Goal: Check status: Check status

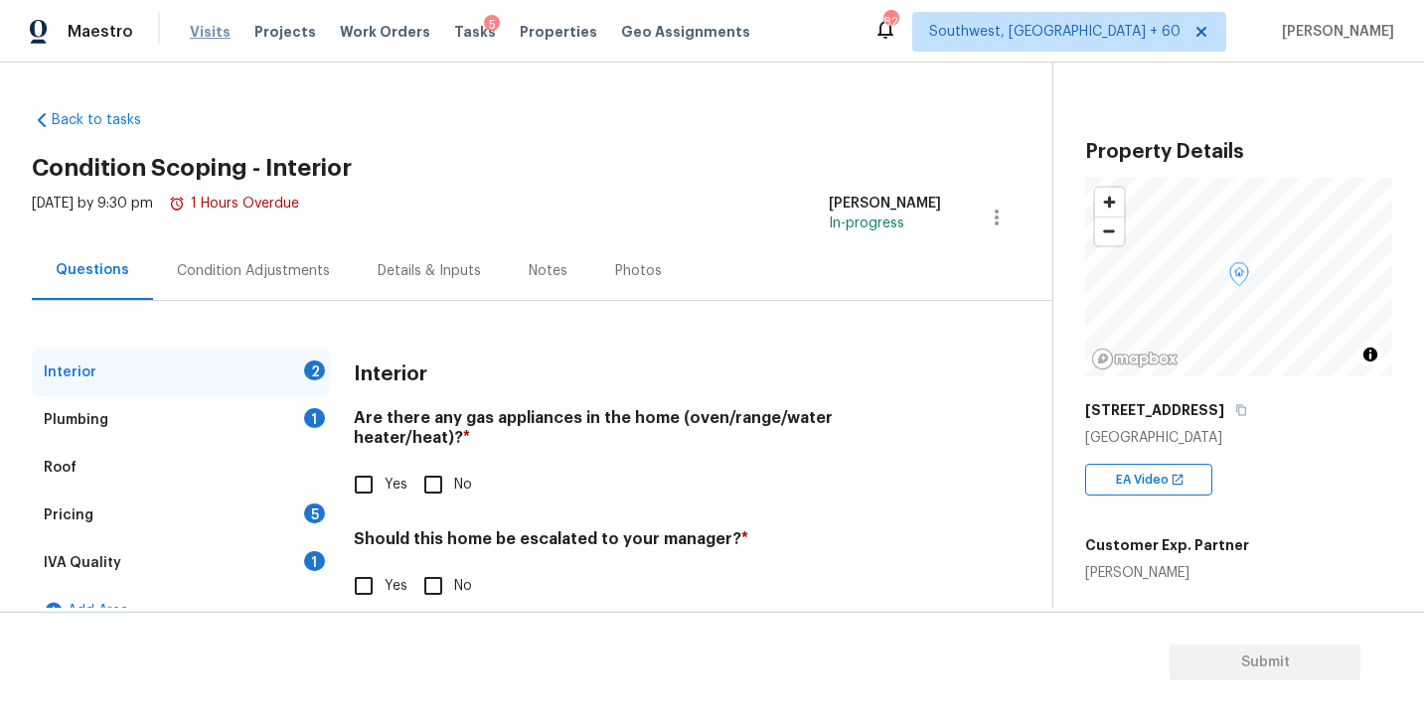
click at [213, 34] on span "Visits" at bounding box center [210, 32] width 41 height 20
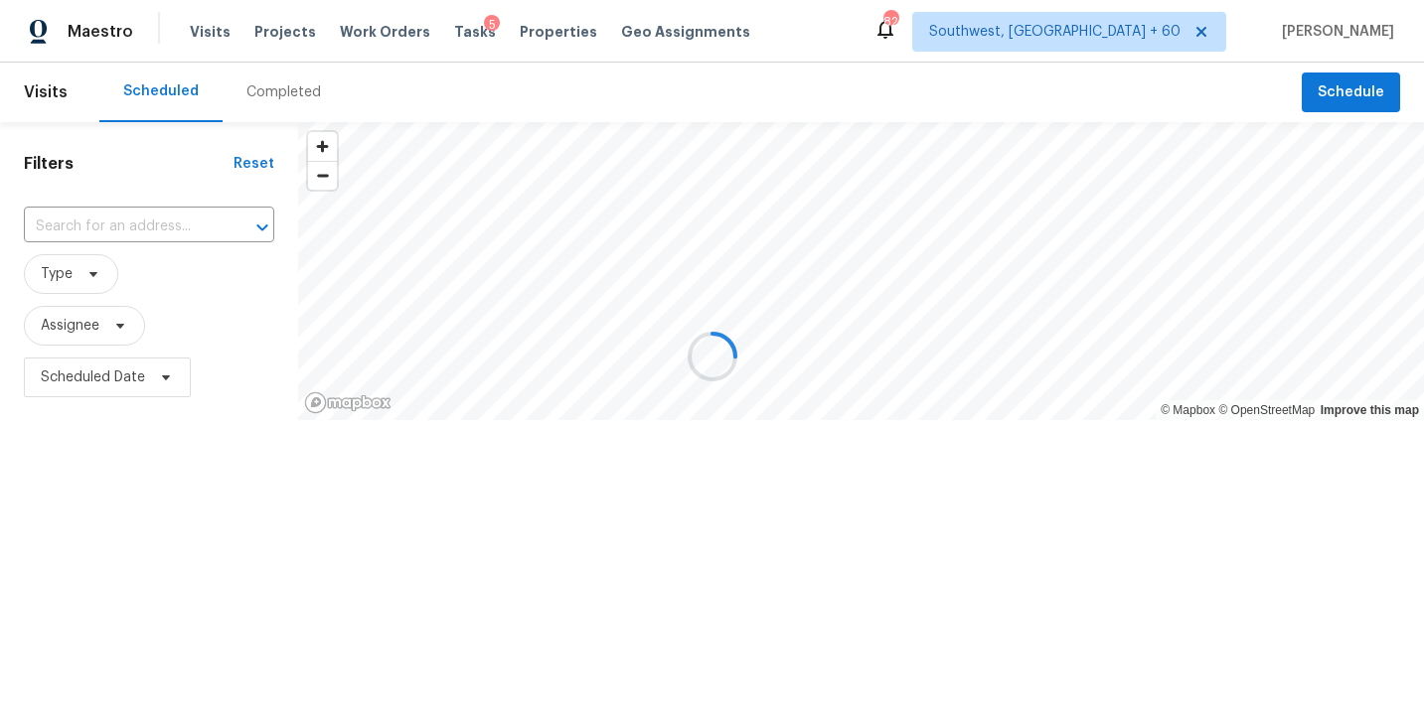
click at [295, 95] on div "Completed" at bounding box center [283, 92] width 75 height 20
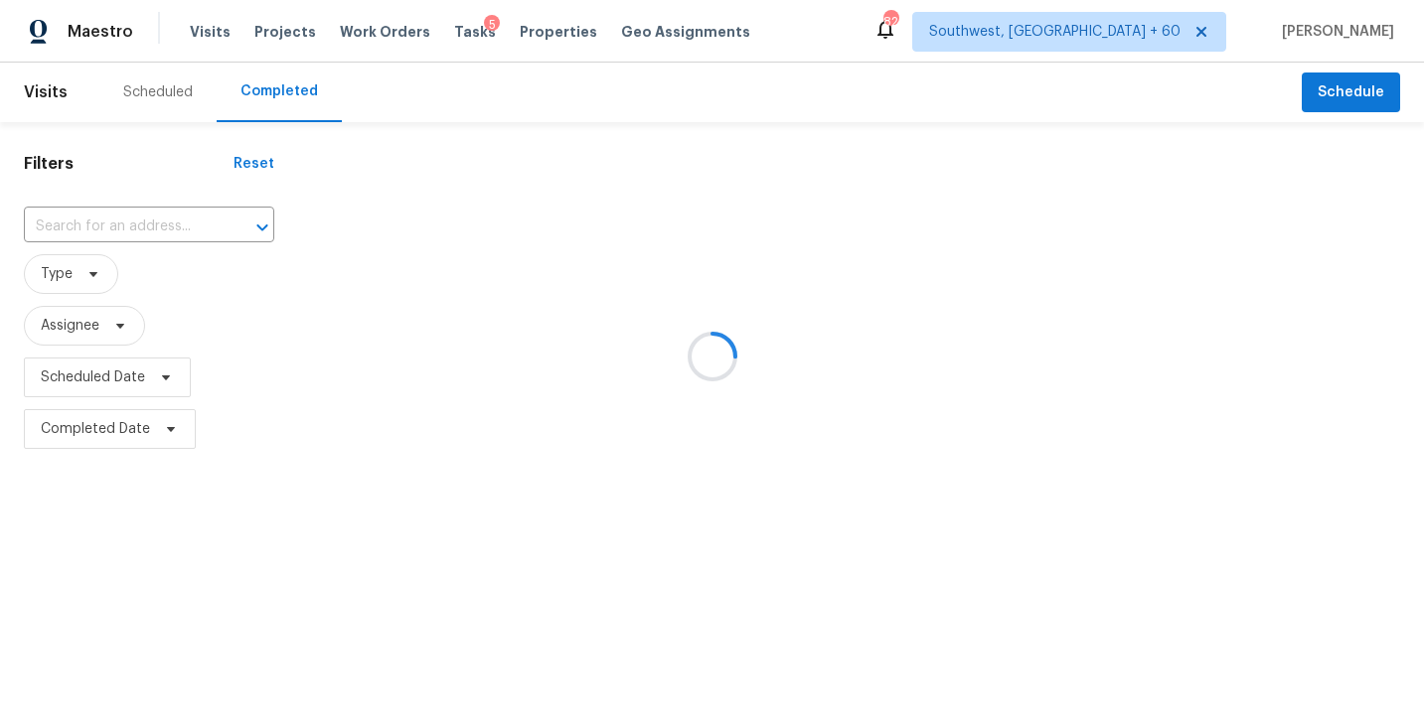
click at [183, 245] on div at bounding box center [712, 356] width 1424 height 712
click at [185, 228] on div at bounding box center [712, 356] width 1424 height 712
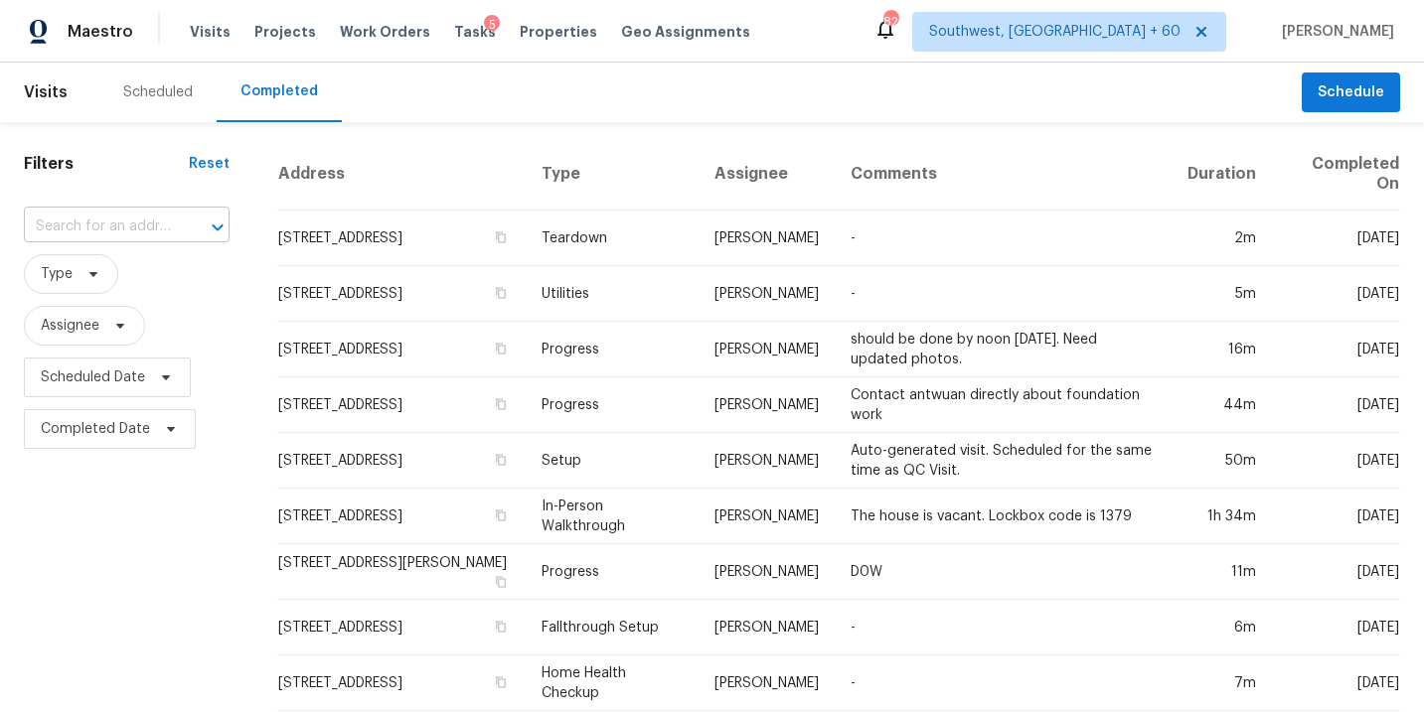
click at [162, 224] on div "​" at bounding box center [127, 227] width 206 height 31
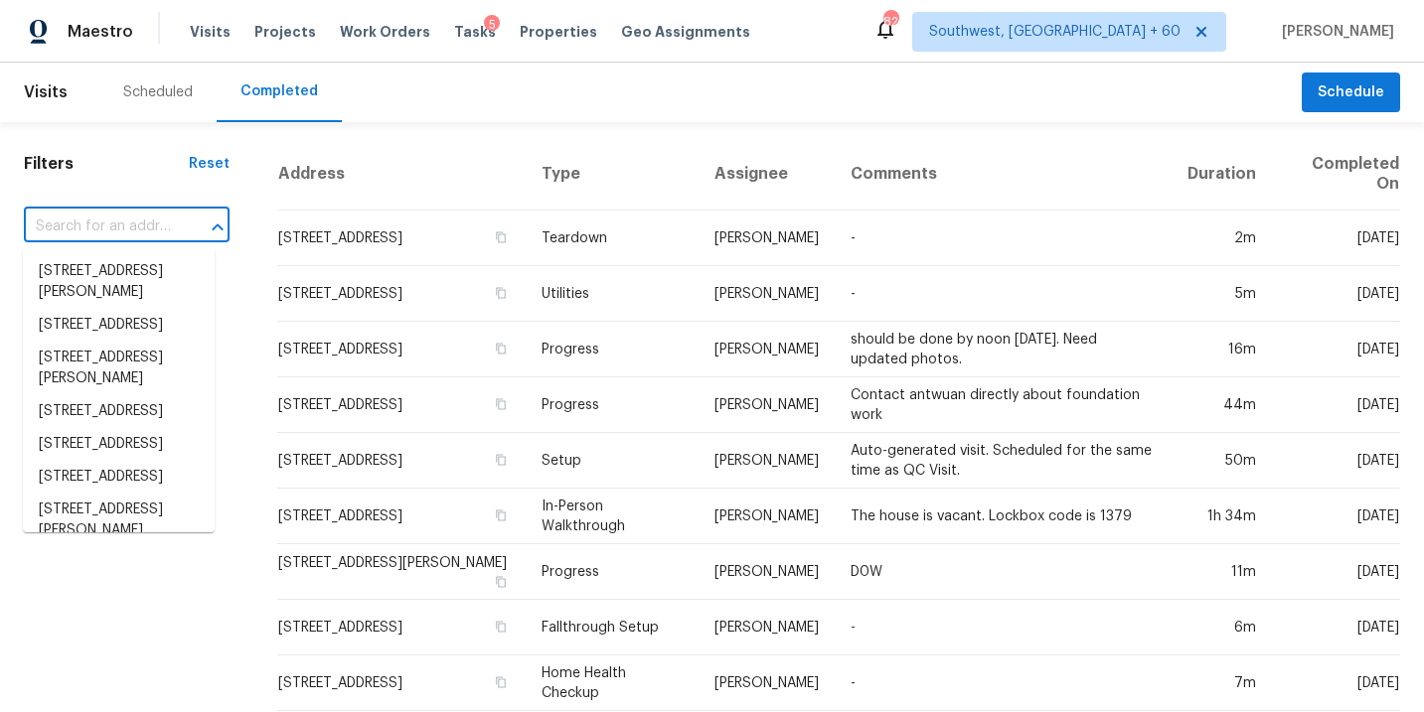
paste input "[STREET_ADDRESS]"
type input "[STREET_ADDRESS]"
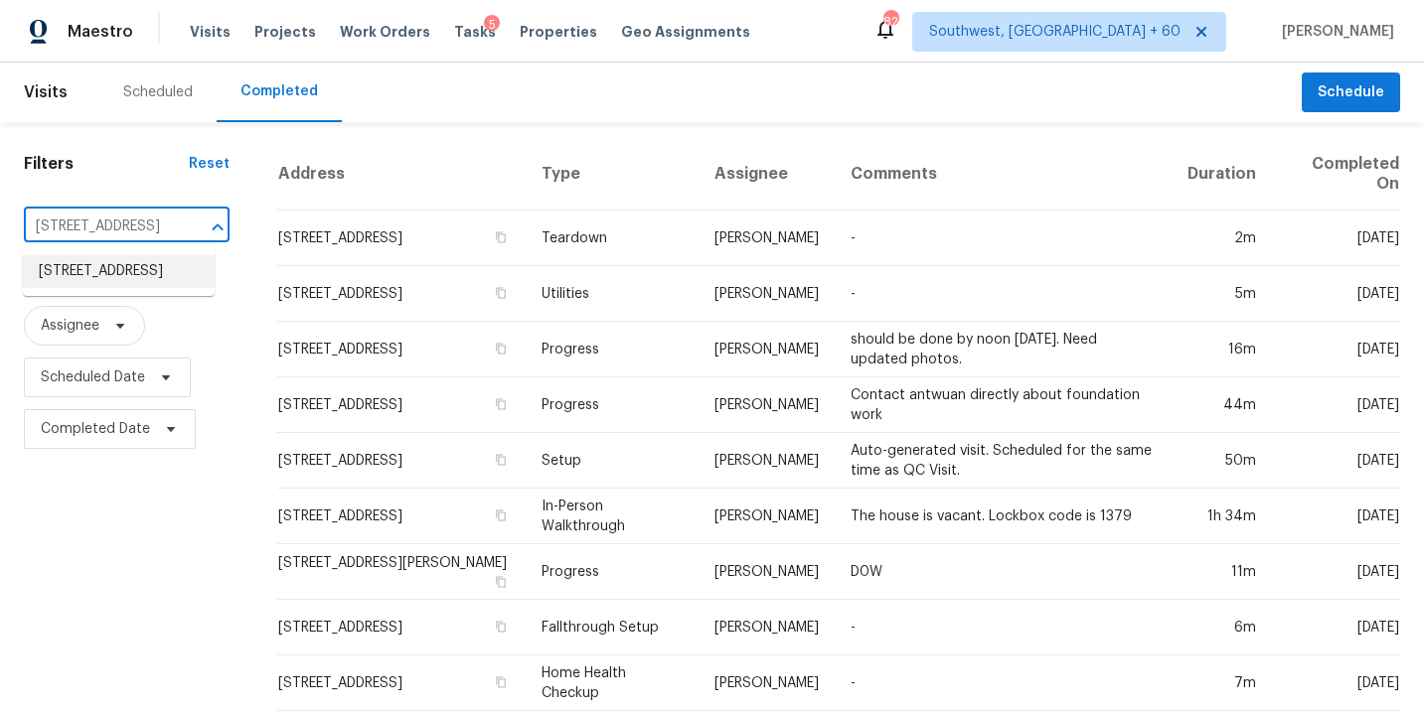
click at [142, 275] on li "[STREET_ADDRESS]" at bounding box center [119, 271] width 192 height 33
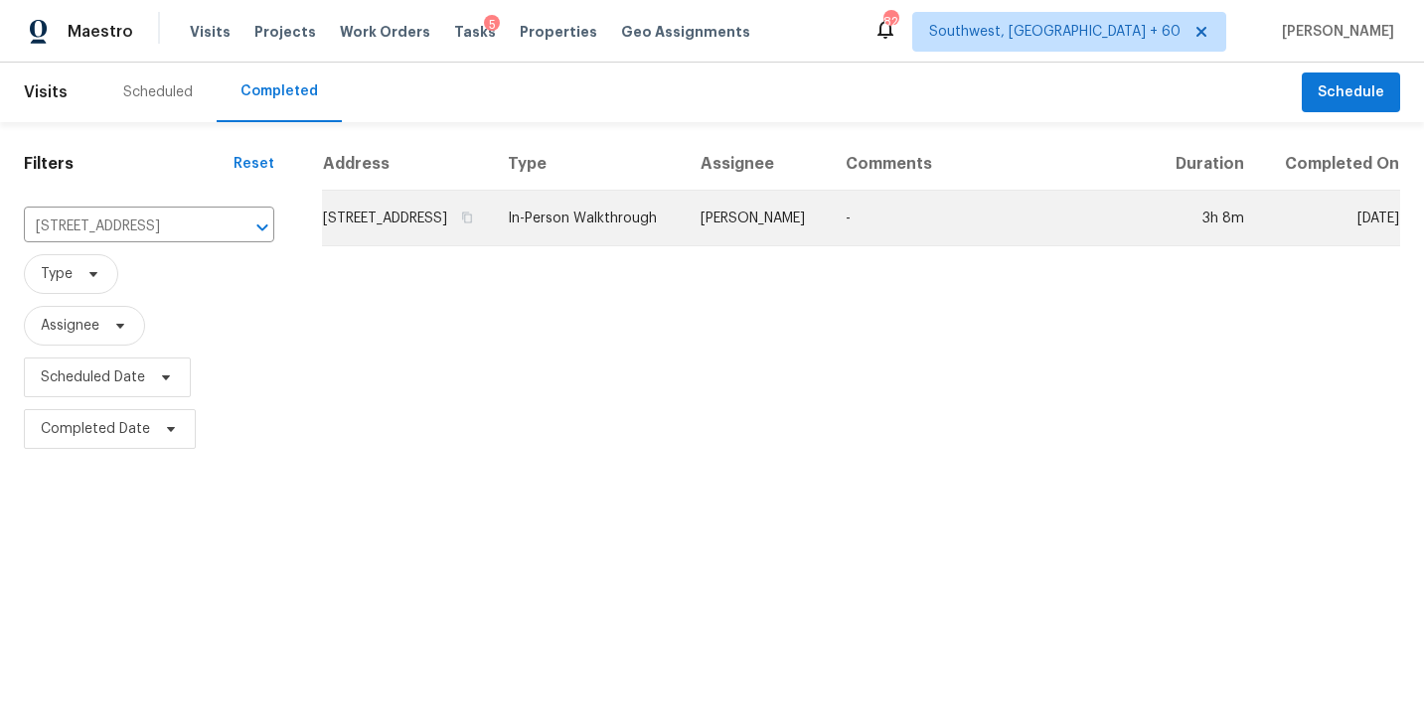
click at [685, 237] on td "In-Person Walkthrough" at bounding box center [588, 219] width 193 height 56
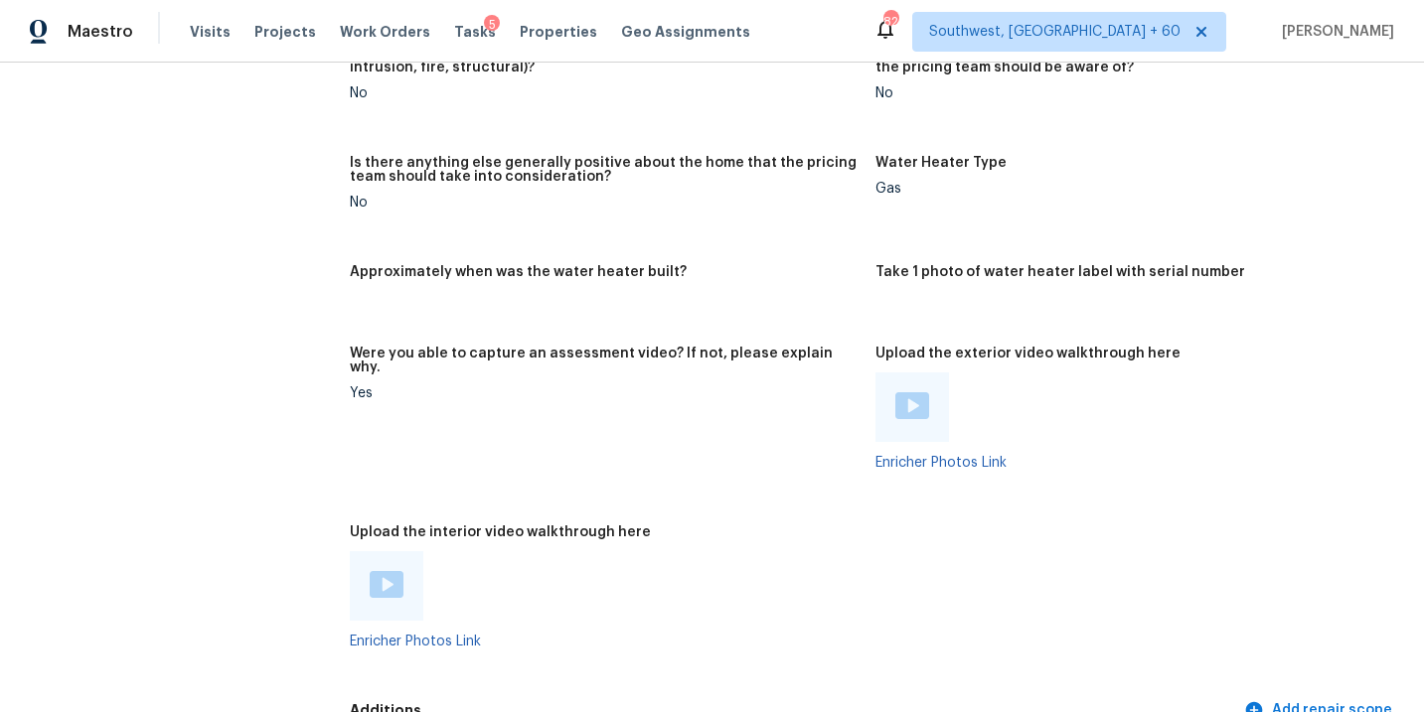
scroll to position [3939, 0]
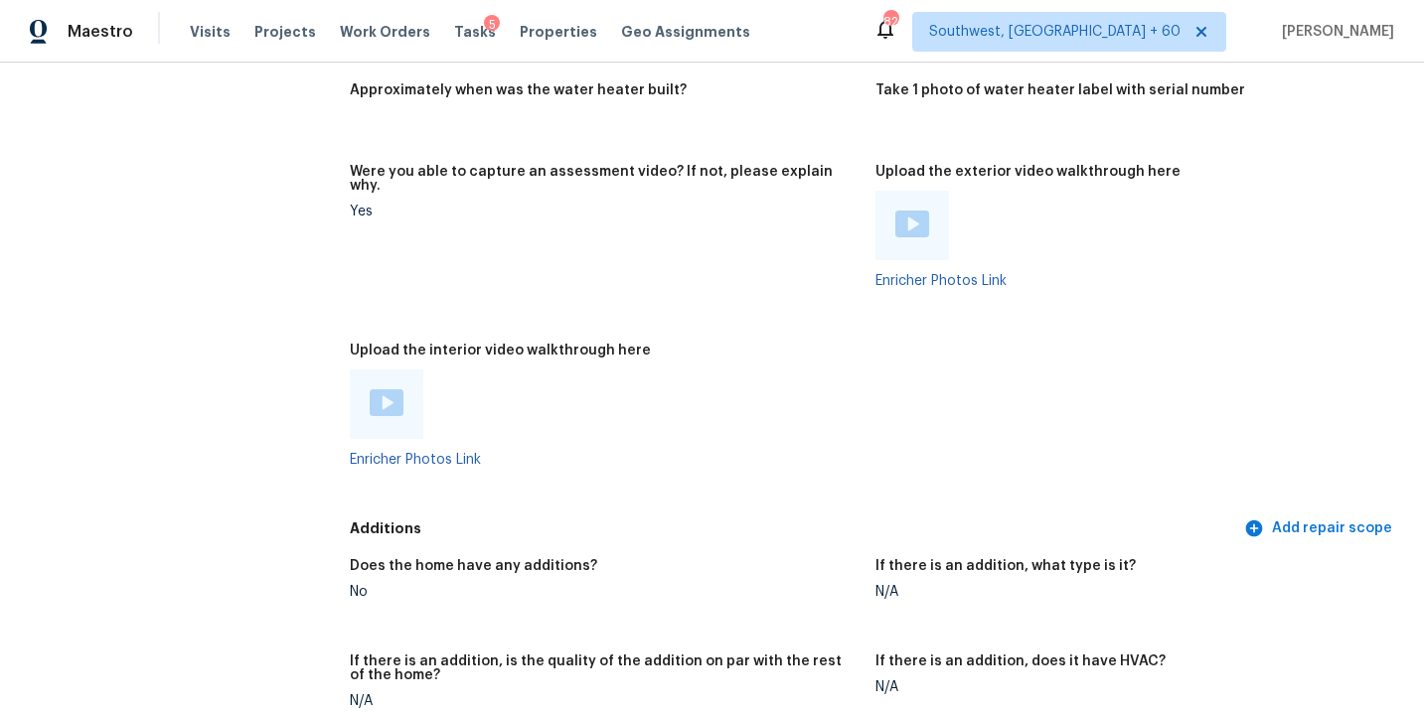
click at [388, 390] on img at bounding box center [387, 403] width 34 height 27
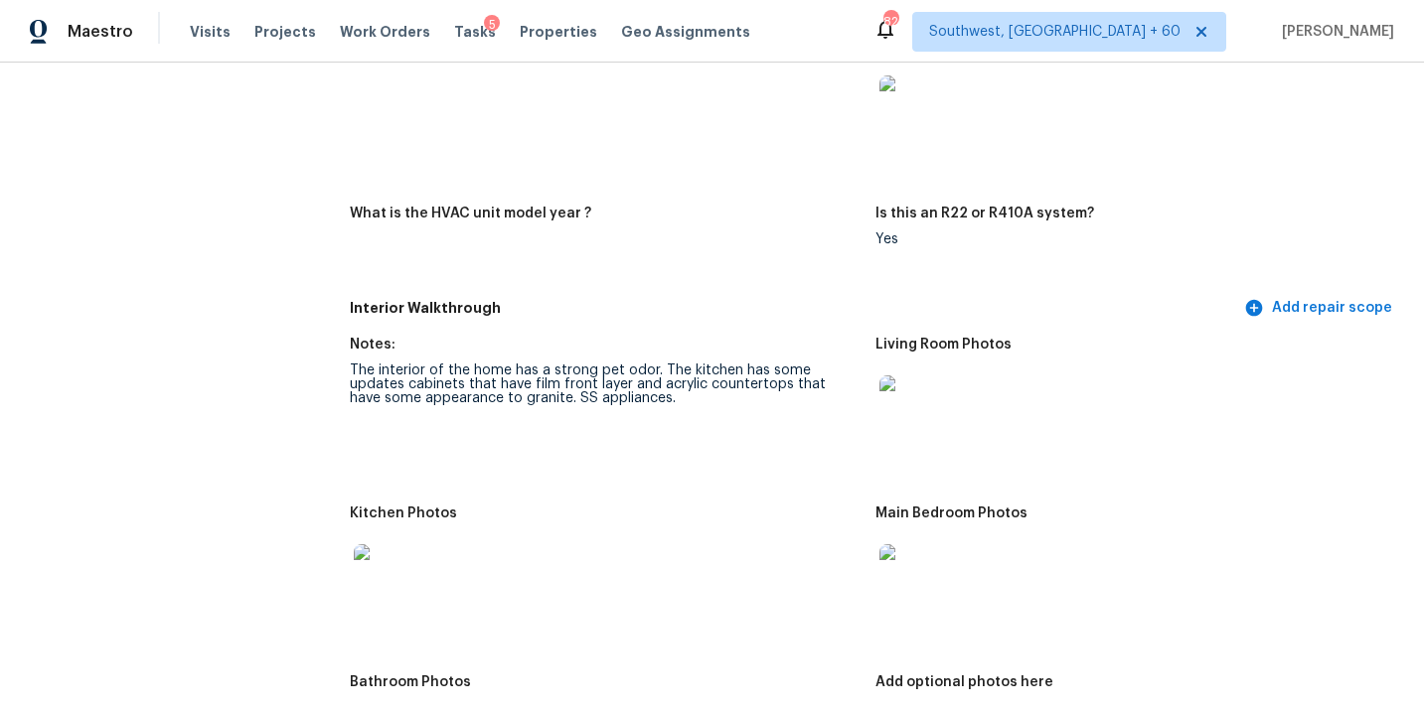
scroll to position [2339, 0]
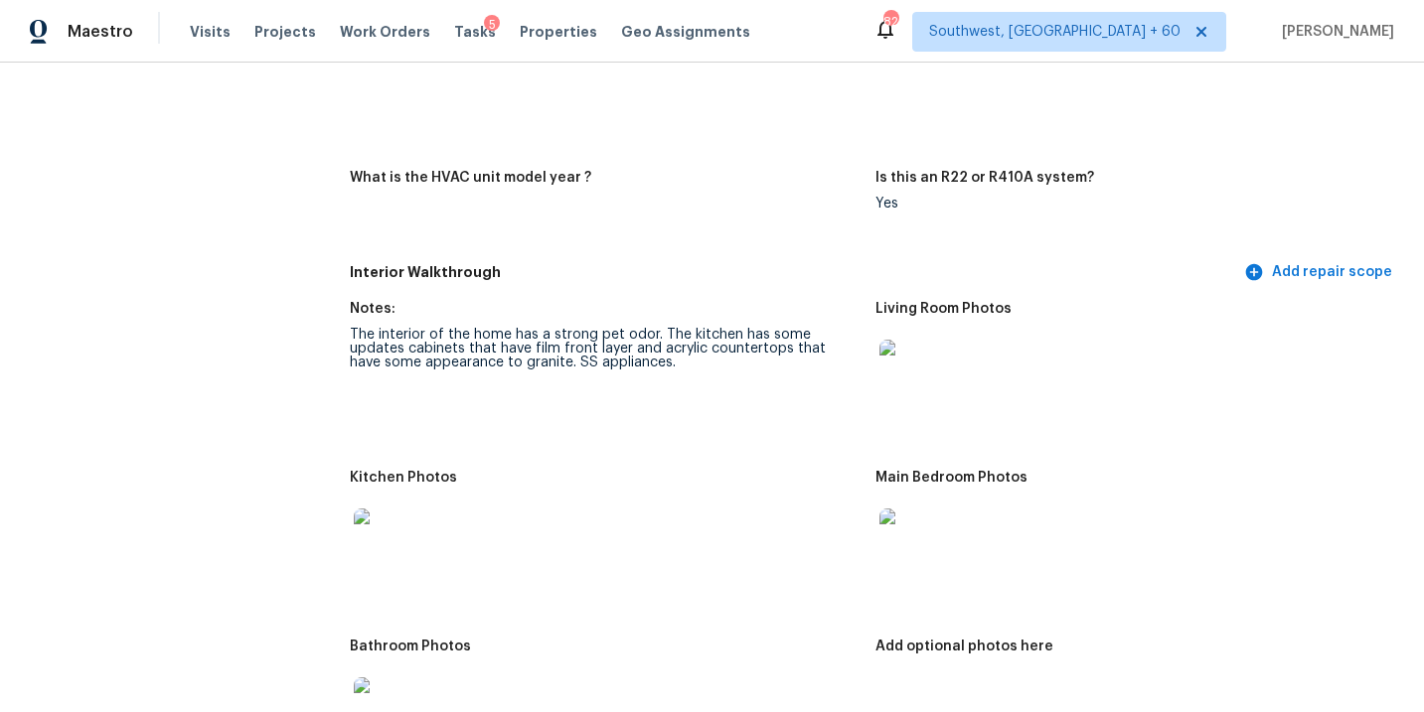
click at [862, 382] on figure "Notes: The interior of the home has a strong pet odor. The kitchen has some upd…" at bounding box center [612, 374] width 525 height 145
click at [903, 361] on img at bounding box center [911, 372] width 64 height 64
click at [908, 525] on img at bounding box center [911, 541] width 64 height 64
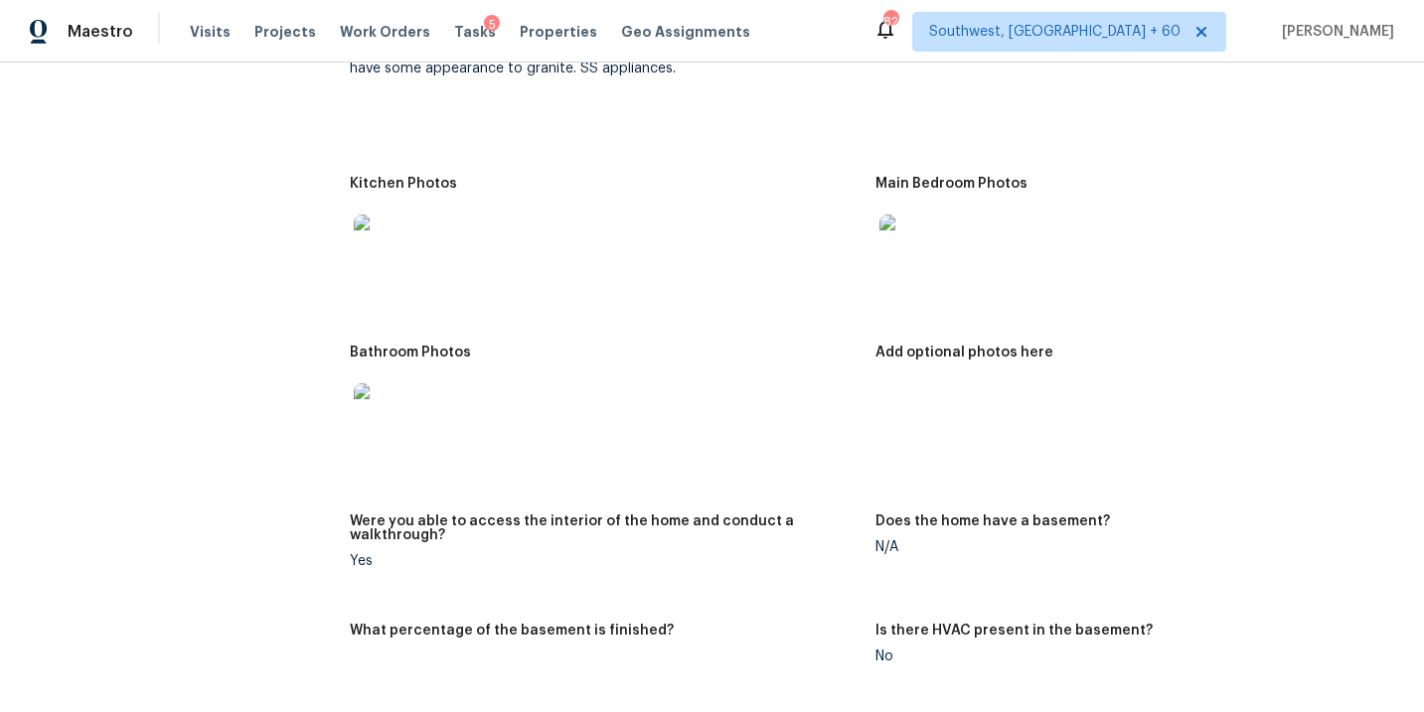
click at [377, 203] on div at bounding box center [386, 246] width 72 height 87
click at [383, 406] on img at bounding box center [386, 416] width 64 height 64
click at [374, 231] on img at bounding box center [386, 247] width 64 height 64
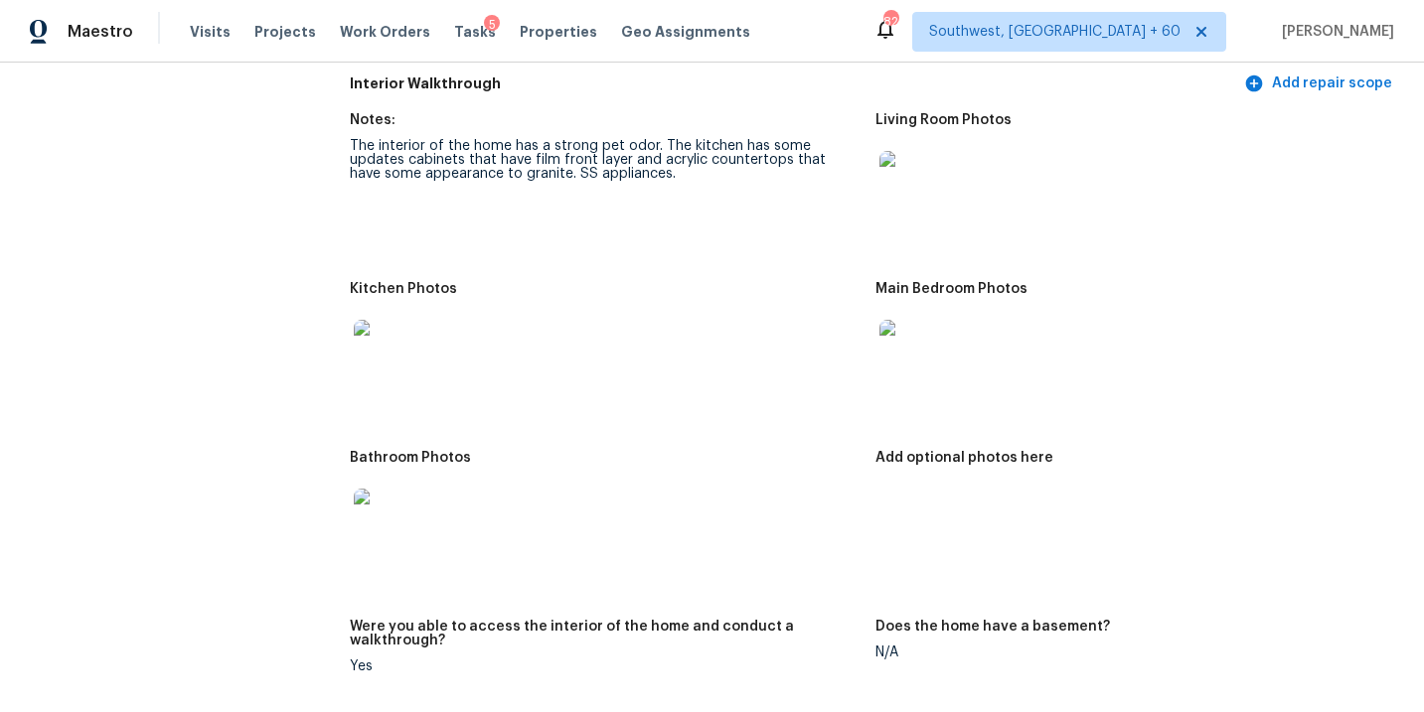
scroll to position [2448, 0]
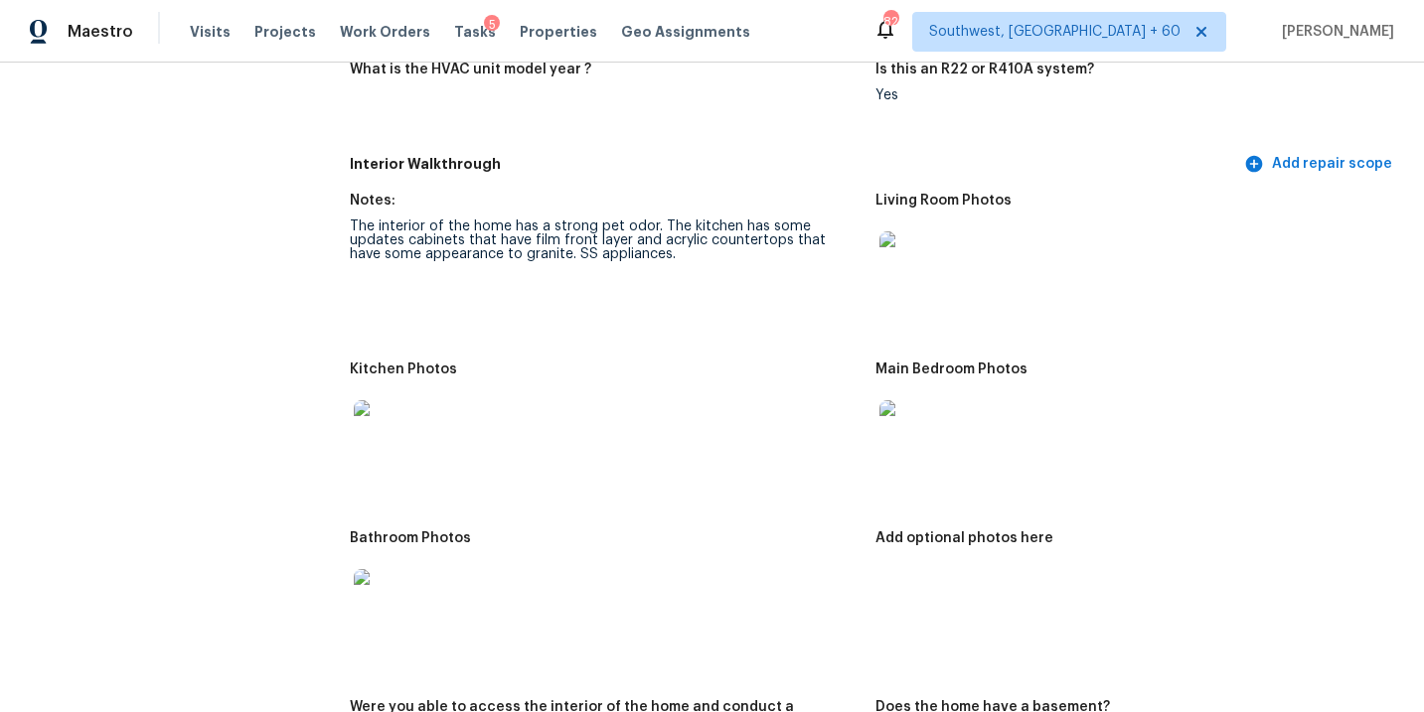
click at [916, 421] on img at bounding box center [911, 432] width 64 height 64
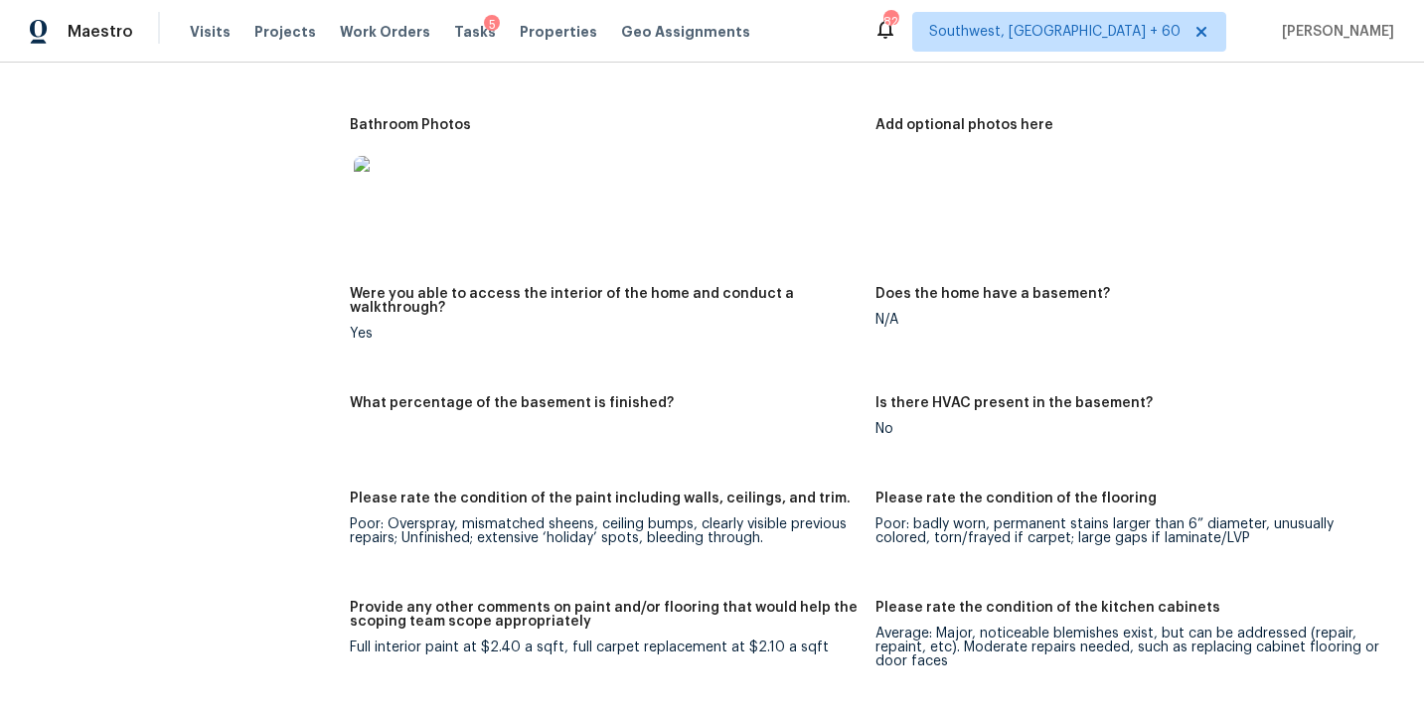
scroll to position [2882, 0]
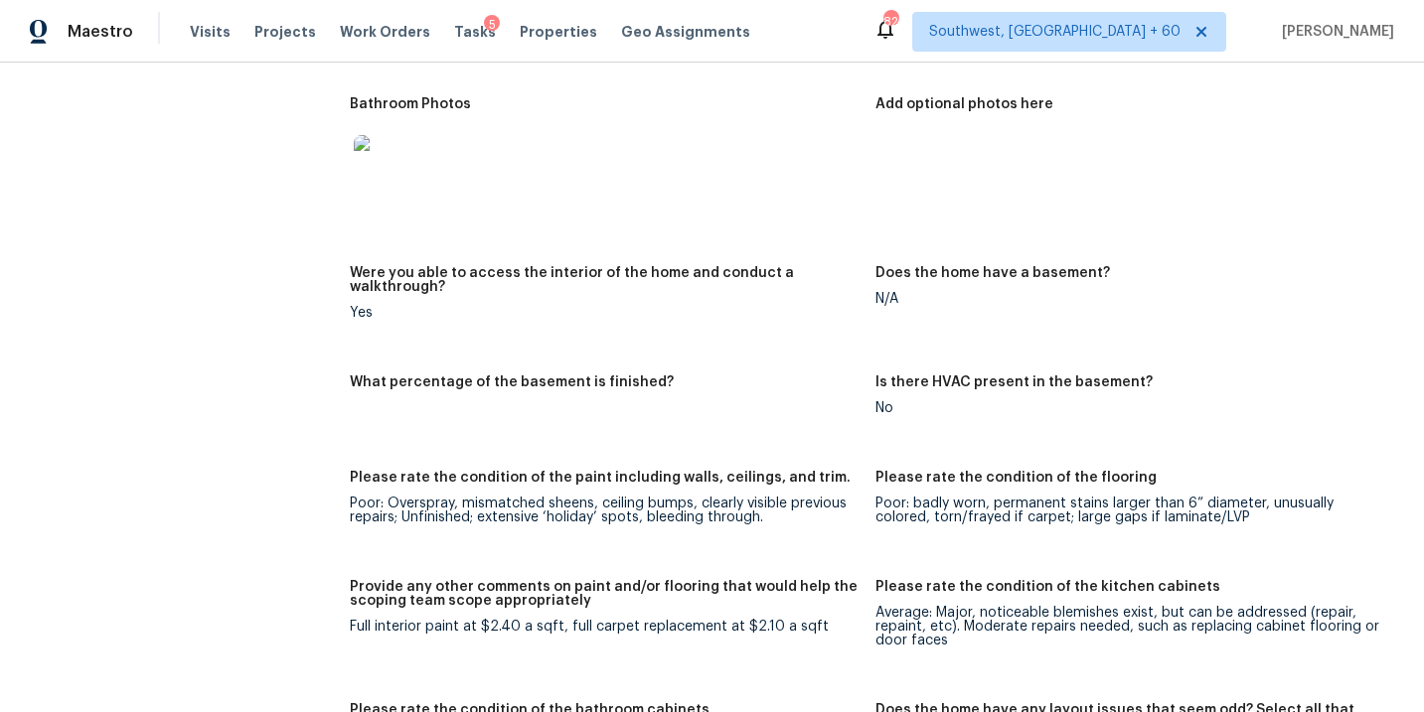
click at [807, 266] on h5 "Were you able to access the interior of the home and conduct a walkthrough?" at bounding box center [604, 280] width 509 height 28
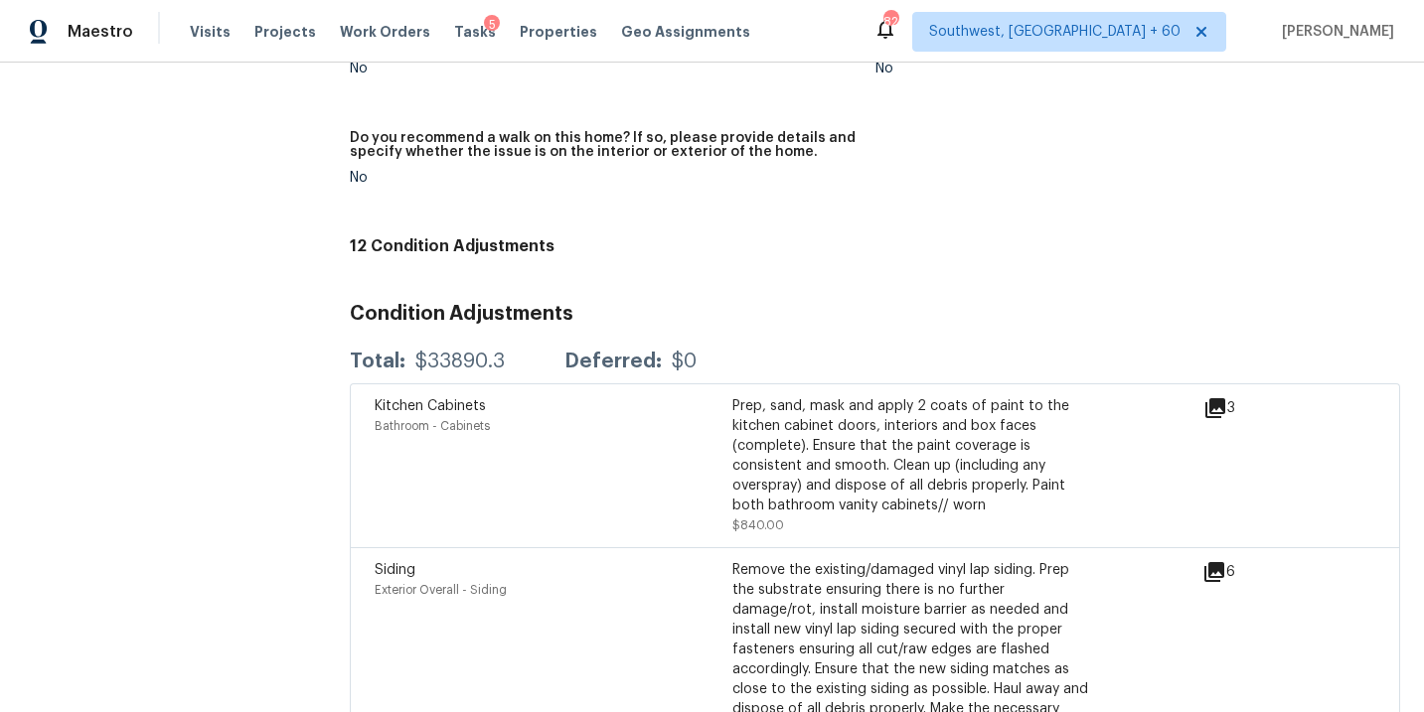
scroll to position [4815, 0]
click at [1224, 396] on icon at bounding box center [1215, 406] width 20 height 20
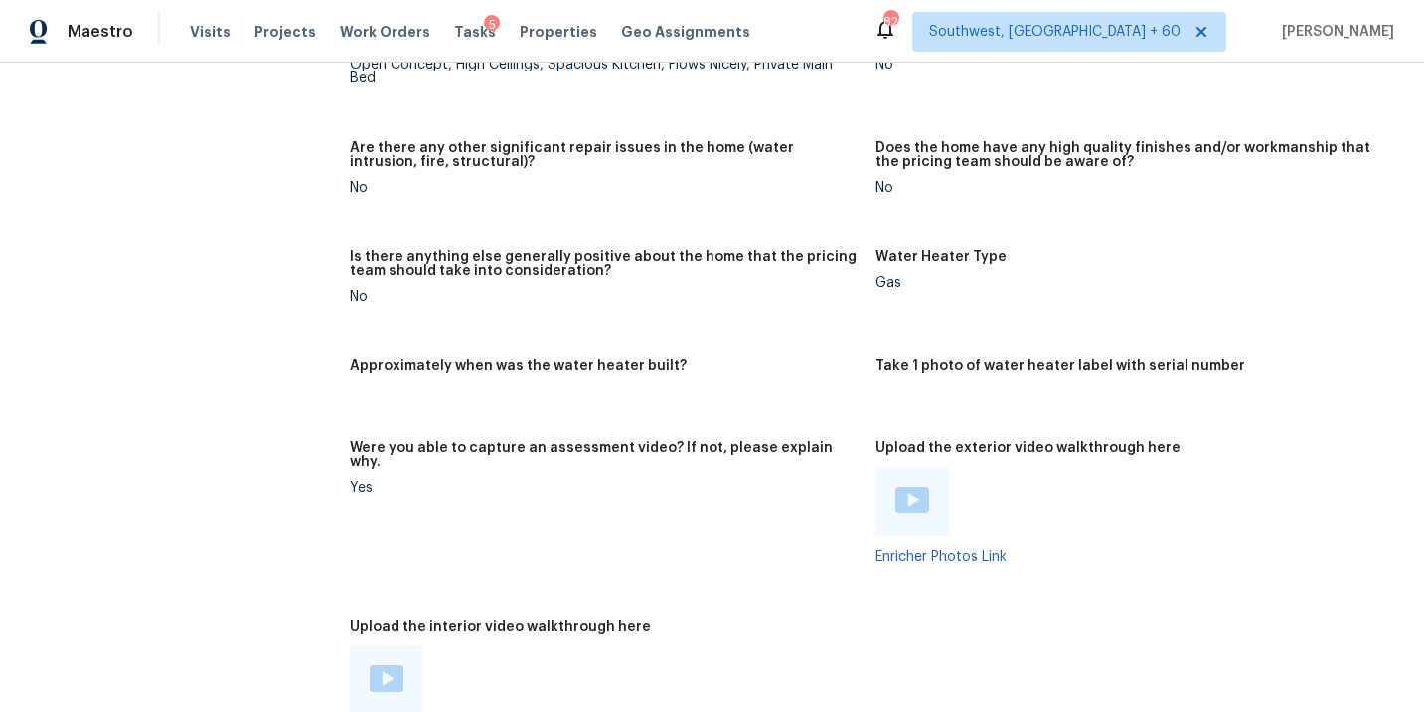
scroll to position [3101, 0]
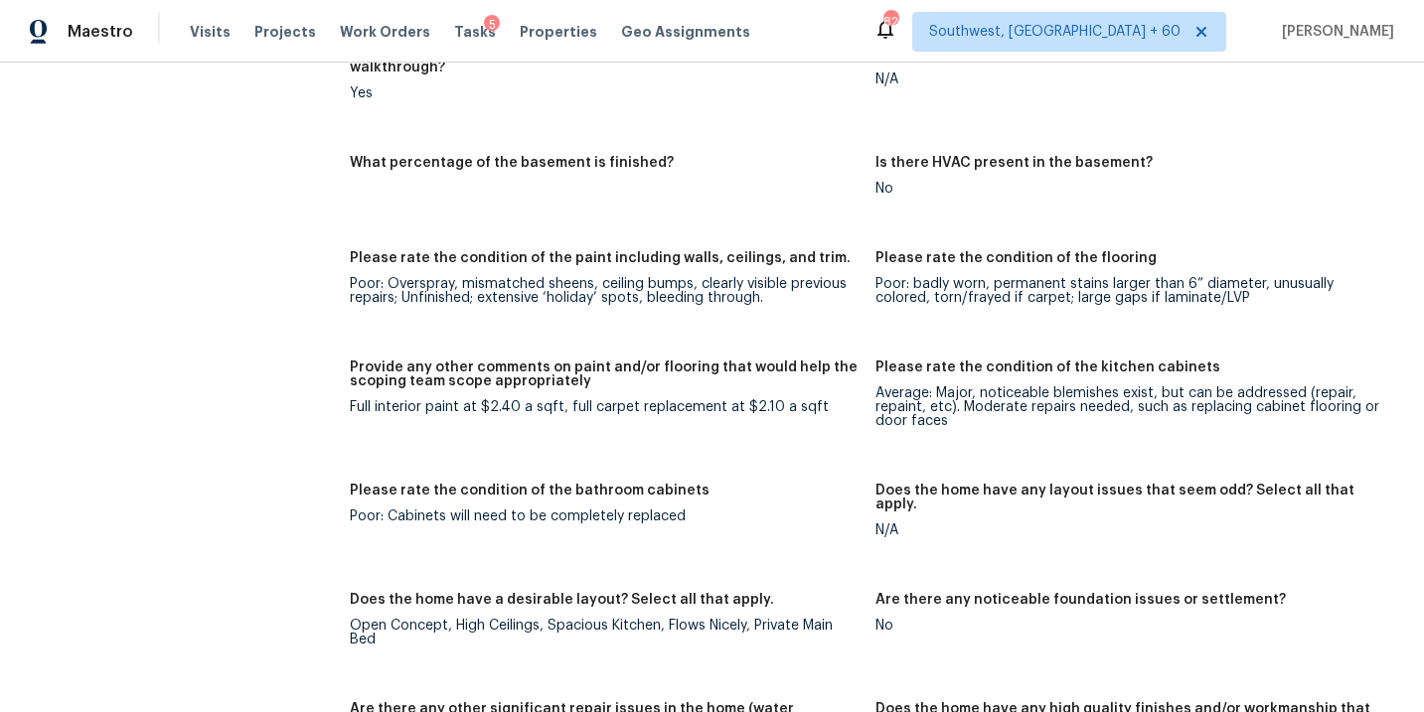
click at [693, 313] on figure "Please rate the condition of the paint including walls, ceilings, and trim. Poo…" at bounding box center [612, 293] width 525 height 85
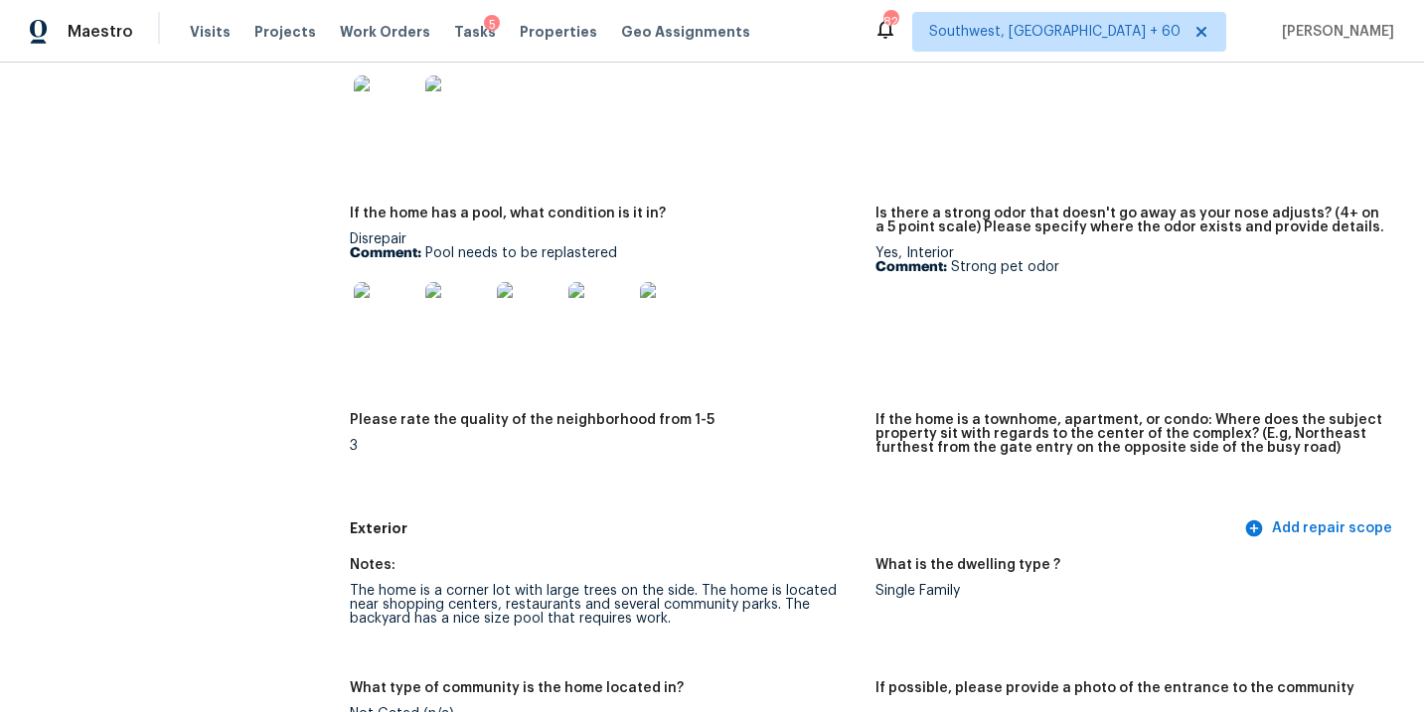
scroll to position [0, 0]
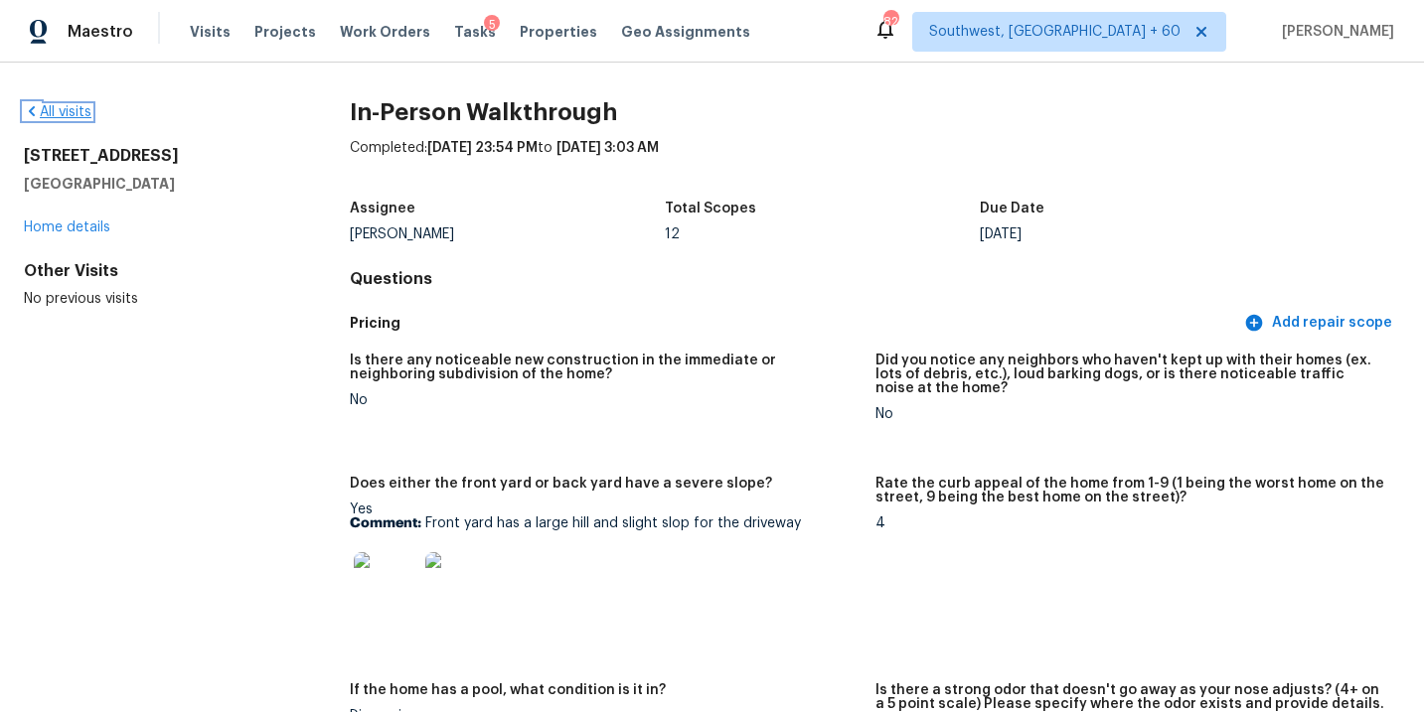
click at [69, 105] on link "All visits" at bounding box center [58, 112] width 68 height 14
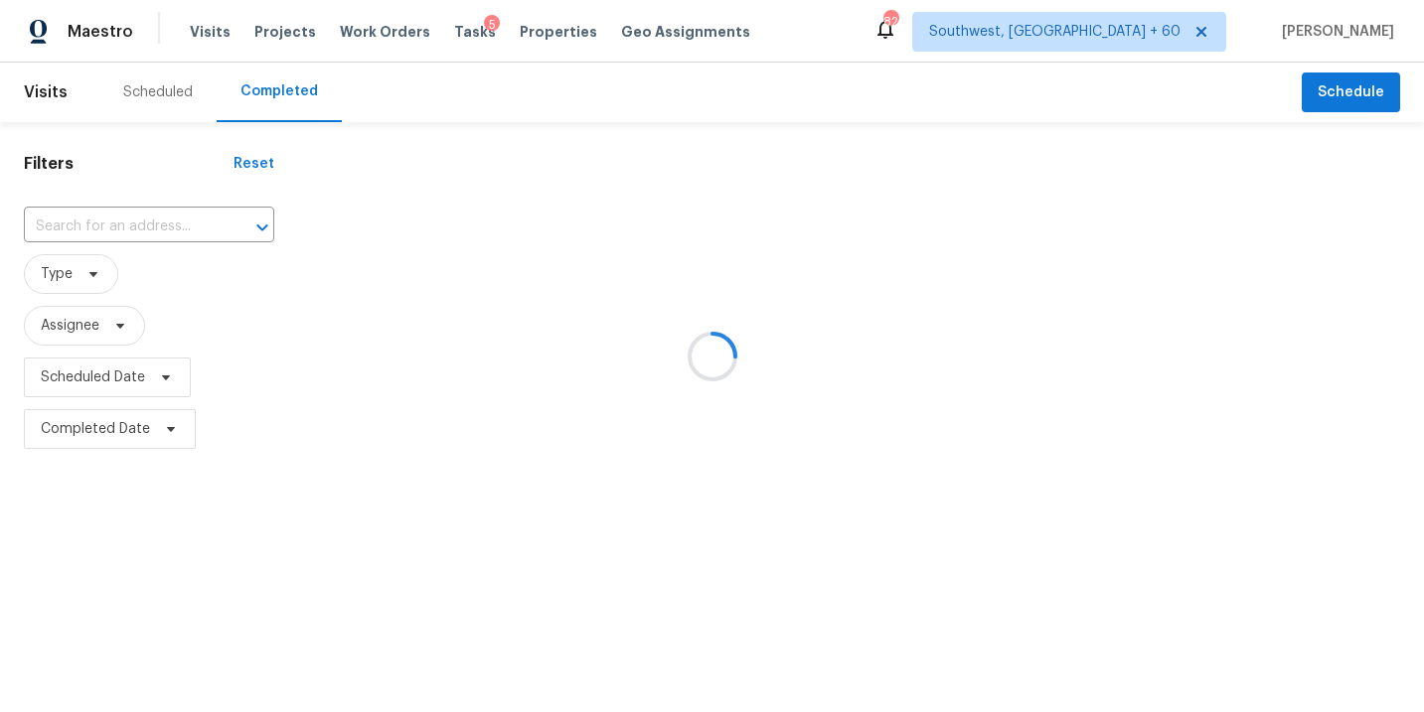
click at [107, 200] on div at bounding box center [712, 356] width 1424 height 712
click at [107, 231] on div at bounding box center [712, 356] width 1424 height 712
click at [158, 231] on div at bounding box center [712, 356] width 1424 height 712
click at [156, 228] on div at bounding box center [712, 356] width 1424 height 712
click at [145, 226] on div at bounding box center [712, 356] width 1424 height 712
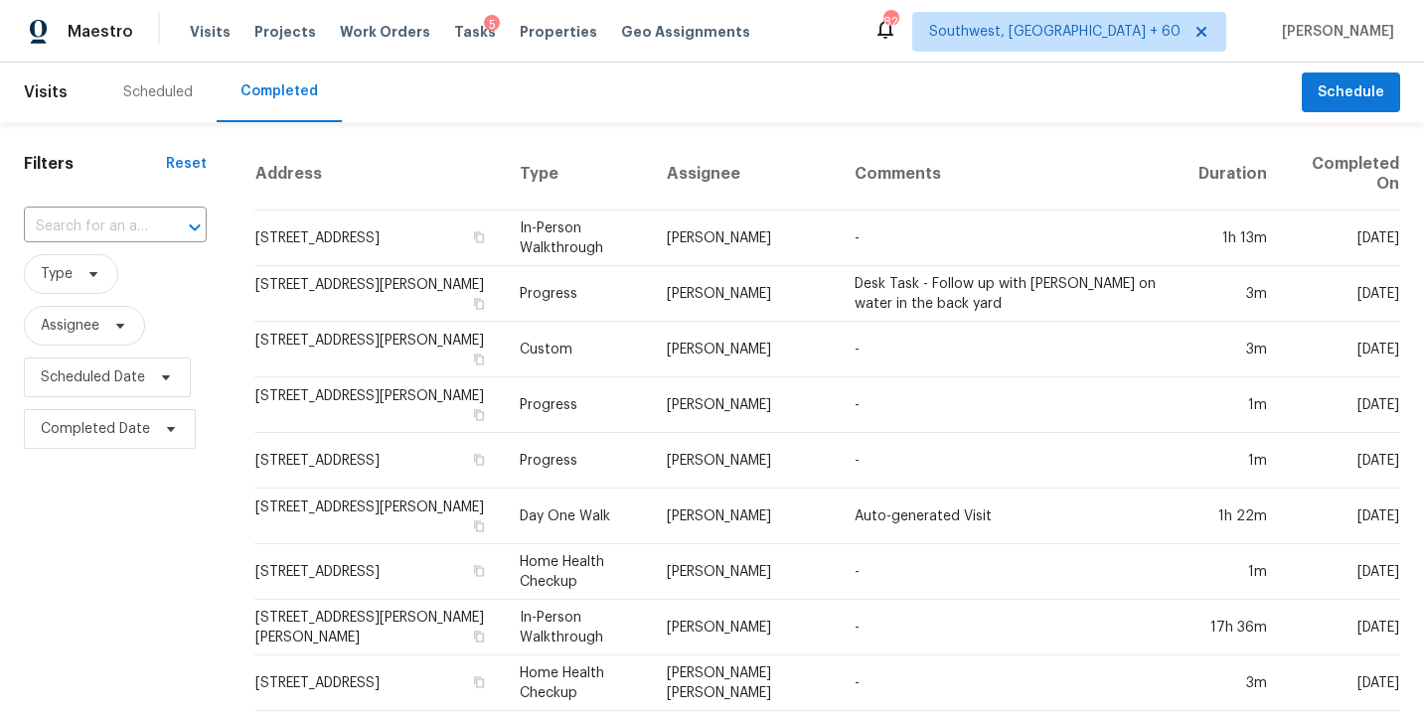
click at [145, 226] on input "text" at bounding box center [87, 227] width 127 height 31
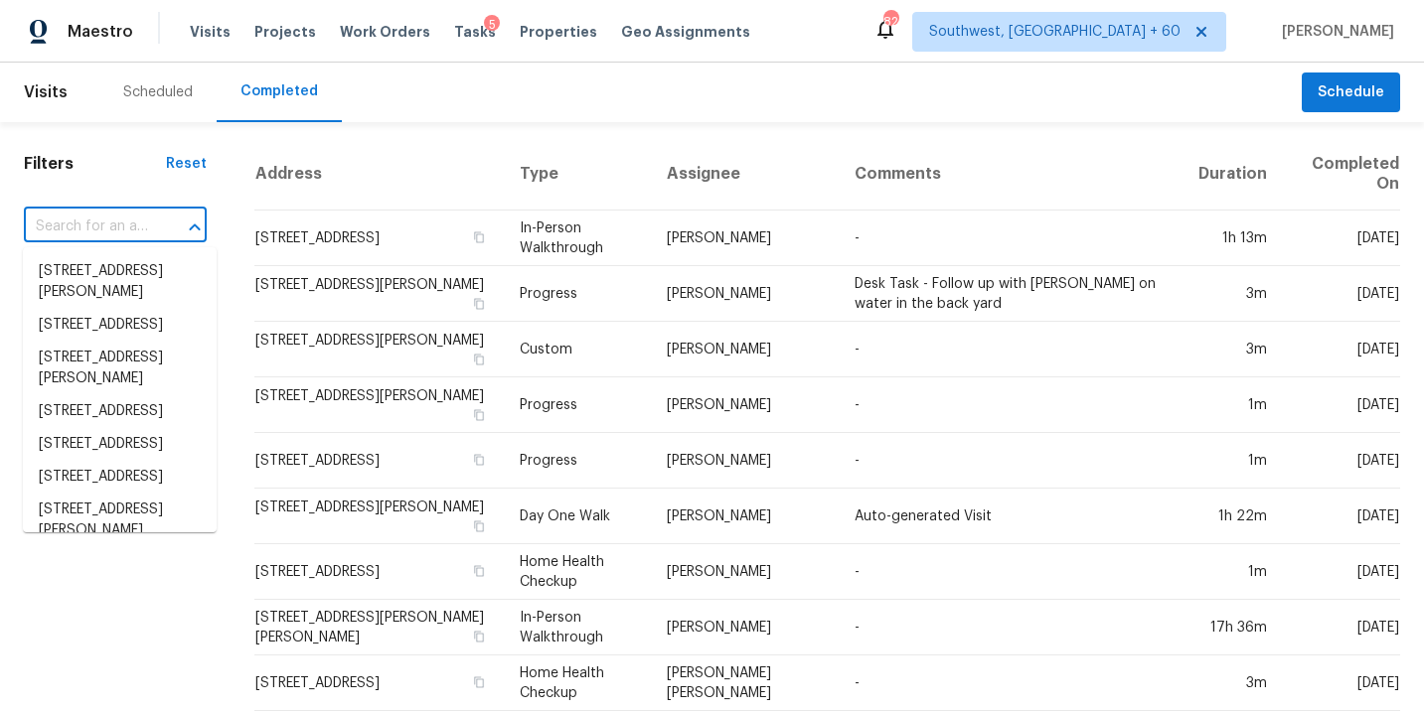
paste input "[STREET_ADDRESS]"
type input "[STREET_ADDRESS]"
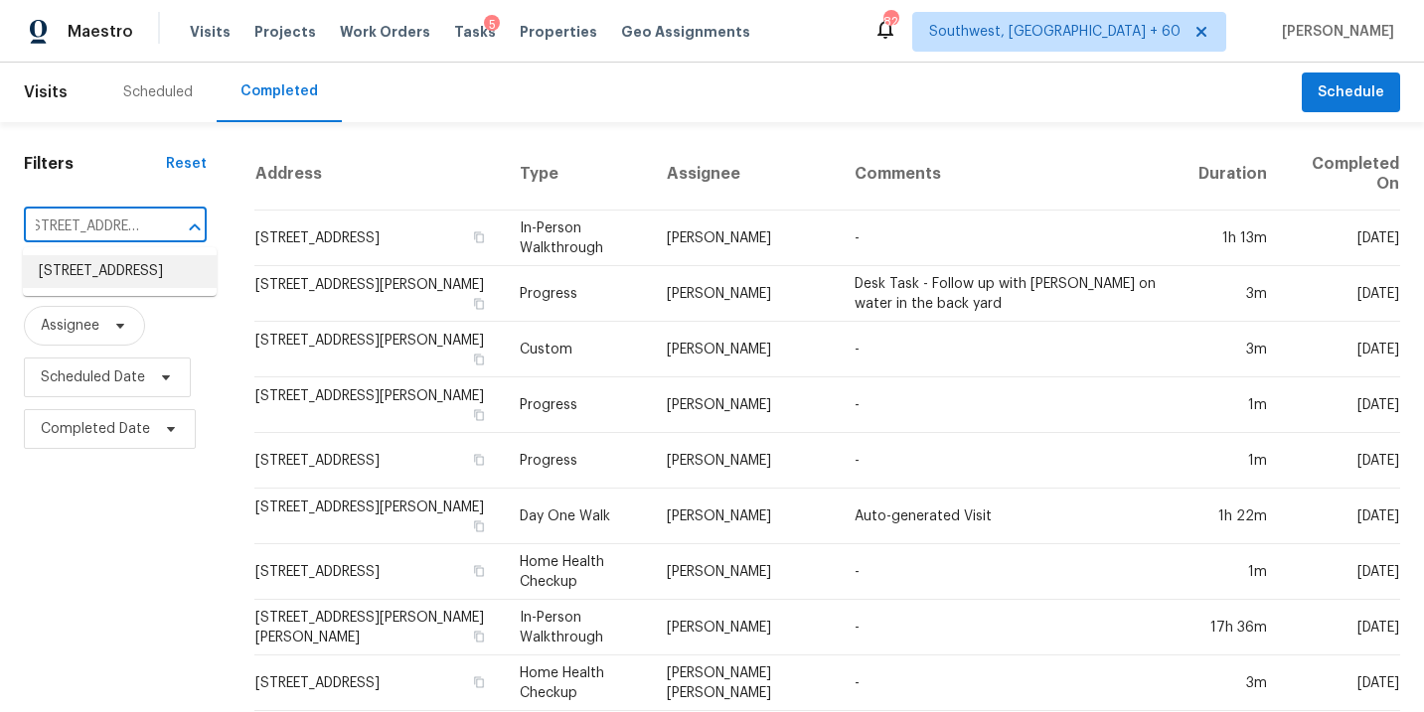
click at [139, 275] on li "[STREET_ADDRESS]" at bounding box center [120, 271] width 194 height 33
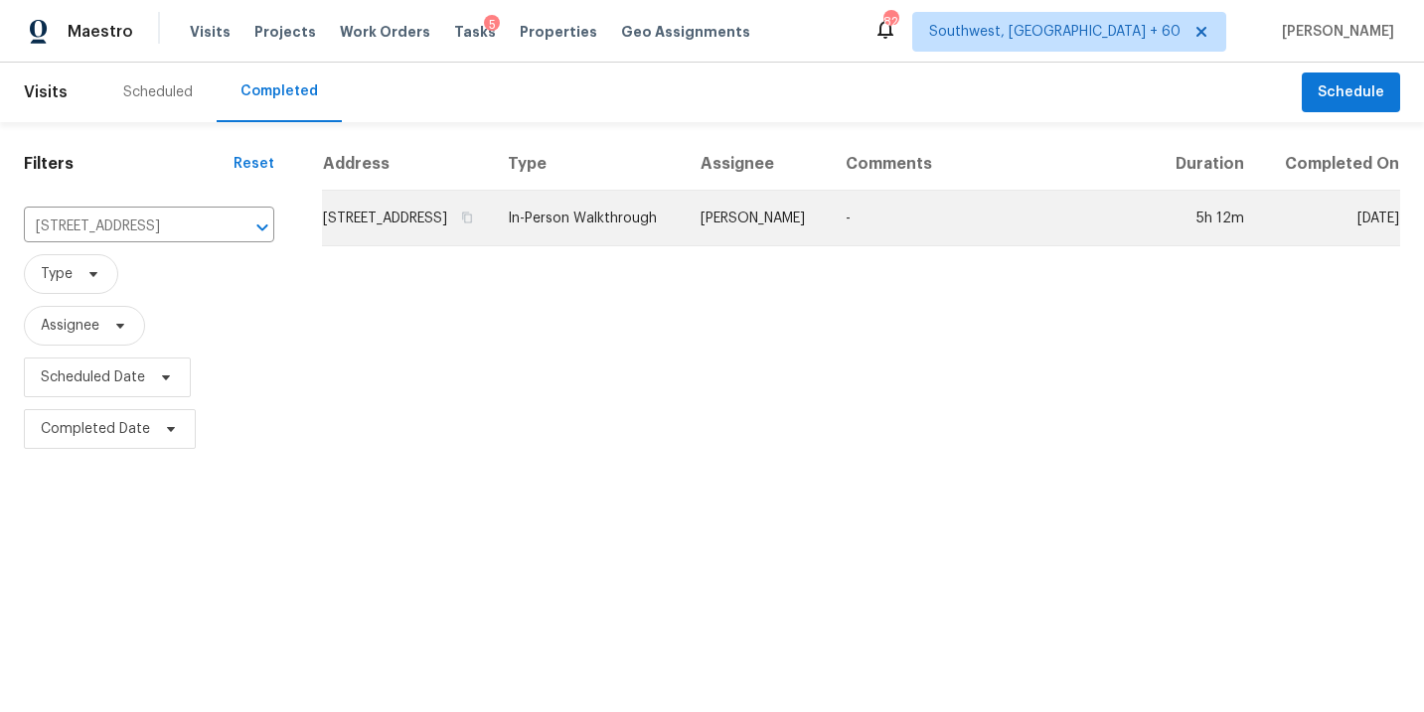
click at [792, 245] on td "[PERSON_NAME]" at bounding box center [757, 219] width 145 height 56
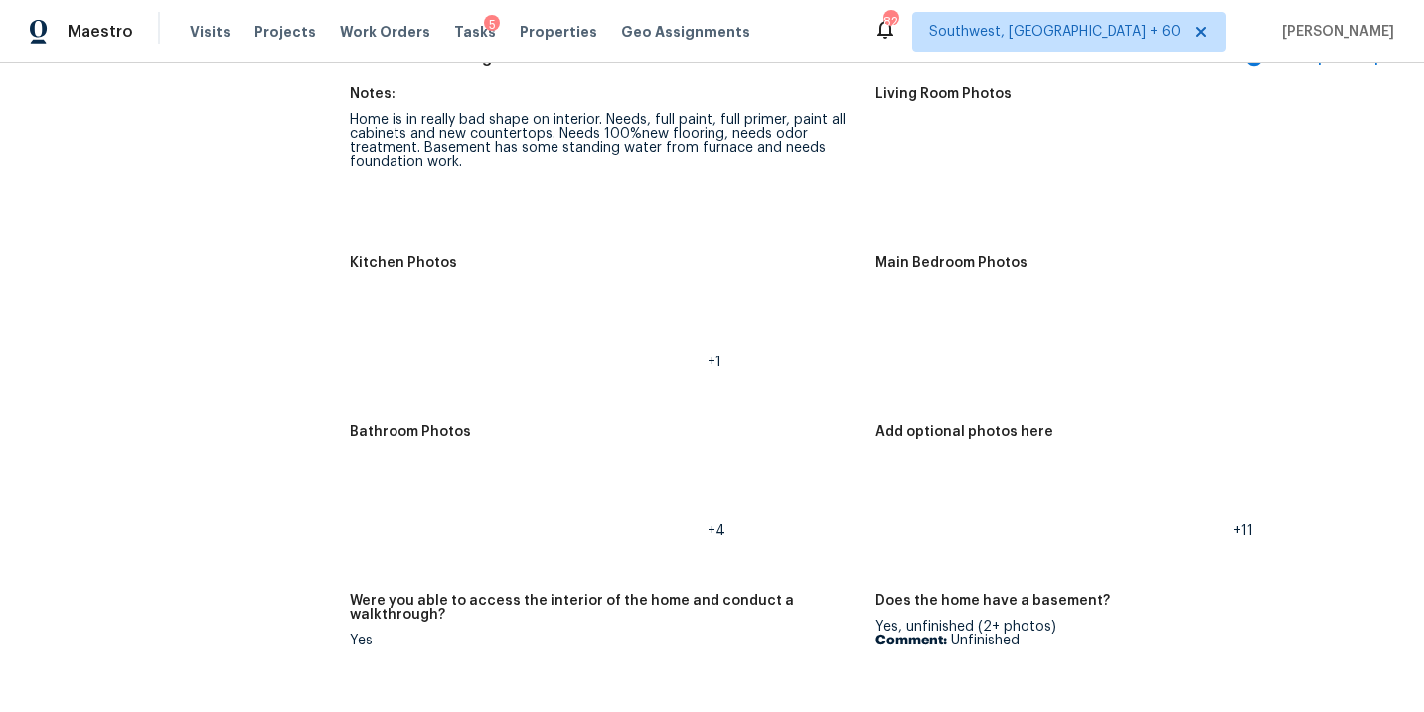
scroll to position [2356, 0]
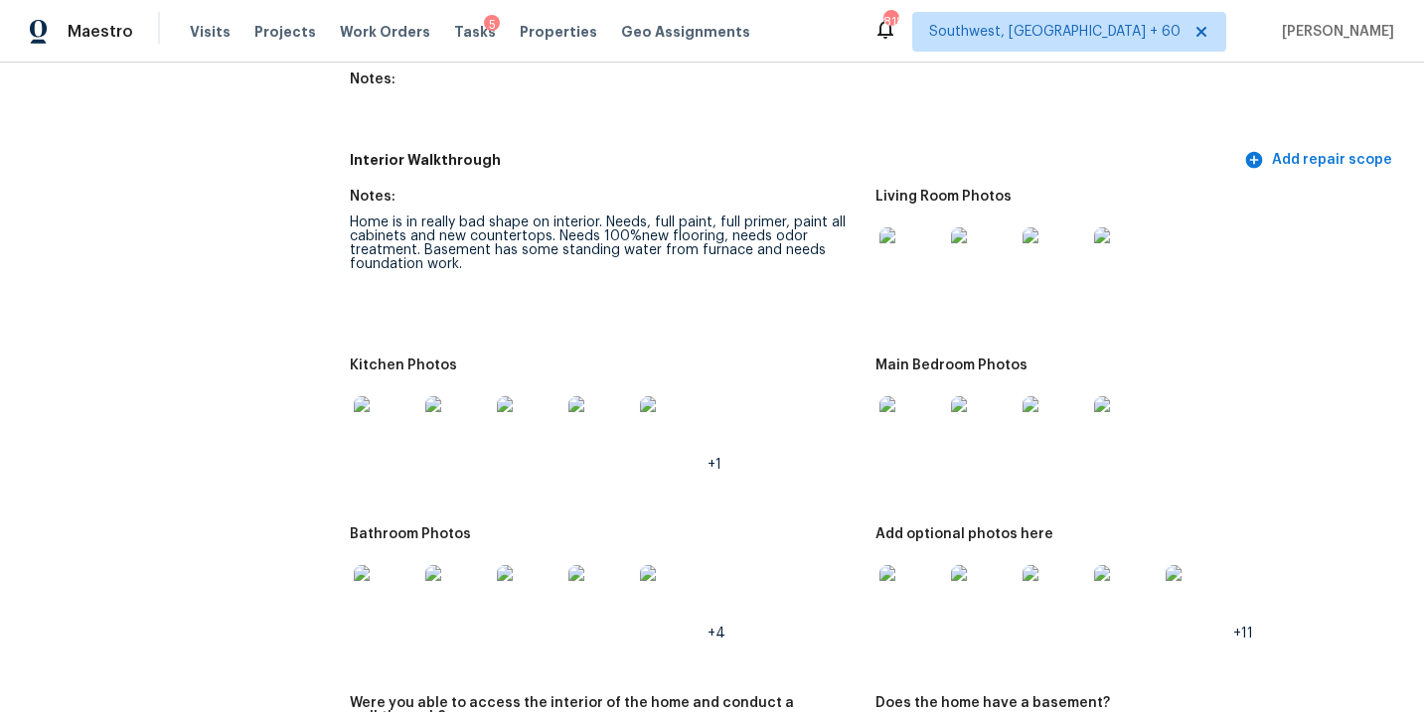
click at [800, 413] on div "+1" at bounding box center [604, 428] width 509 height 87
click at [361, 399] on img at bounding box center [386, 428] width 64 height 64
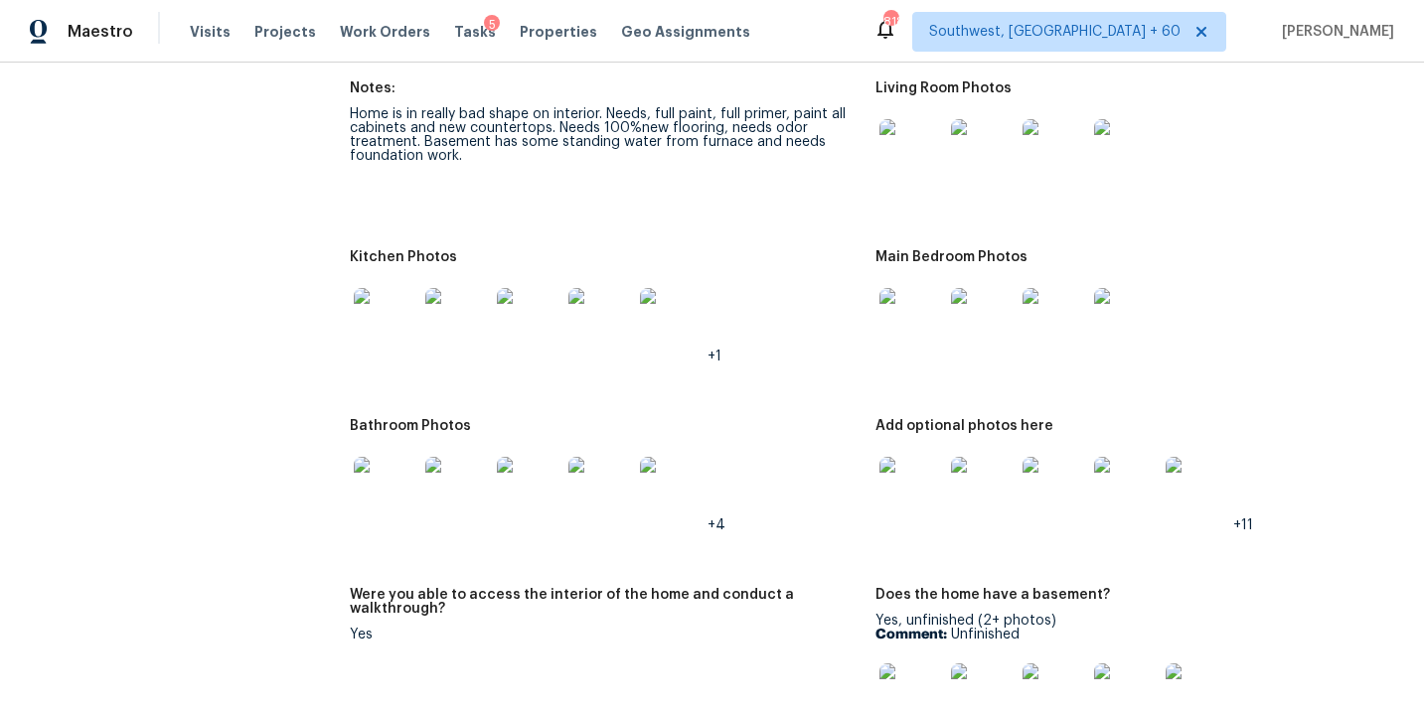
scroll to position [2549, 0]
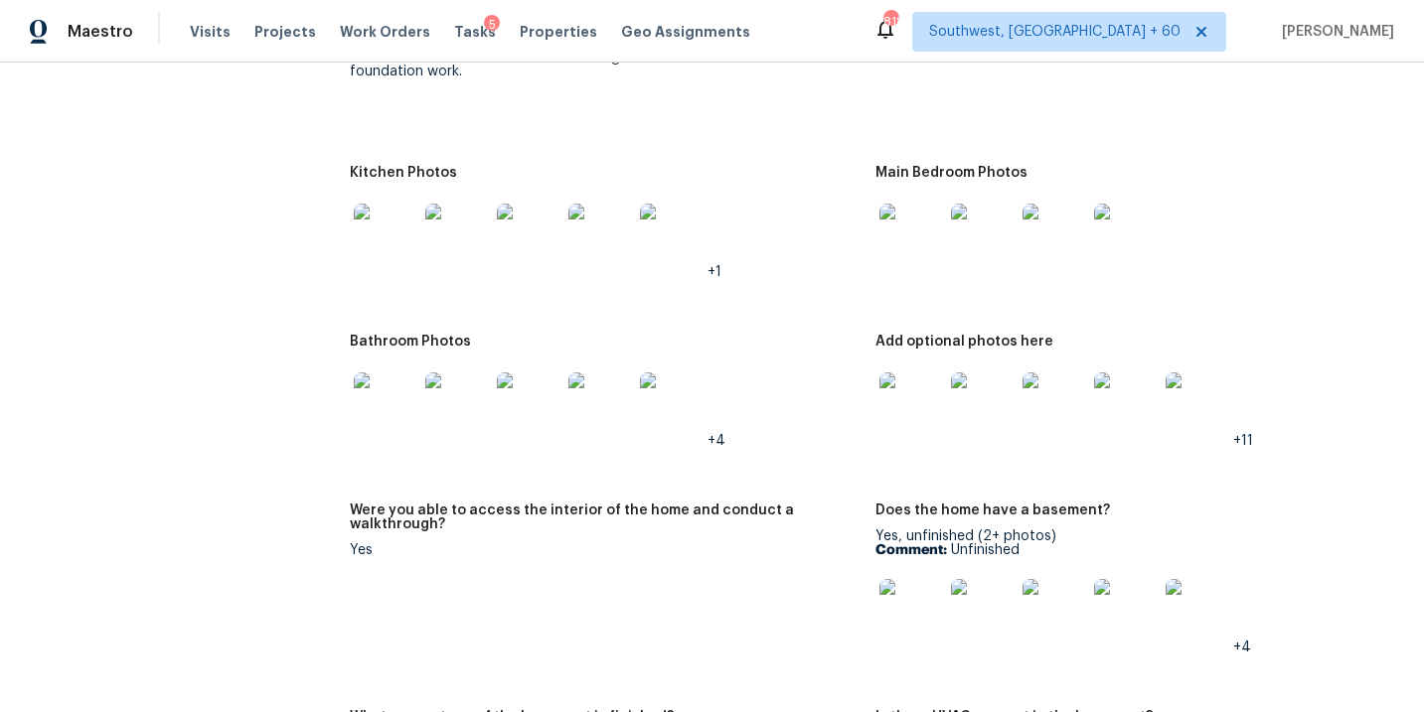
click at [394, 395] on img at bounding box center [386, 405] width 64 height 64
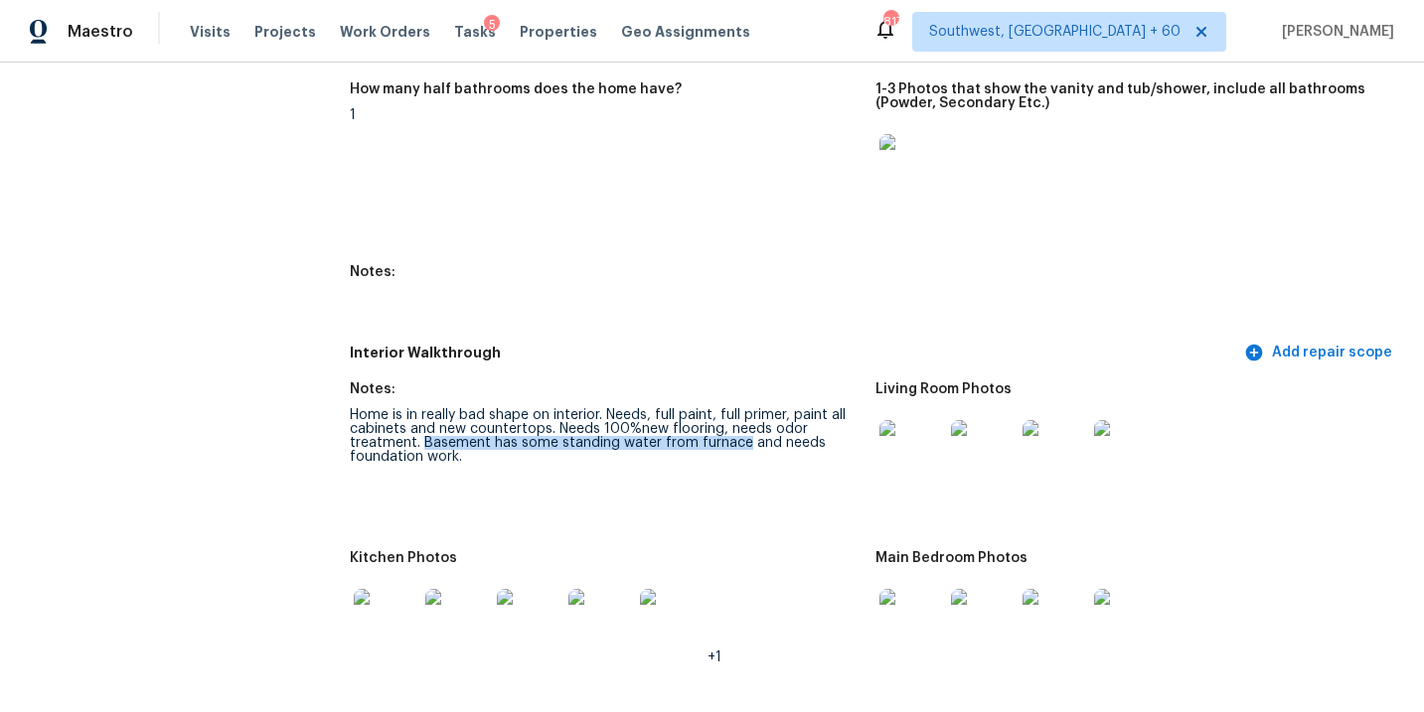
drag, startPoint x: 423, startPoint y: 431, endPoint x: 740, endPoint y: 433, distance: 317.0
click at [740, 433] on div "Home is in really bad shape on interior. Needs, full paint, full primer, paint …" at bounding box center [604, 436] width 509 height 56
copy div "Basement has some standing water from furnace"
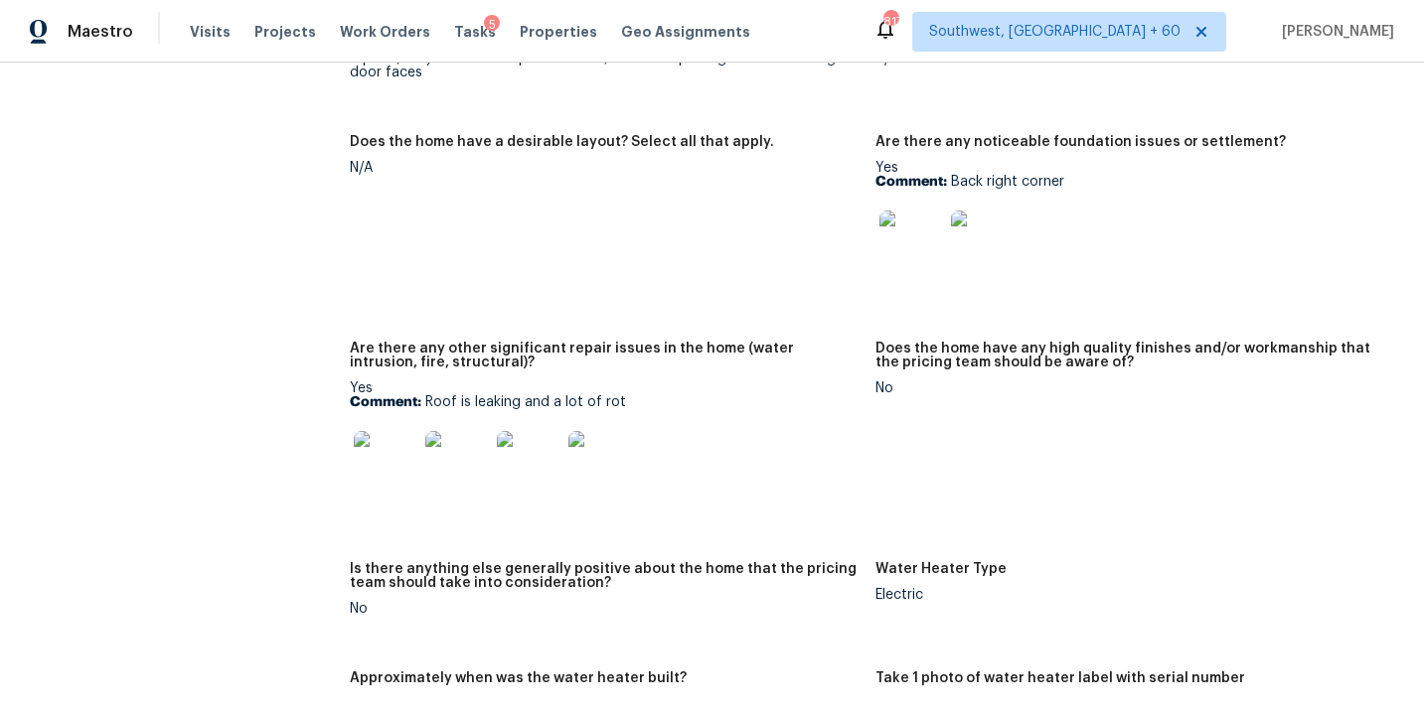
scroll to position [3634, 0]
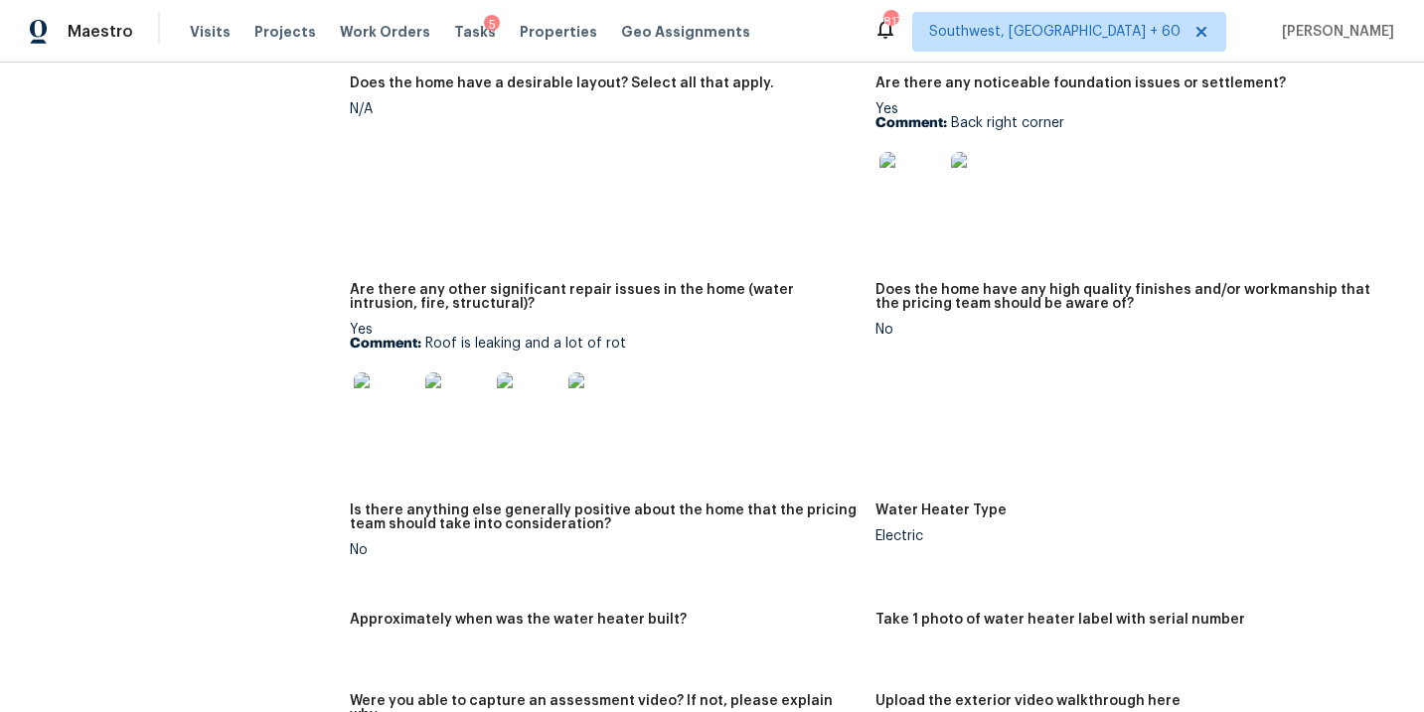
click at [745, 426] on div at bounding box center [604, 404] width 509 height 87
click at [383, 395] on img at bounding box center [386, 405] width 64 height 64
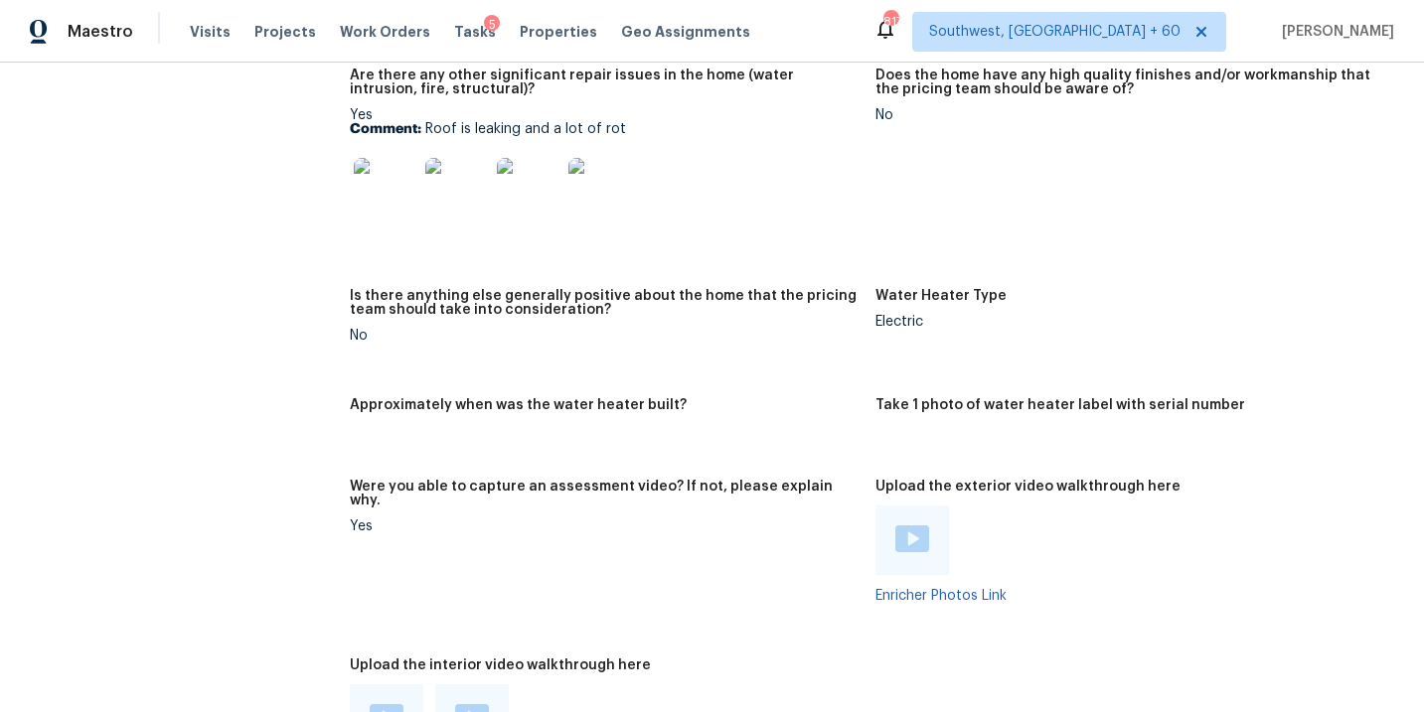
scroll to position [3730, 0]
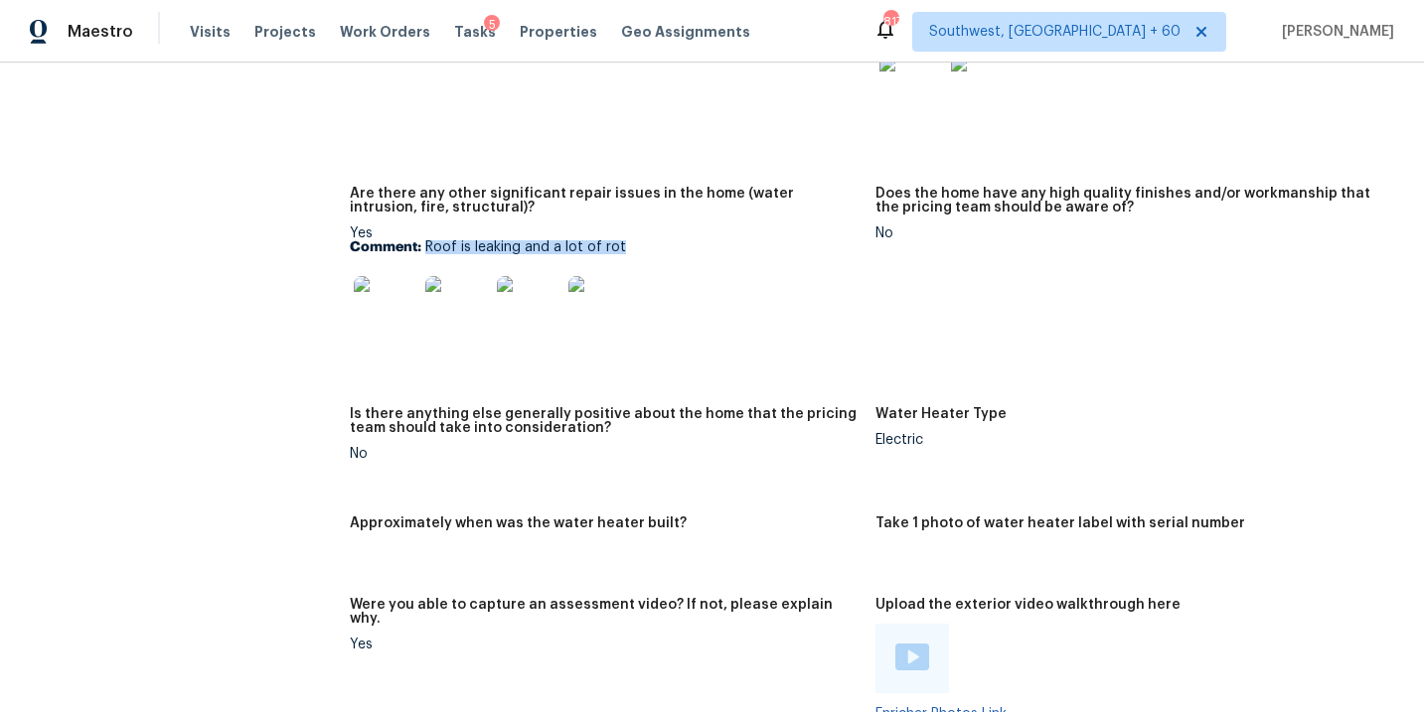
drag, startPoint x: 456, startPoint y: 237, endPoint x: 634, endPoint y: 236, distance: 177.9
click at [634, 240] on p "Comment: Roof is leaking and a lot of rot" at bounding box center [604, 247] width 509 height 14
copy p "Roof is leaking and a lot of rot"
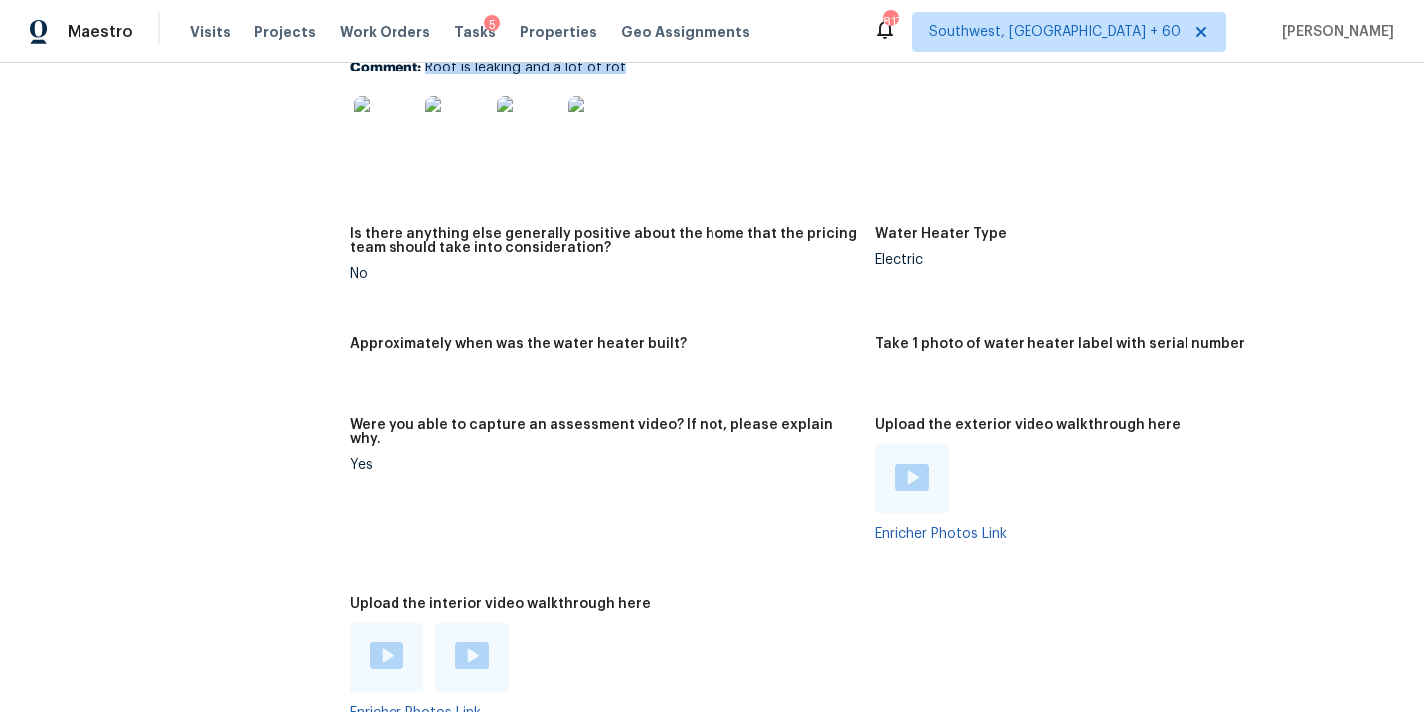
scroll to position [3640, 0]
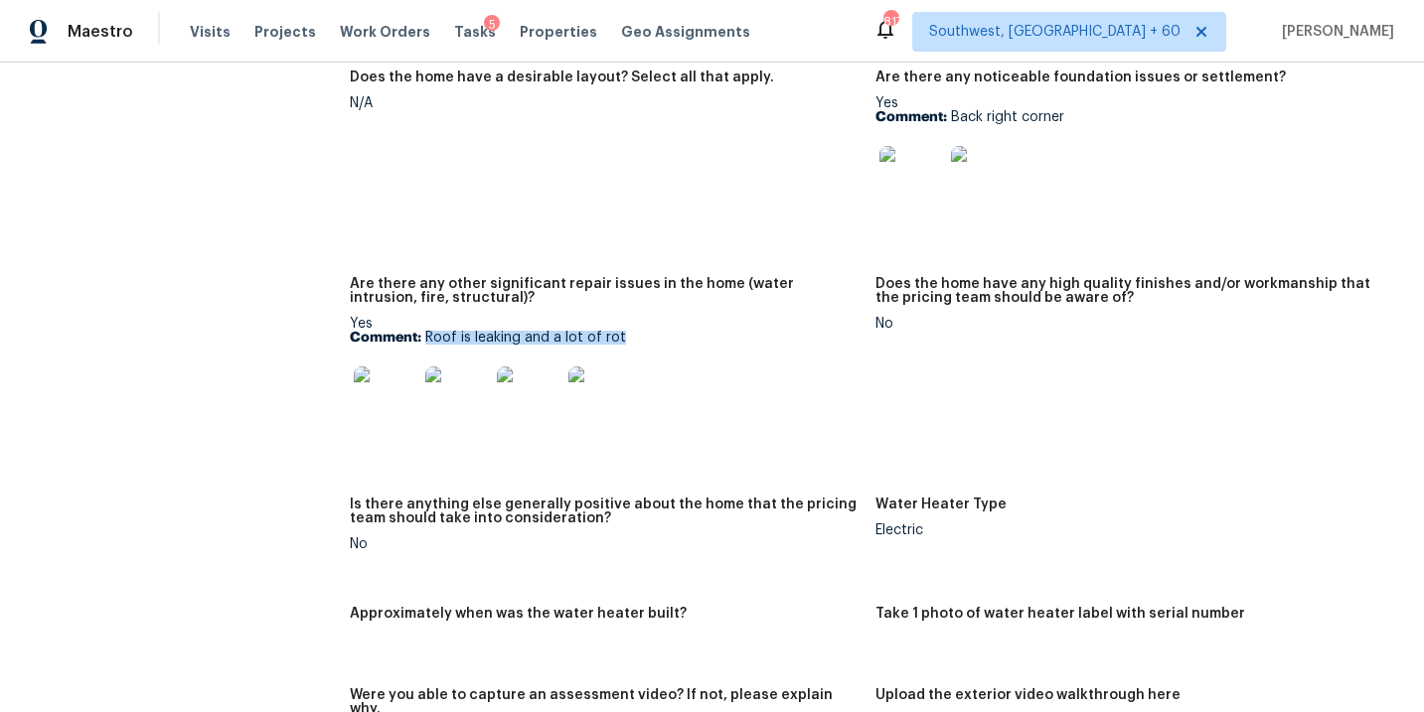
copy p "Roof is leaking and a lot of rot"
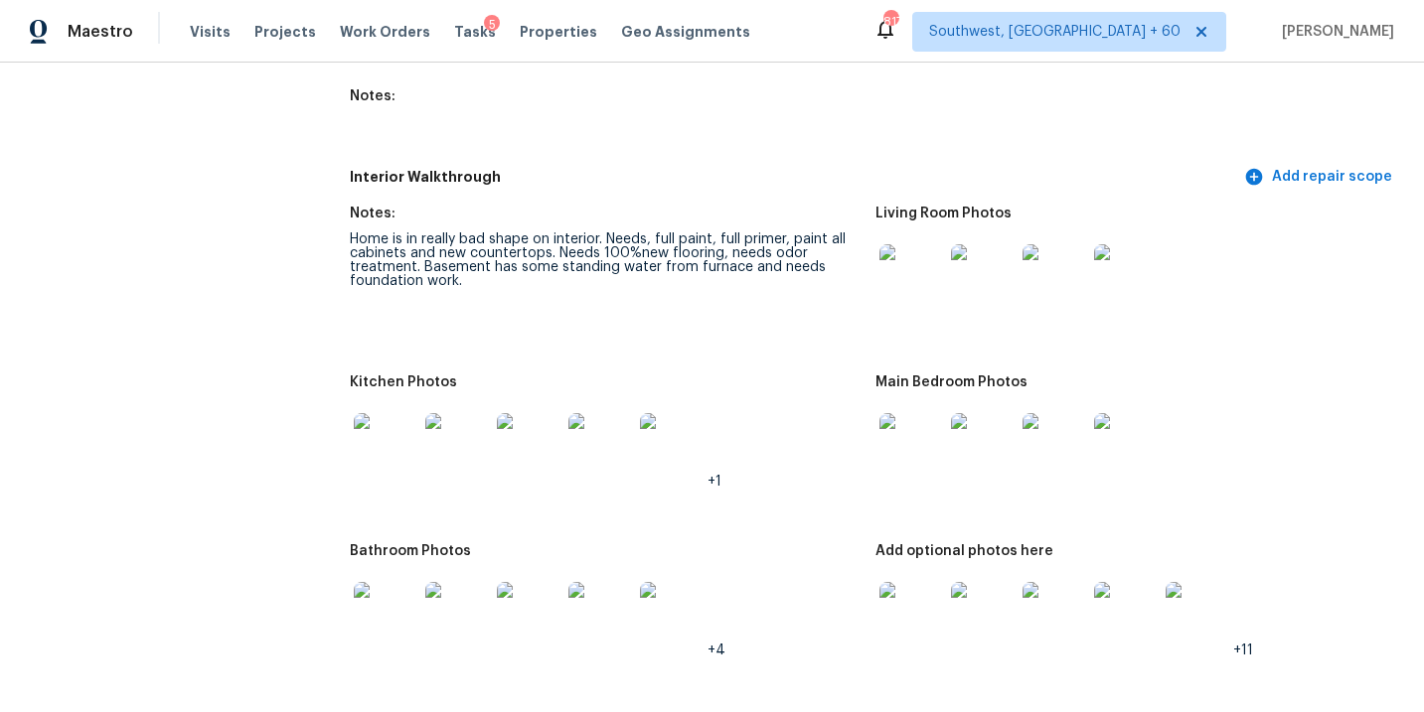
scroll to position [2197, 0]
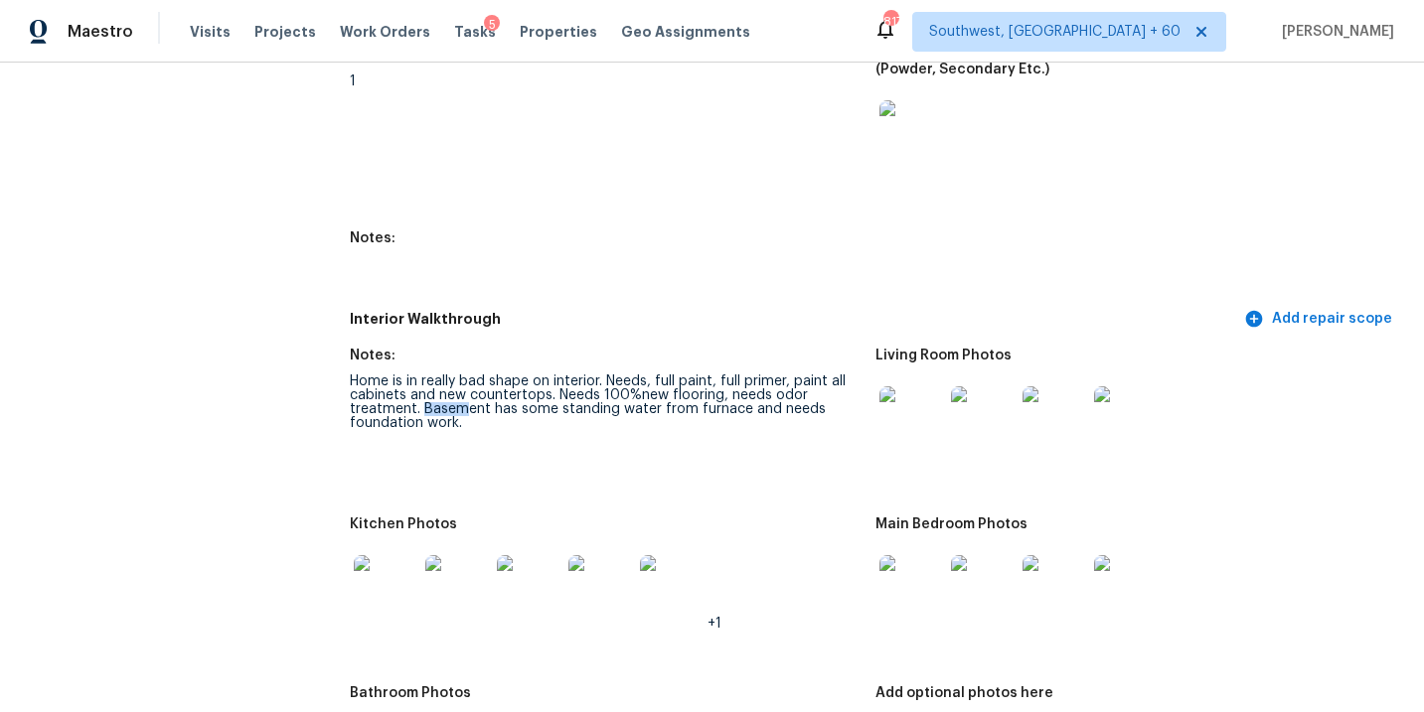
drag, startPoint x: 423, startPoint y: 393, endPoint x: 467, endPoint y: 402, distance: 44.8
click at [467, 402] on div "Home is in really bad shape on interior. Needs, full paint, full primer, paint …" at bounding box center [604, 403] width 509 height 56
click at [465, 412] on div "Home is in really bad shape on interior. Needs, full paint, full primer, paint …" at bounding box center [604, 403] width 509 height 56
copy div "Basement has some standing water from furnace and needs foundation work."
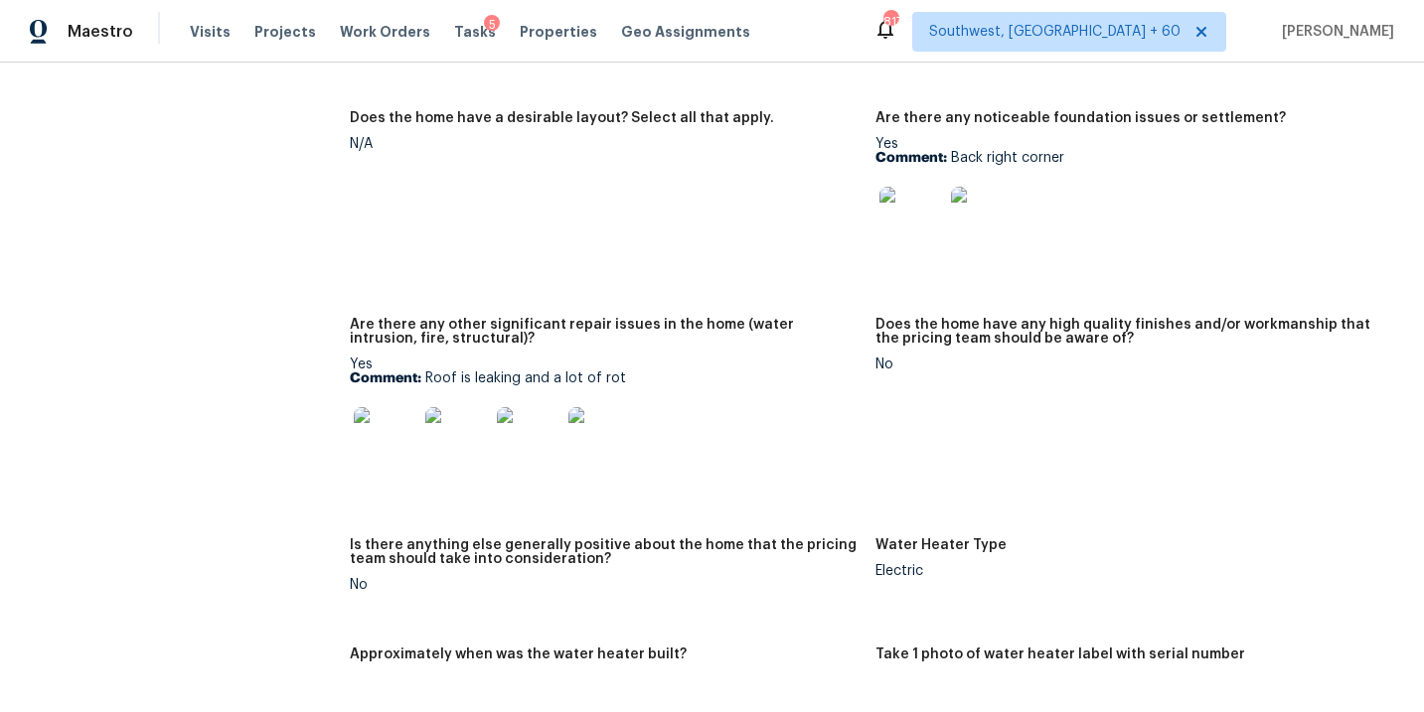
scroll to position [3443, 0]
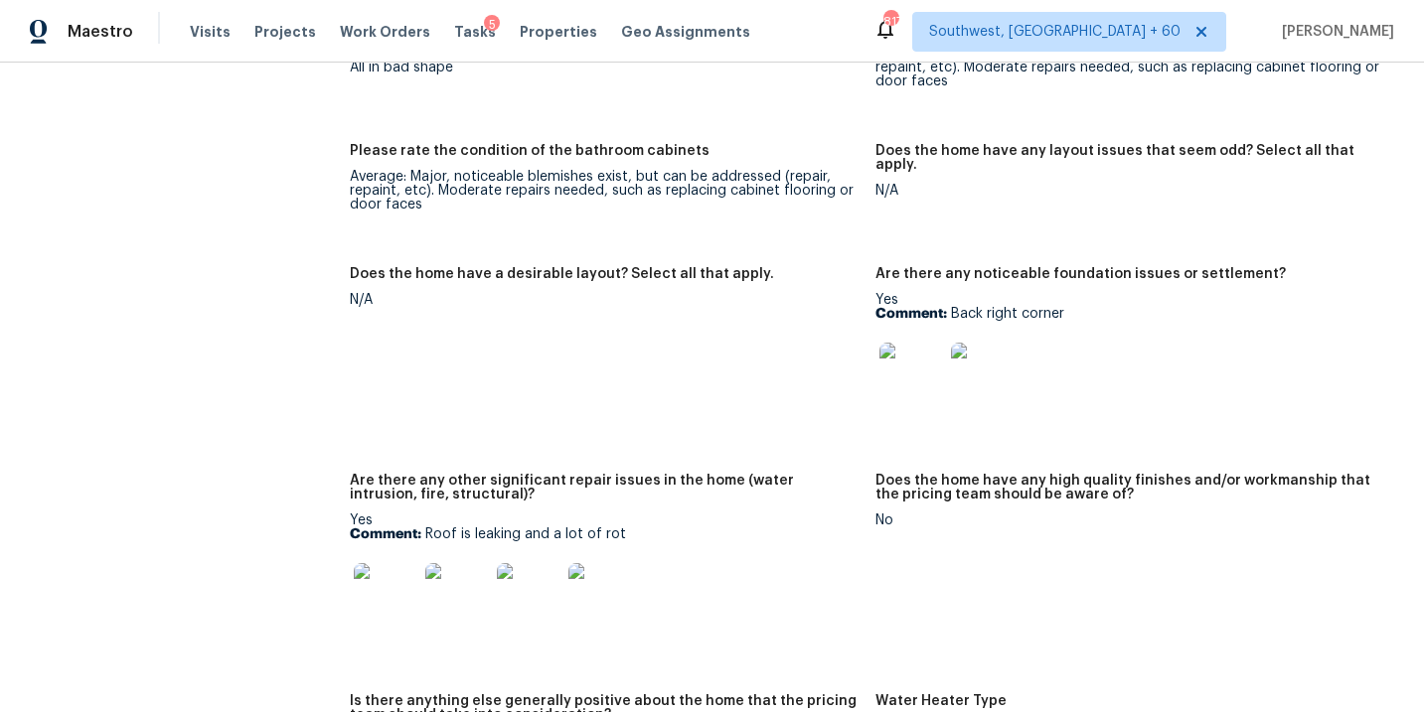
click at [1031, 307] on p "Comment: Back right corner" at bounding box center [1129, 314] width 509 height 14
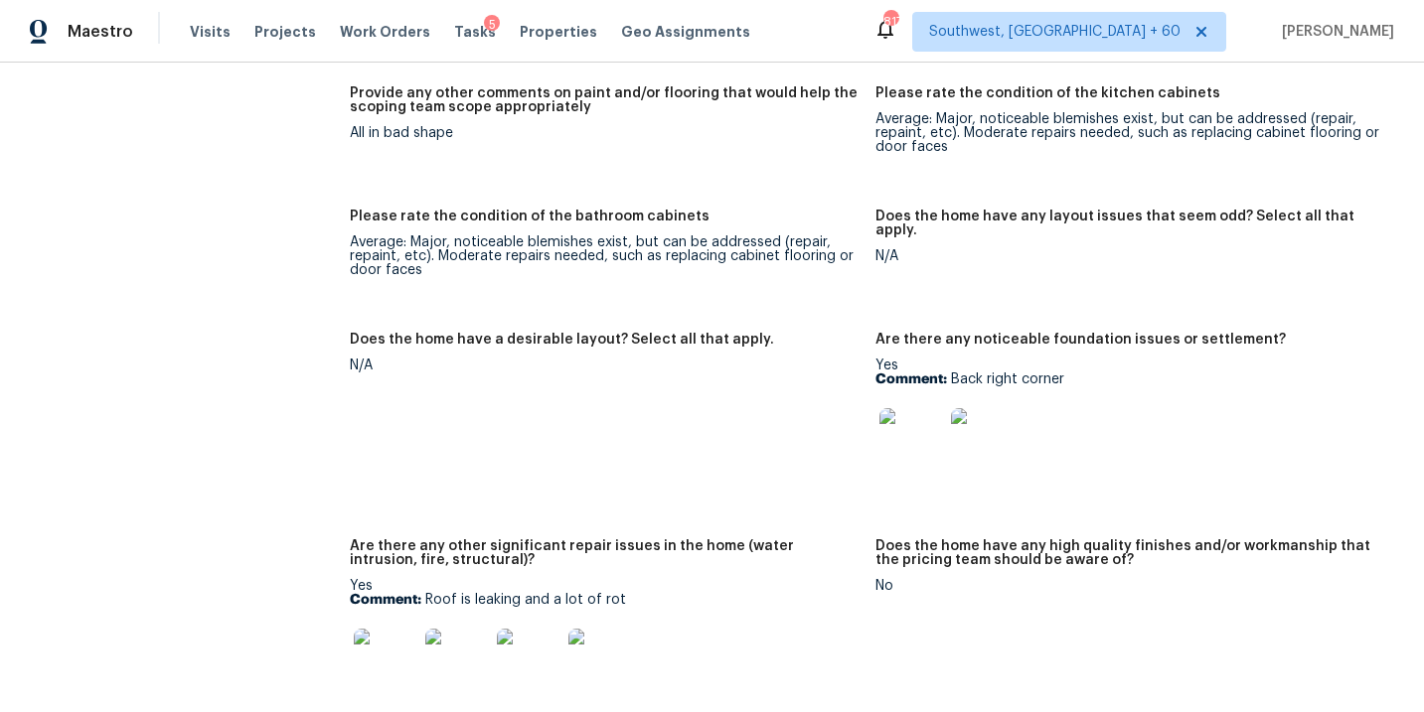
scroll to position [3412, 0]
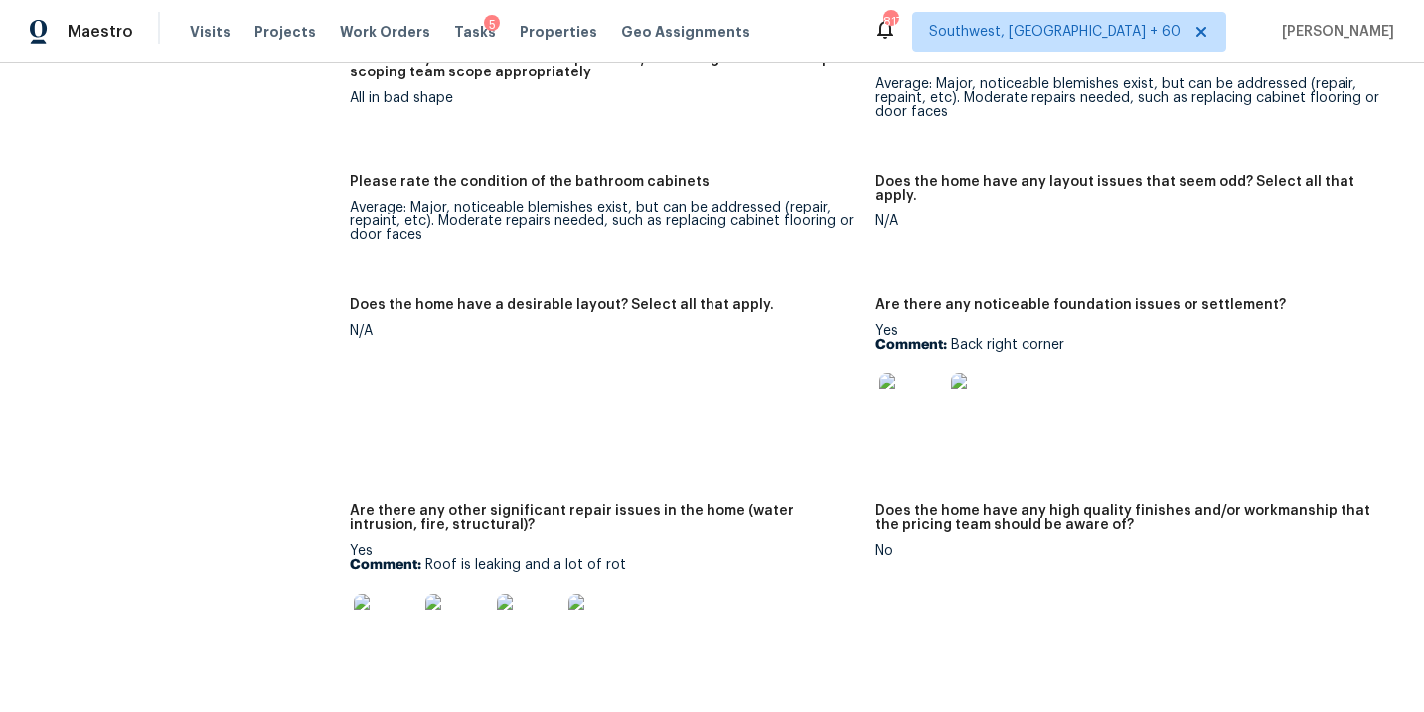
click at [919, 394] on img at bounding box center [911, 406] width 64 height 64
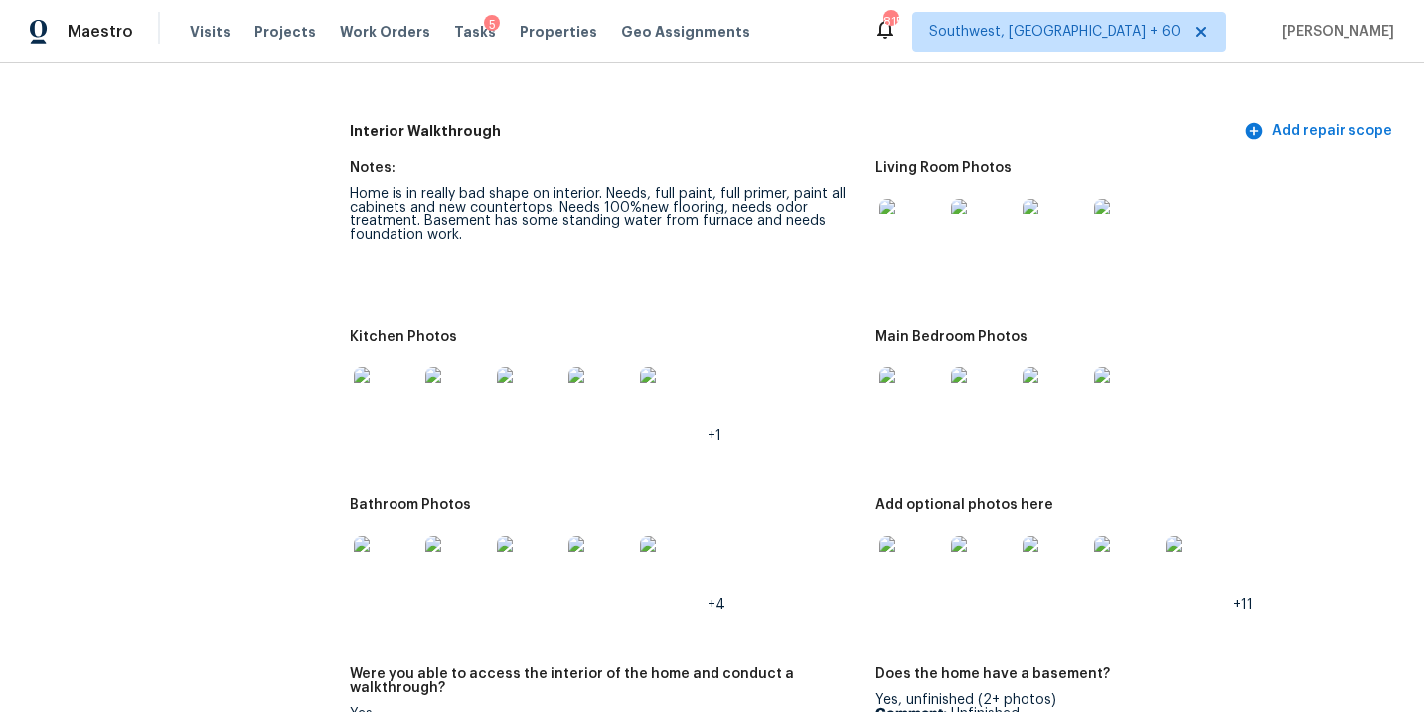
scroll to position [2350, 0]
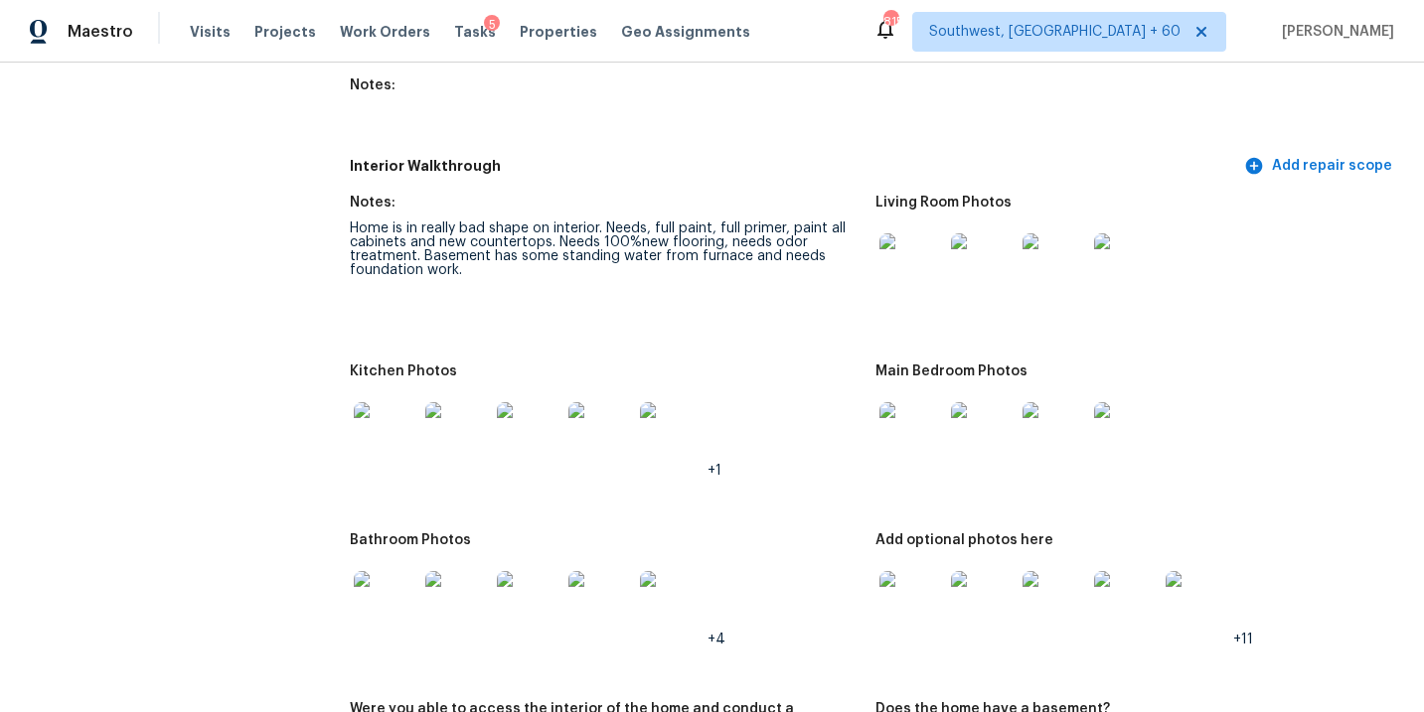
click at [896, 239] on img at bounding box center [911, 266] width 64 height 64
click at [903, 429] on img at bounding box center [911, 434] width 64 height 64
click at [902, 602] on img at bounding box center [911, 603] width 64 height 64
click at [886, 573] on img at bounding box center [911, 603] width 64 height 64
click at [603, 196] on div "Notes:" at bounding box center [604, 209] width 509 height 26
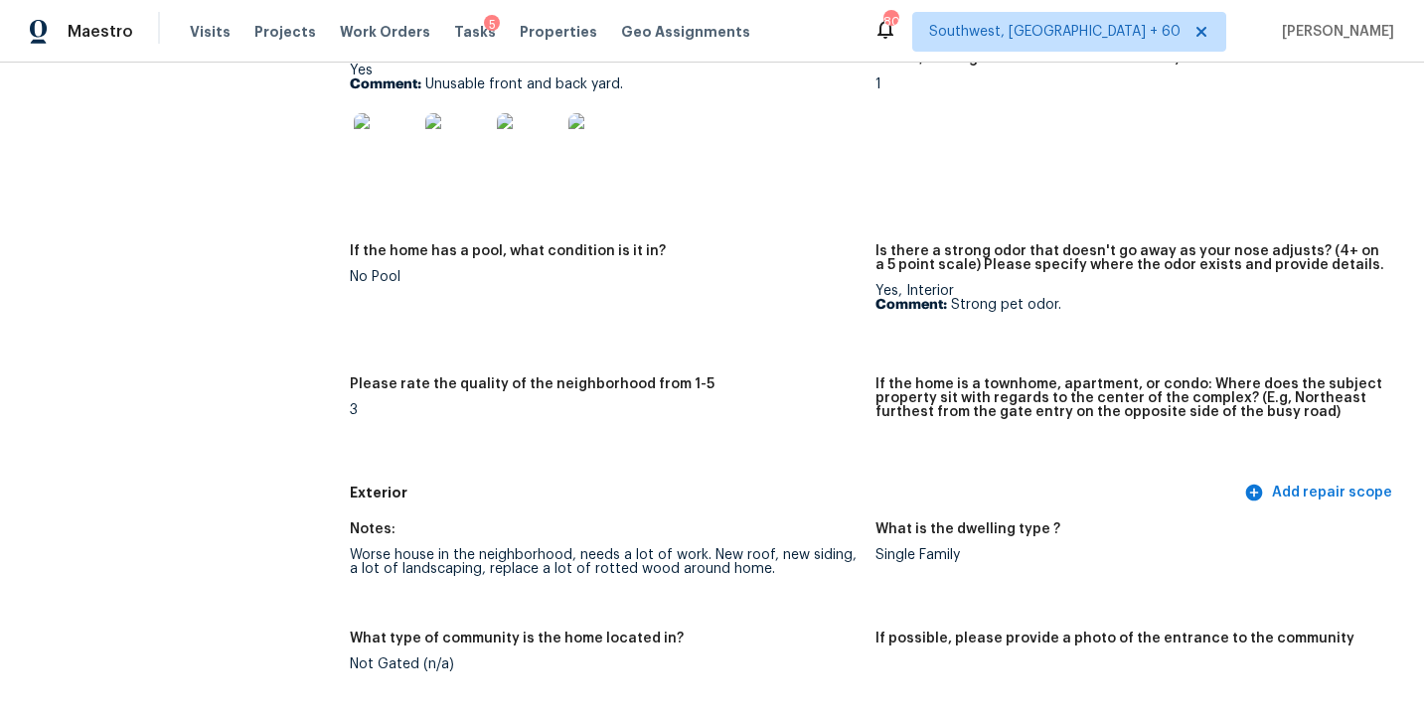
scroll to position [0, 0]
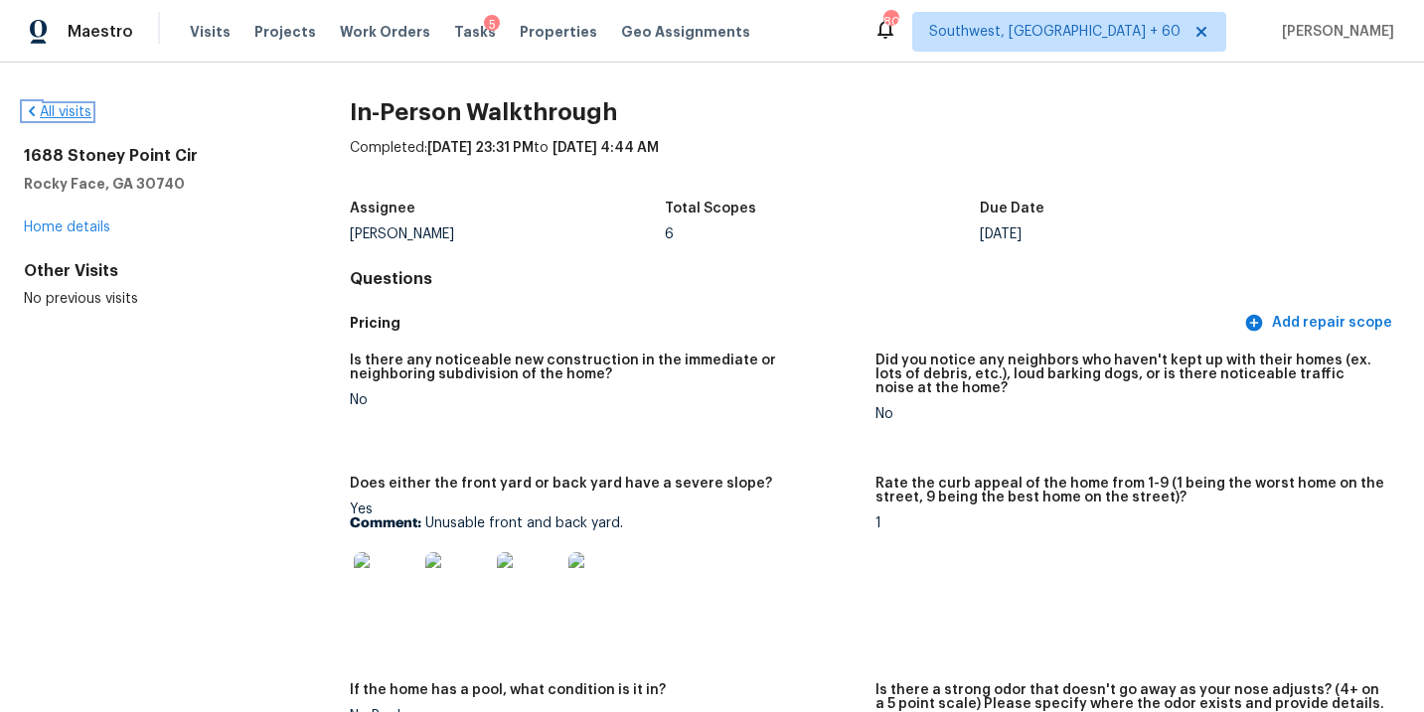
click at [60, 107] on link "All visits" at bounding box center [58, 112] width 68 height 14
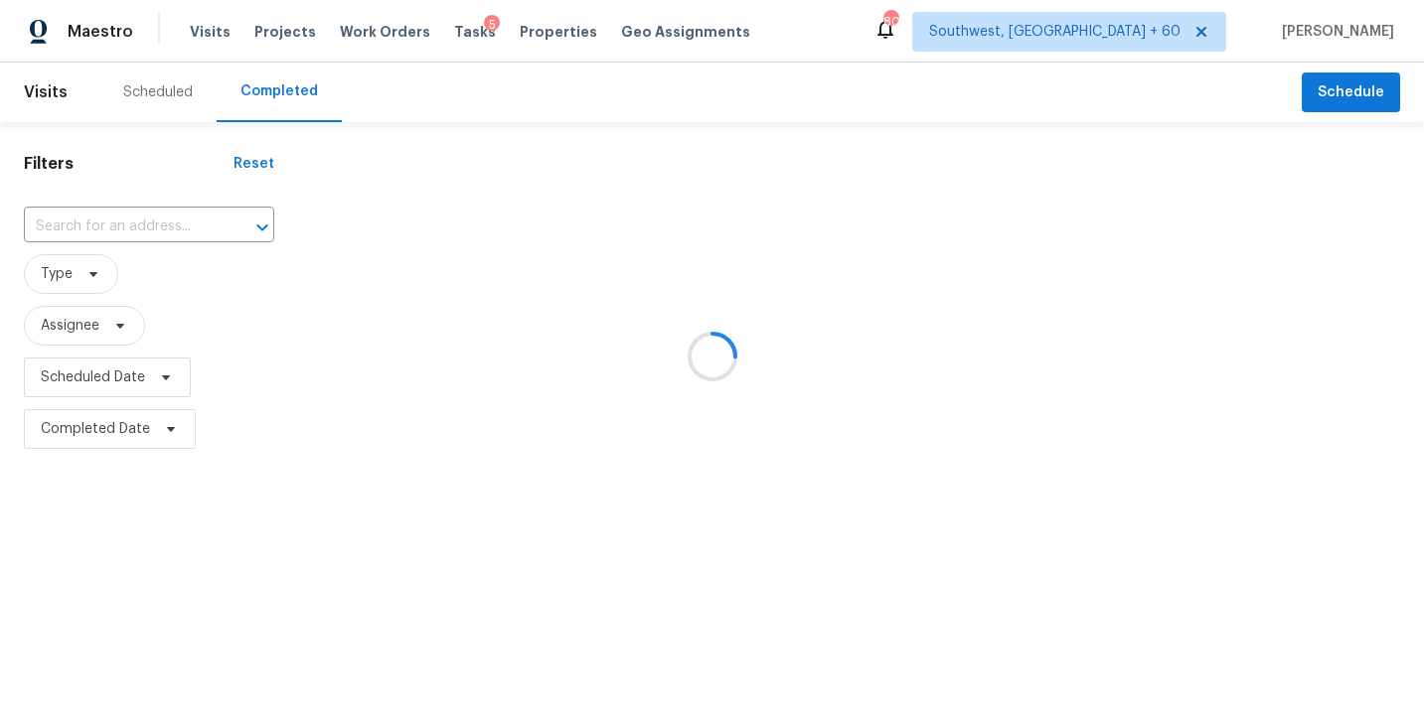
click at [155, 238] on div at bounding box center [712, 356] width 1424 height 712
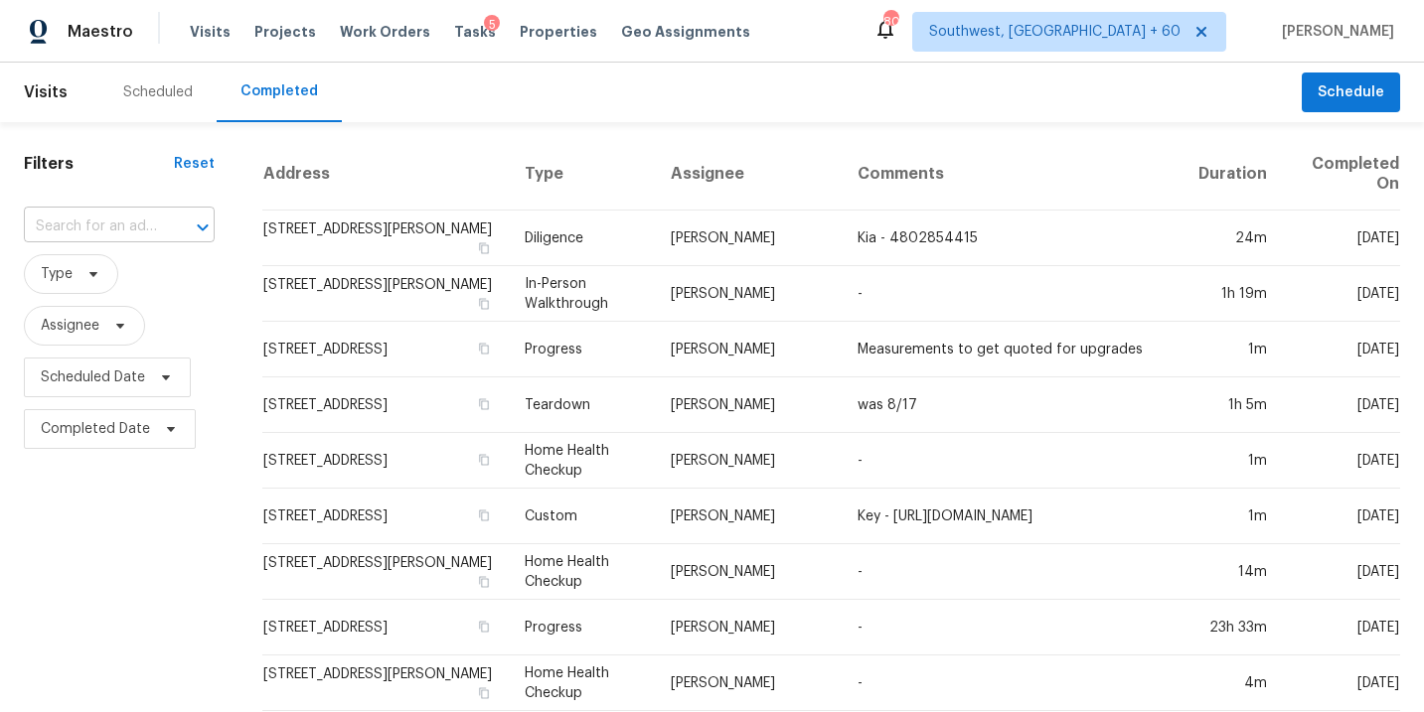
click at [163, 229] on div at bounding box center [189, 228] width 52 height 28
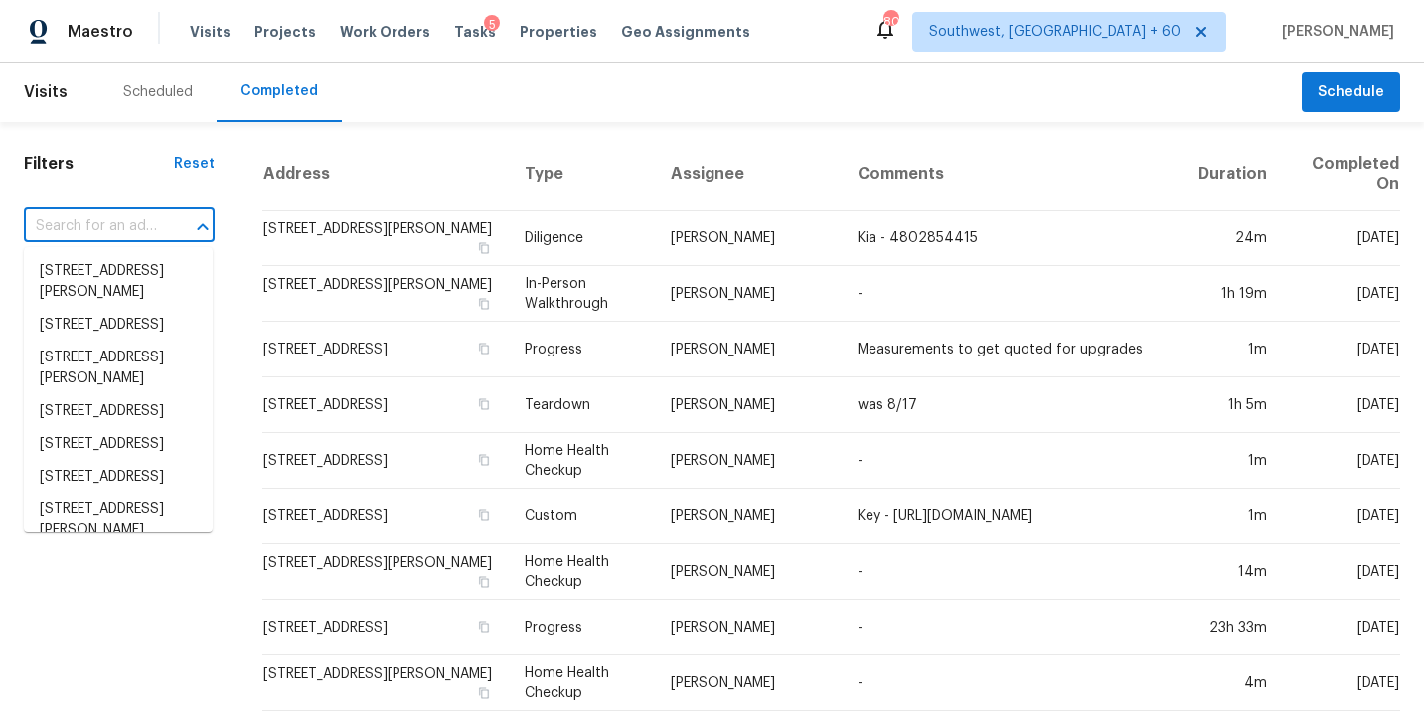
paste input "[STREET_ADDRESS]"
type input "[STREET_ADDRESS]"
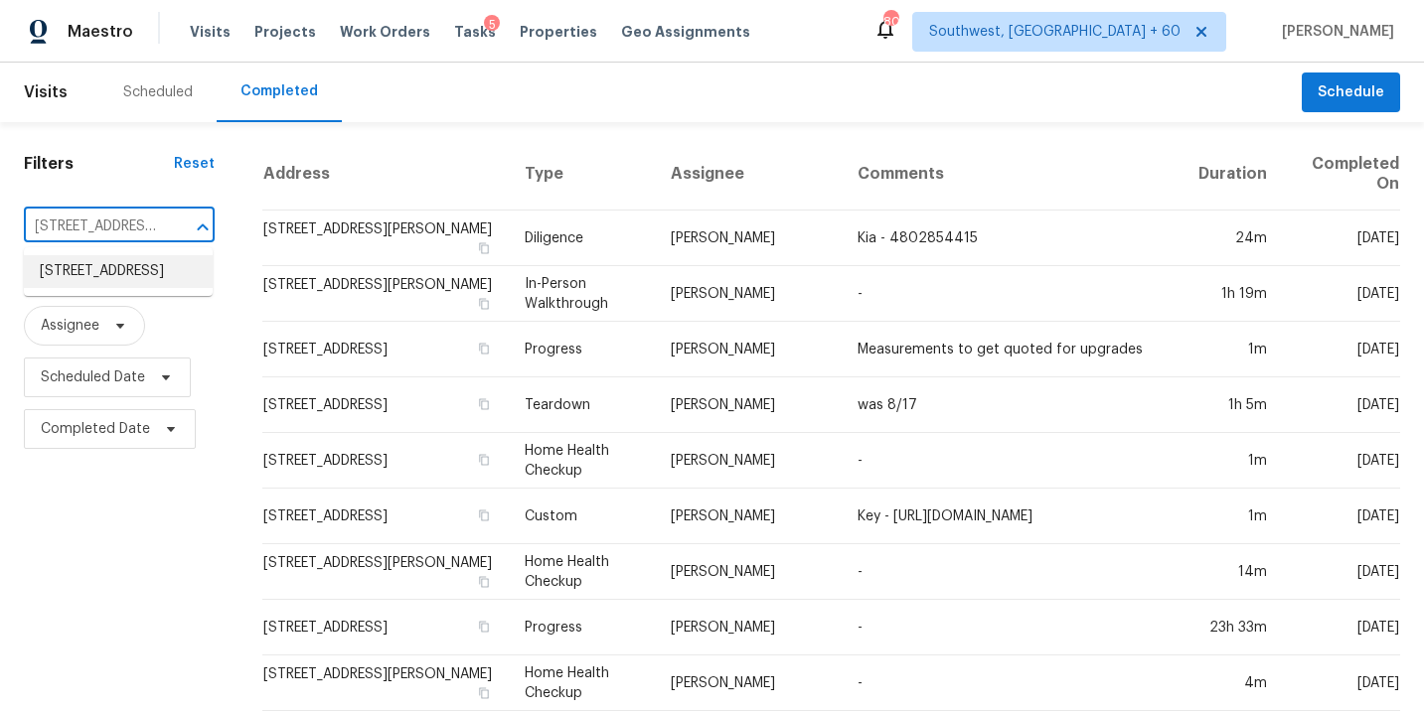
click at [150, 279] on li "[STREET_ADDRESS]" at bounding box center [118, 271] width 189 height 33
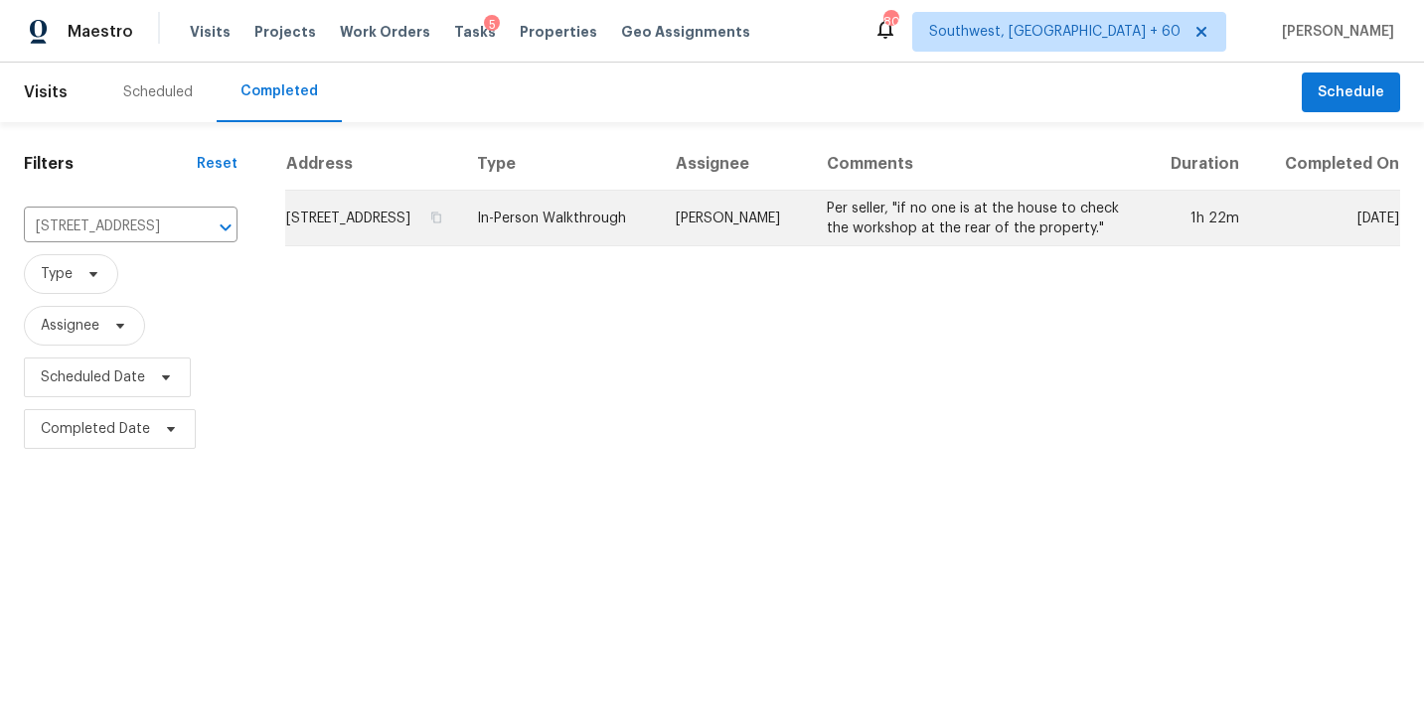
click at [764, 210] on td "[PERSON_NAME]" at bounding box center [735, 219] width 150 height 56
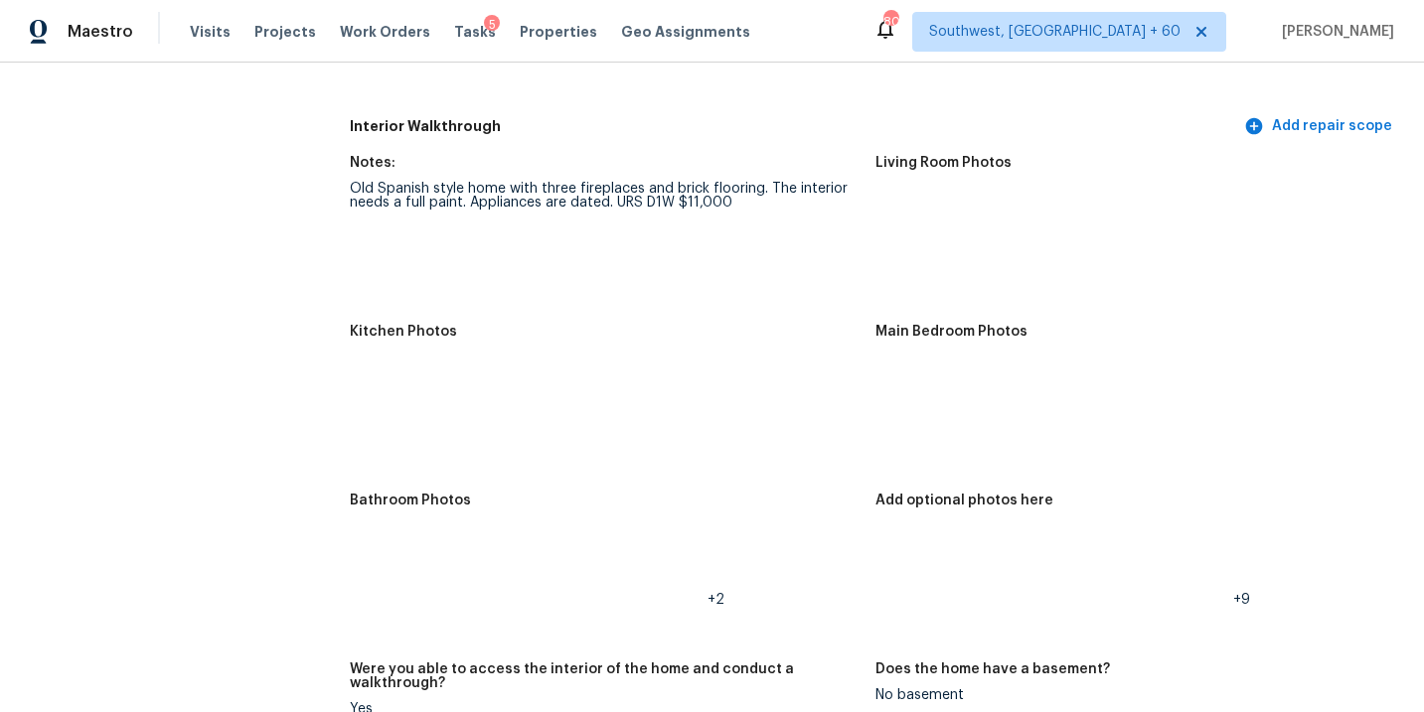
scroll to position [2470, 0]
click at [909, 224] on img at bounding box center [911, 227] width 64 height 64
click at [897, 384] on img at bounding box center [911, 396] width 64 height 64
click at [927, 537] on img at bounding box center [911, 565] width 64 height 64
click at [380, 559] on img at bounding box center [386, 565] width 64 height 64
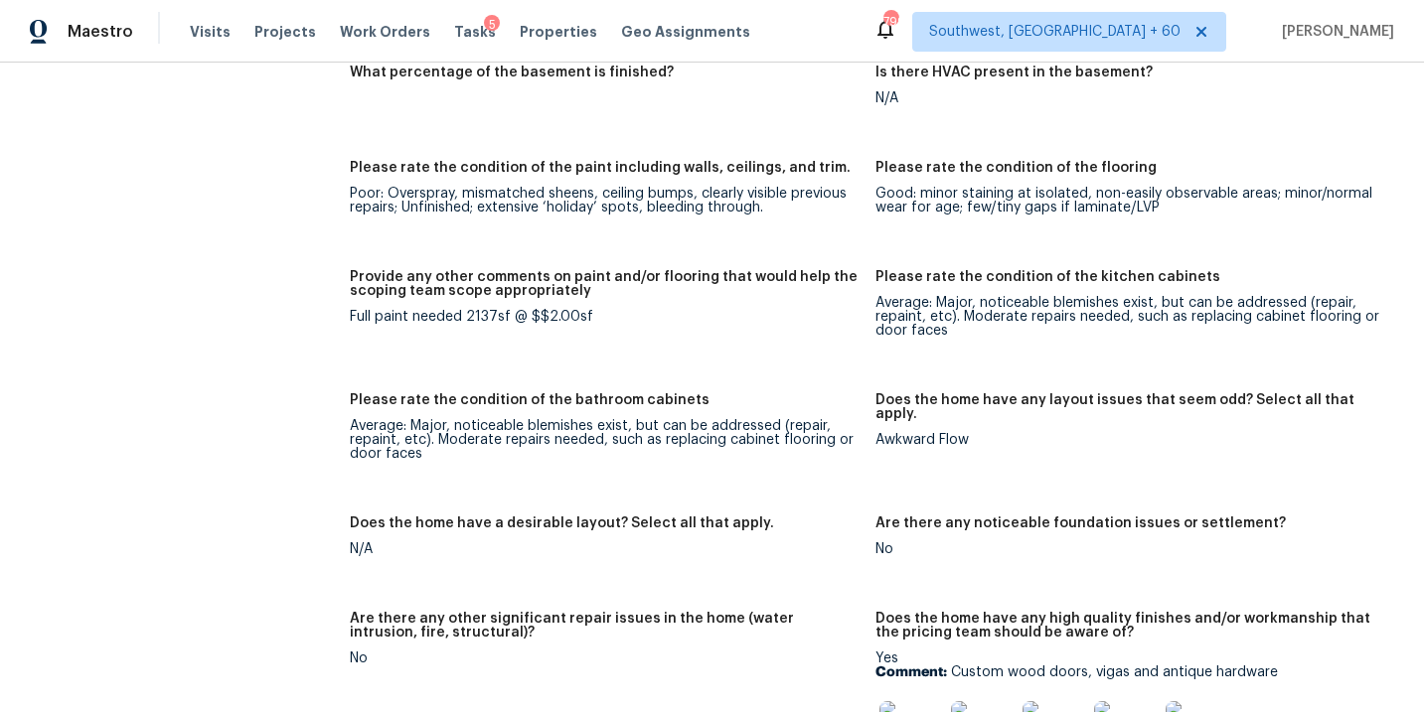
scroll to position [2947, 0]
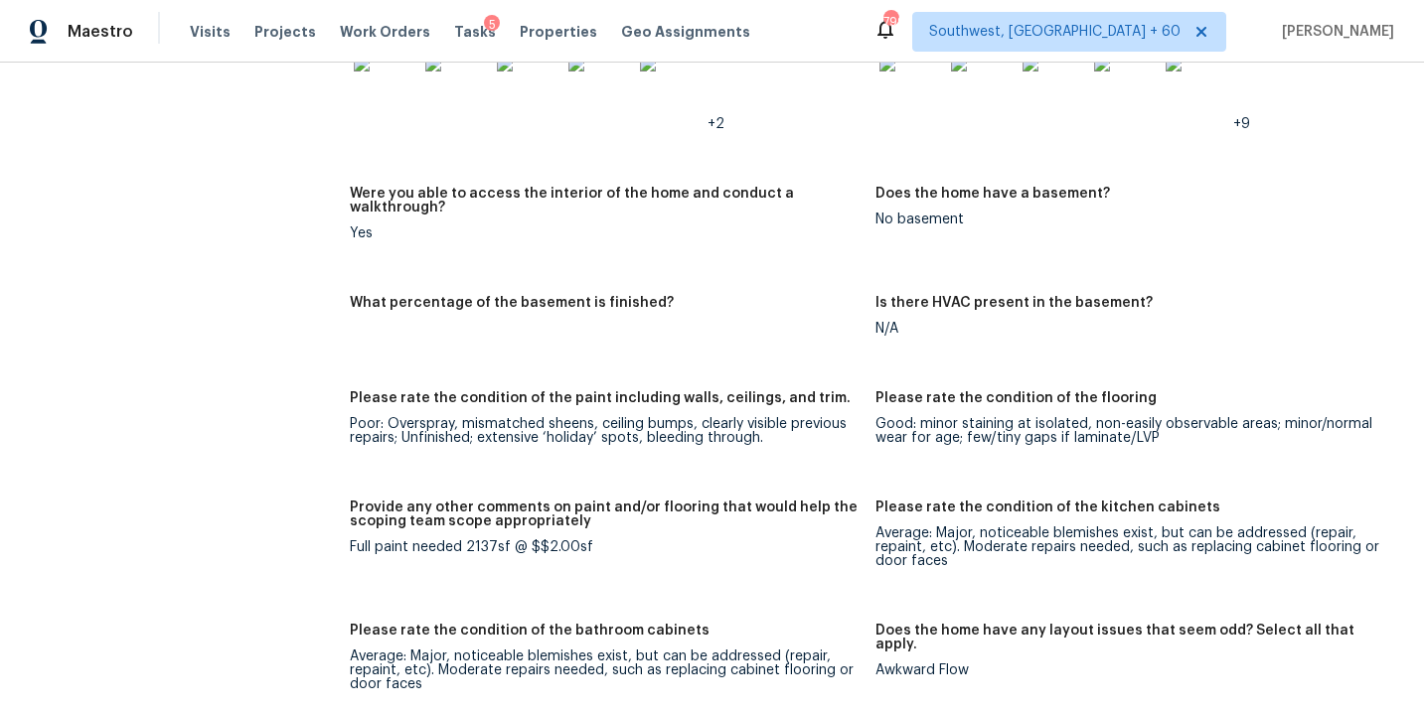
click at [721, 296] on div "What percentage of the basement is finished?" at bounding box center [604, 309] width 509 height 26
click at [741, 339] on figure "What percentage of the basement is finished?" at bounding box center [612, 332] width 525 height 72
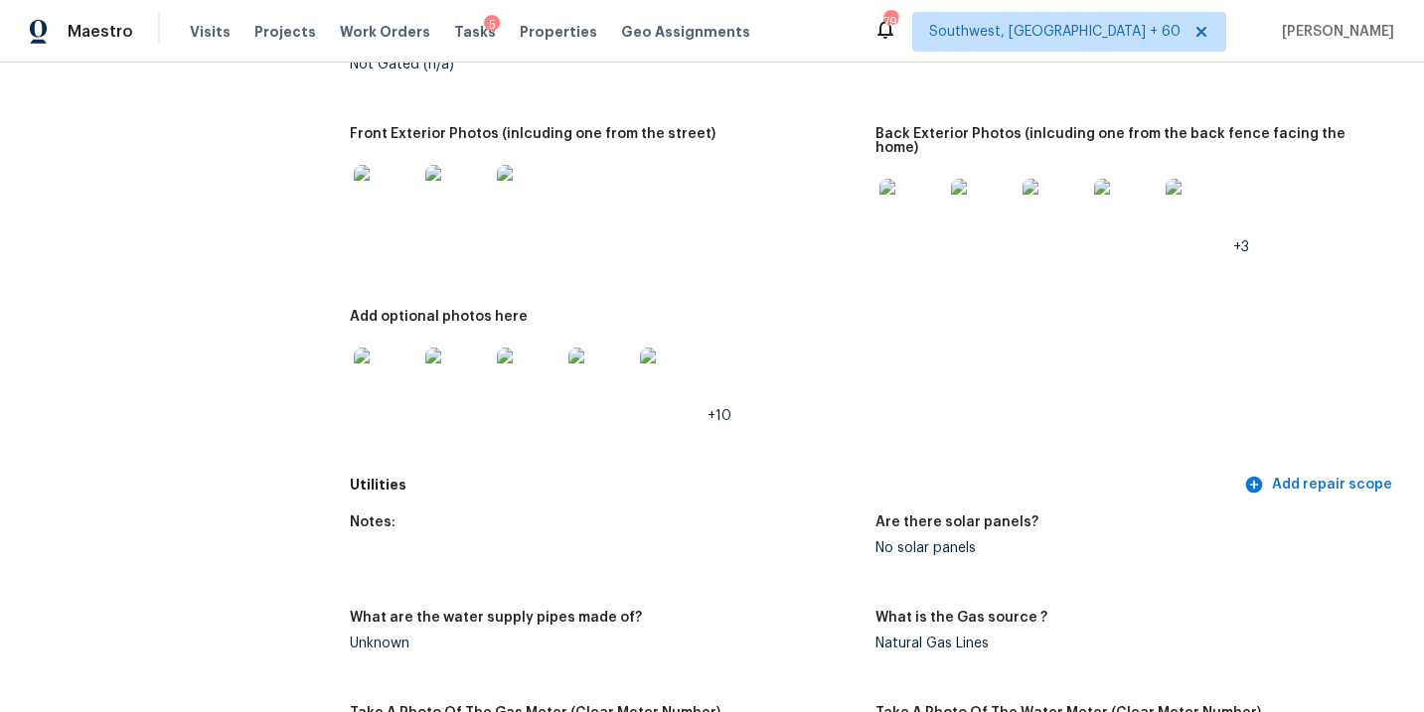
scroll to position [0, 0]
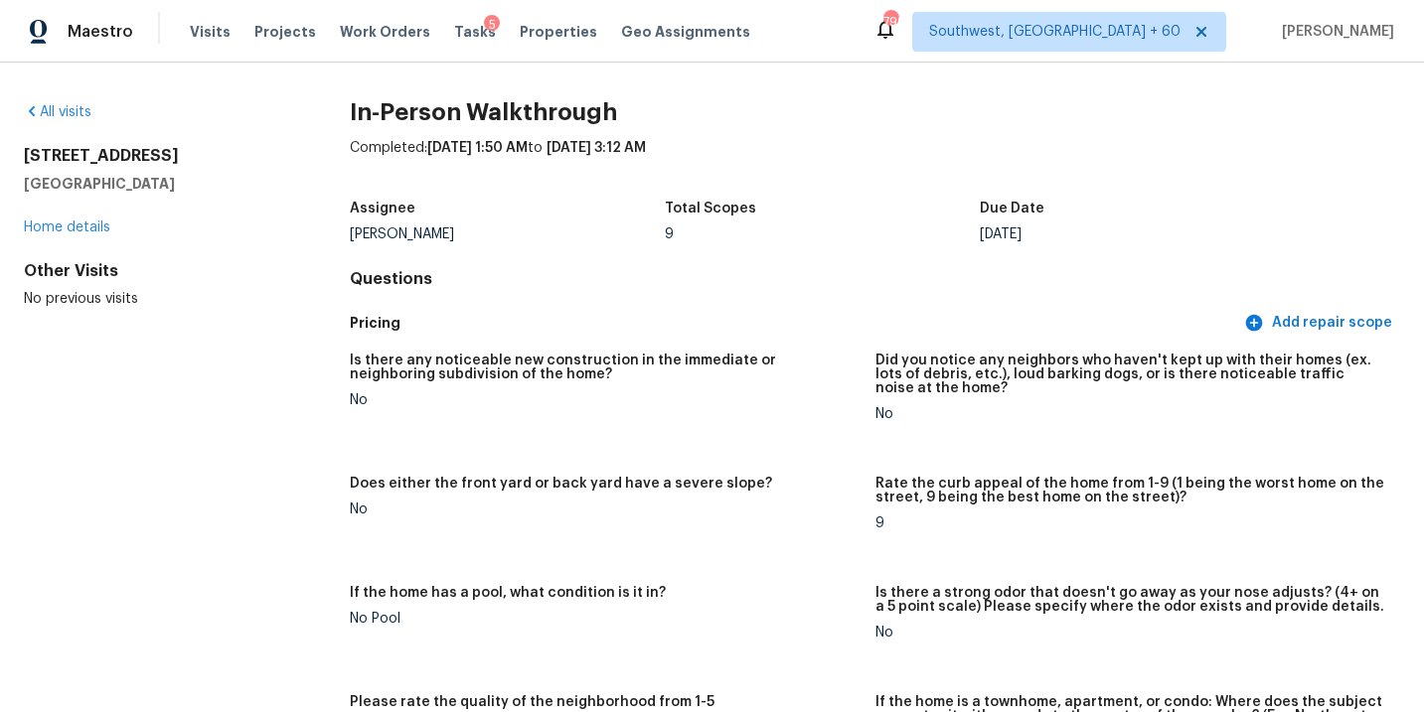
click at [65, 97] on div "All visits [STREET_ADDRESS] Home details Other Visits No previous visits In-Per…" at bounding box center [712, 388] width 1424 height 650
click at [82, 116] on link "All visits" at bounding box center [58, 112] width 68 height 14
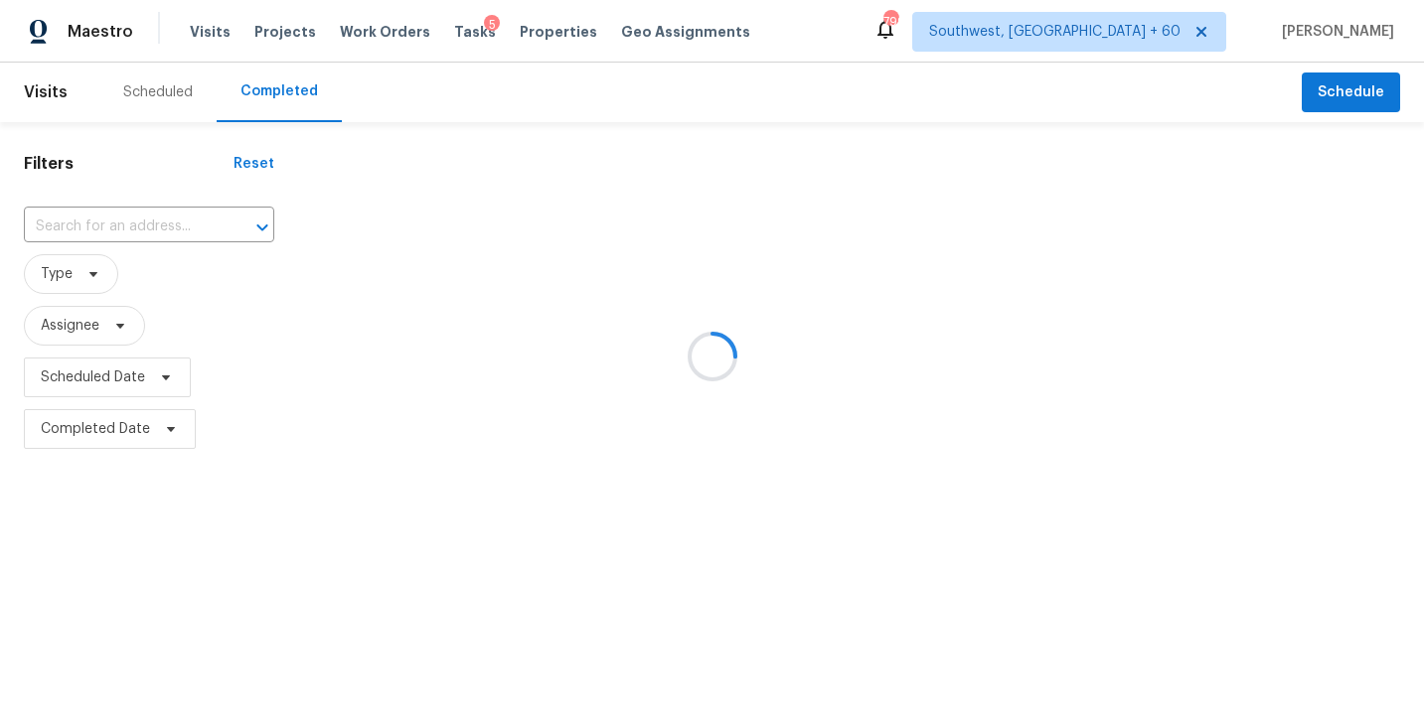
click at [160, 236] on div at bounding box center [712, 356] width 1424 height 712
click at [175, 229] on div at bounding box center [712, 356] width 1424 height 712
click at [157, 225] on input "text" at bounding box center [121, 227] width 195 height 31
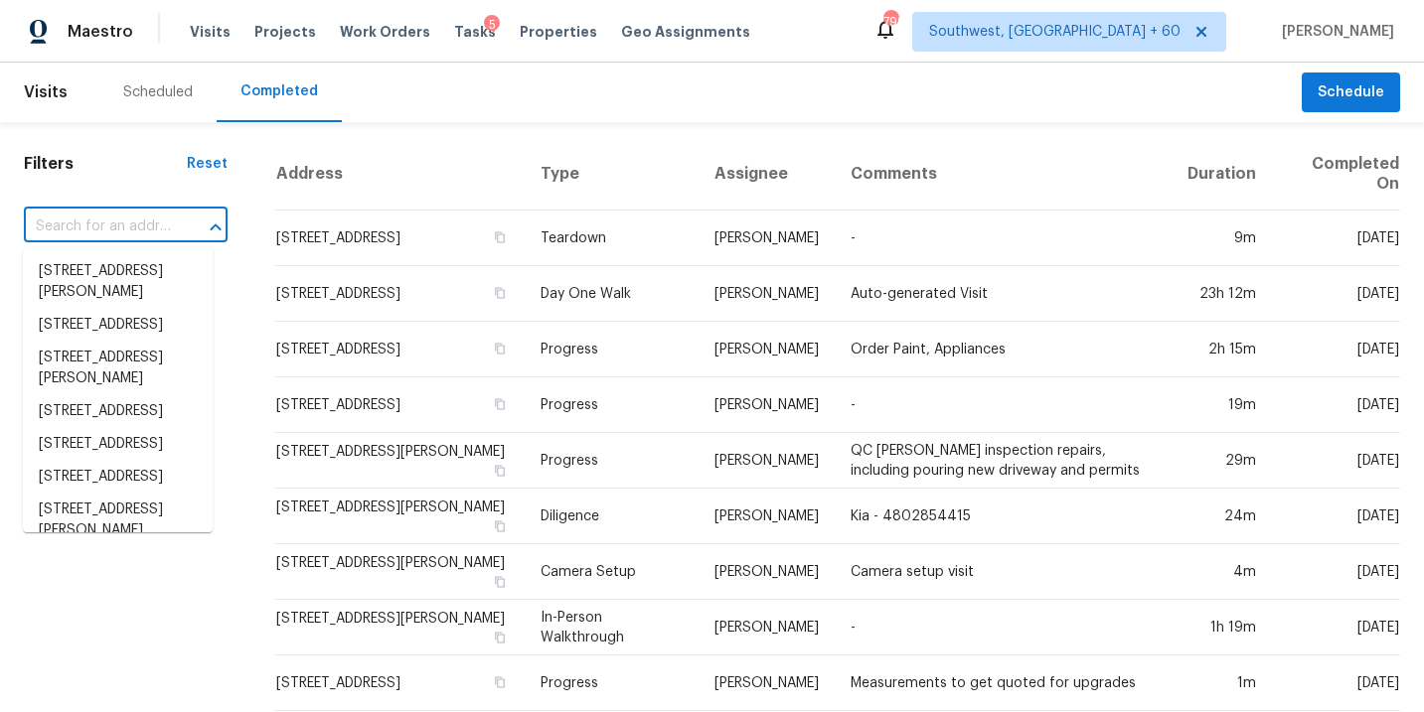
paste input "[STREET_ADDRESS][PERSON_NAME]"
type input "[STREET_ADDRESS][PERSON_NAME]"
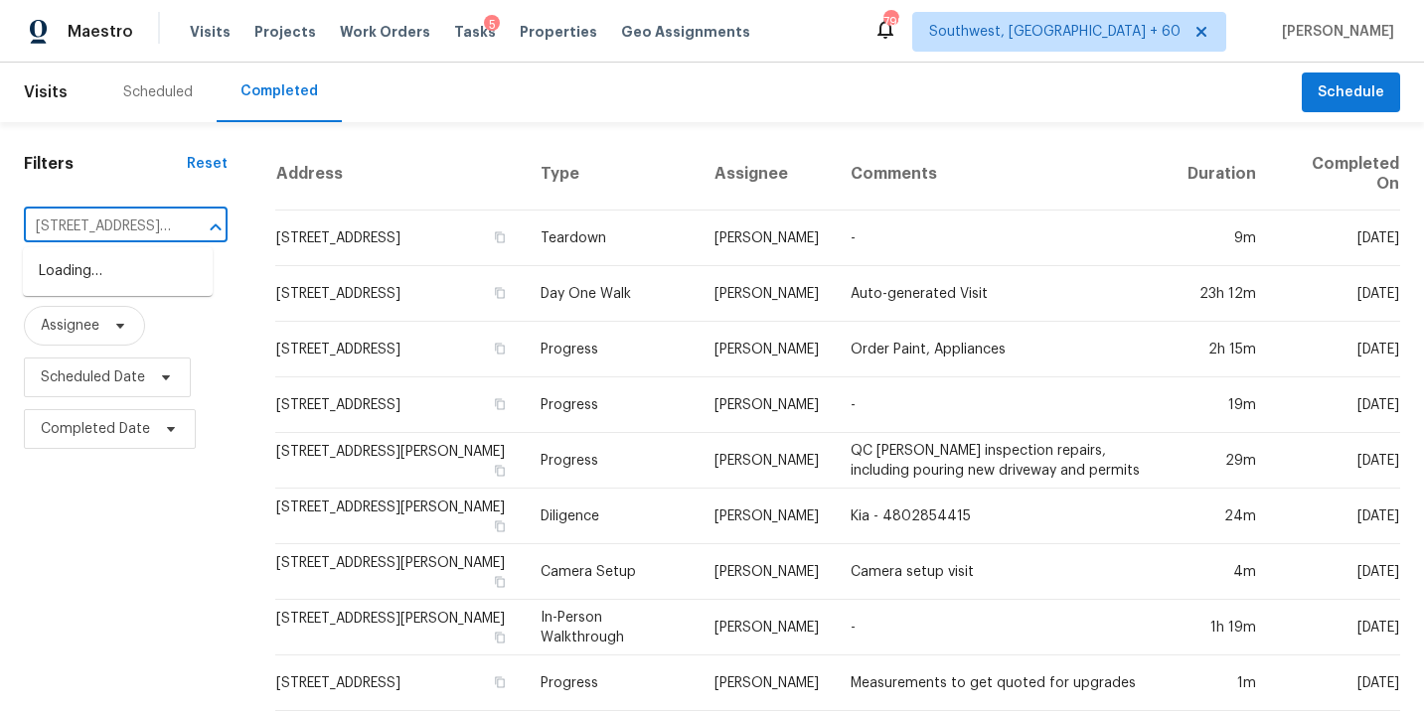
scroll to position [0, 90]
click at [140, 270] on li "[STREET_ADDRESS][PERSON_NAME]" at bounding box center [118, 282] width 190 height 54
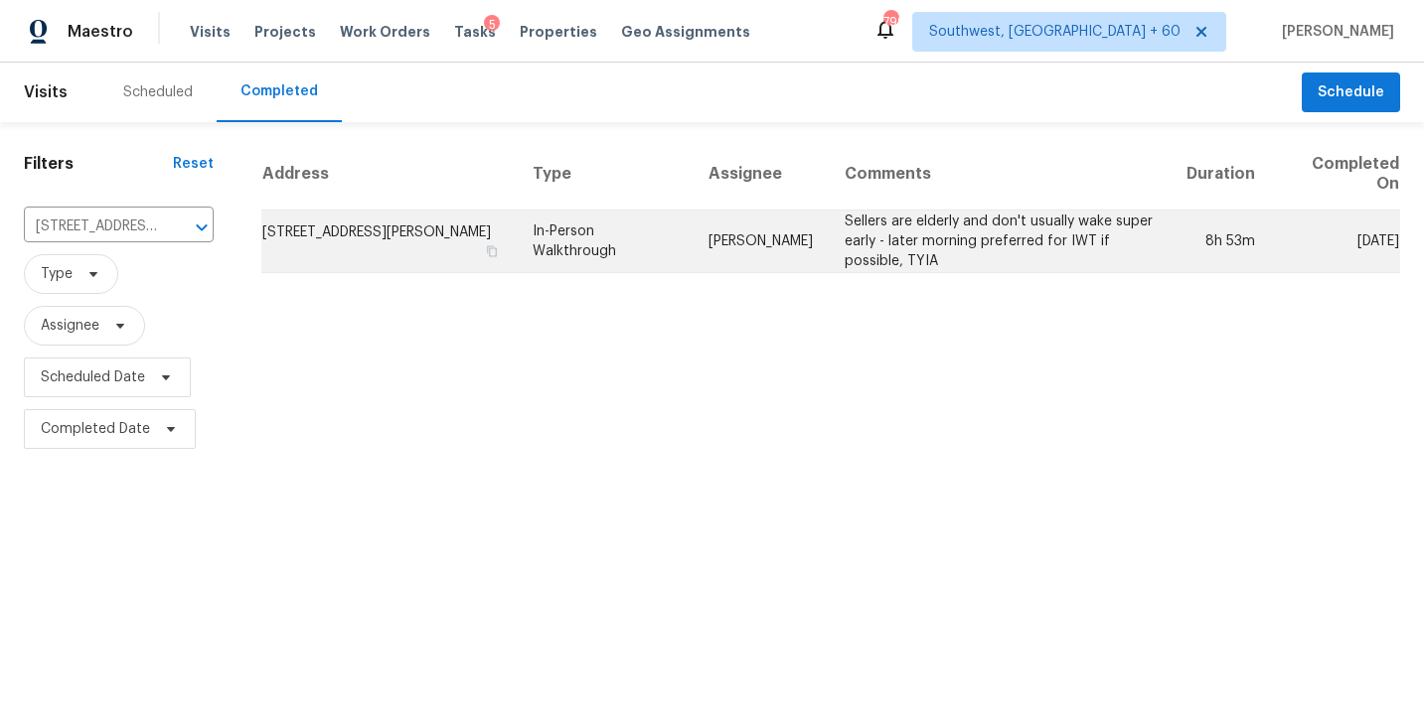
click at [656, 221] on td "In-Person Walkthrough" at bounding box center [605, 242] width 176 height 63
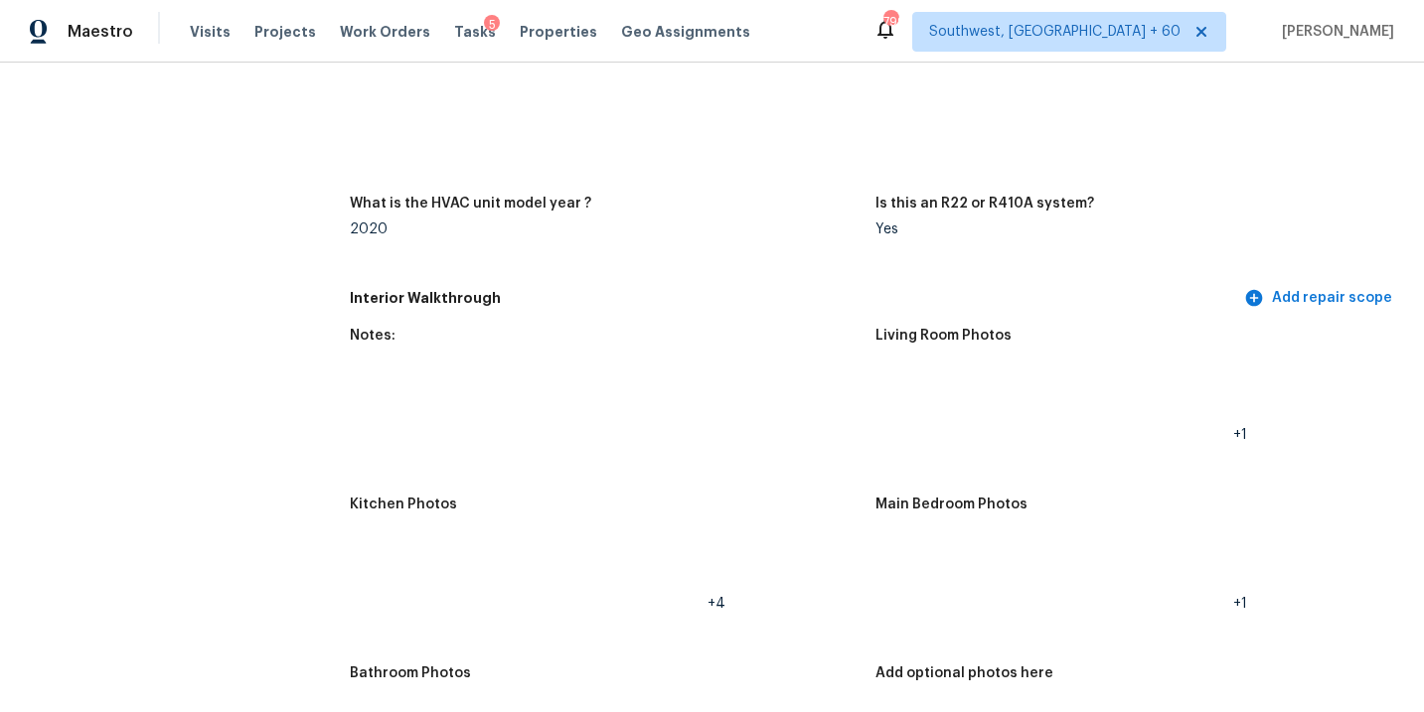
scroll to position [2629, 0]
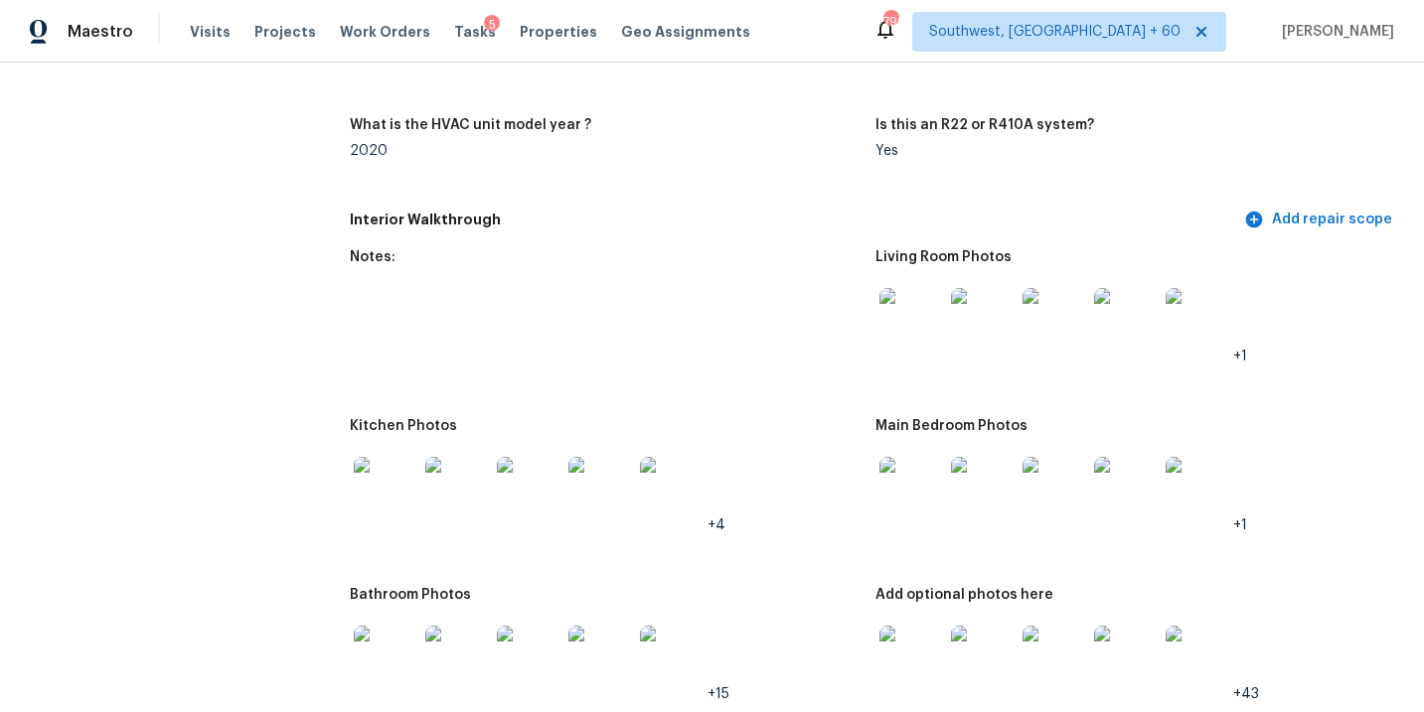
click at [894, 306] on img at bounding box center [911, 320] width 64 height 64
click at [908, 467] on img at bounding box center [911, 489] width 64 height 64
click at [870, 594] on figure "Bathroom Photos +15" at bounding box center [612, 660] width 525 height 145
click at [893, 626] on img at bounding box center [911, 658] width 64 height 64
click at [390, 477] on img at bounding box center [386, 489] width 64 height 64
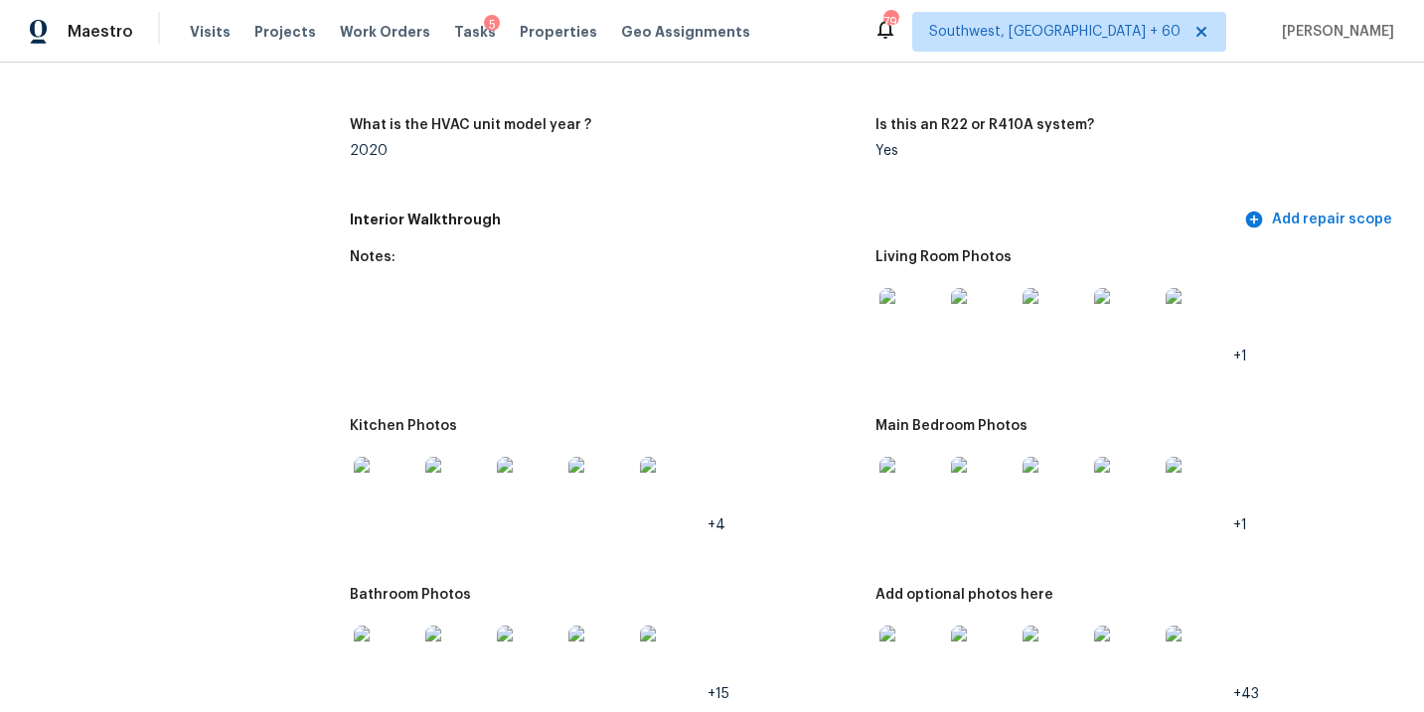
click at [374, 626] on img at bounding box center [386, 658] width 64 height 64
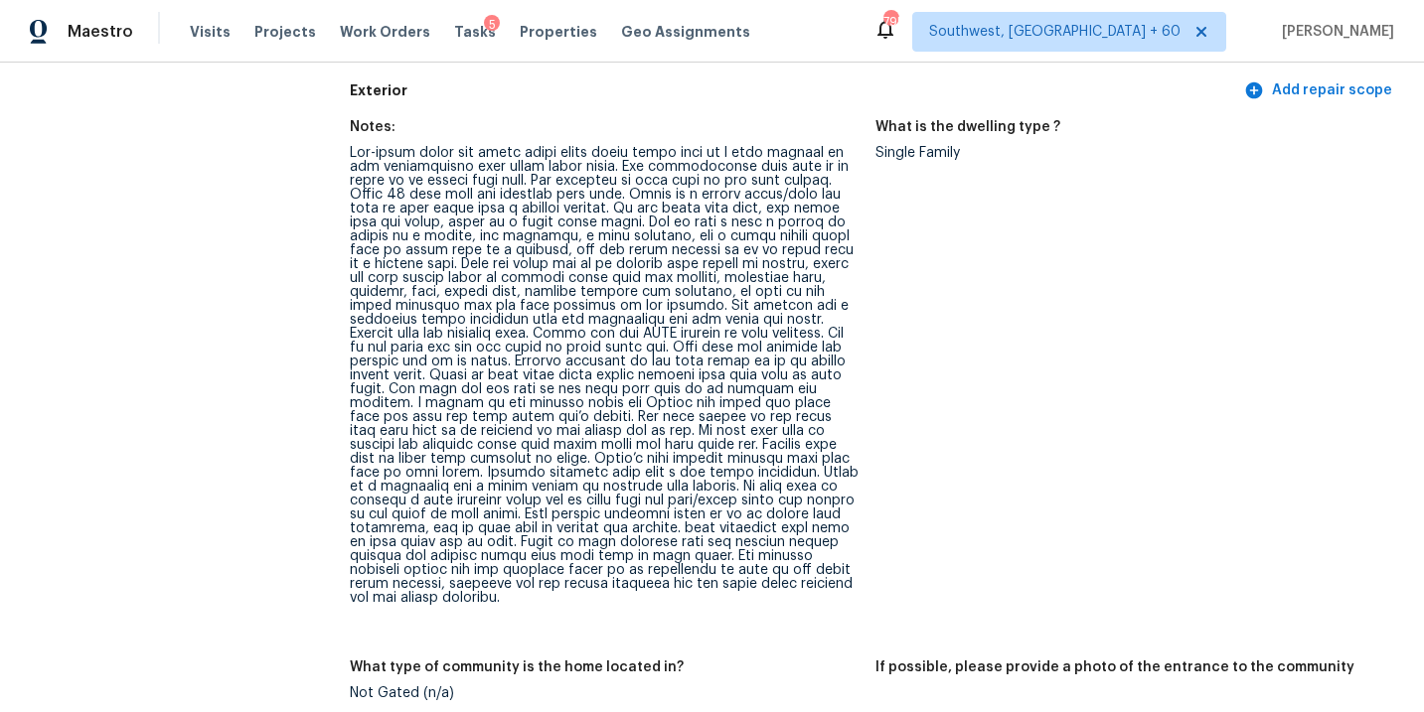
scroll to position [922, 0]
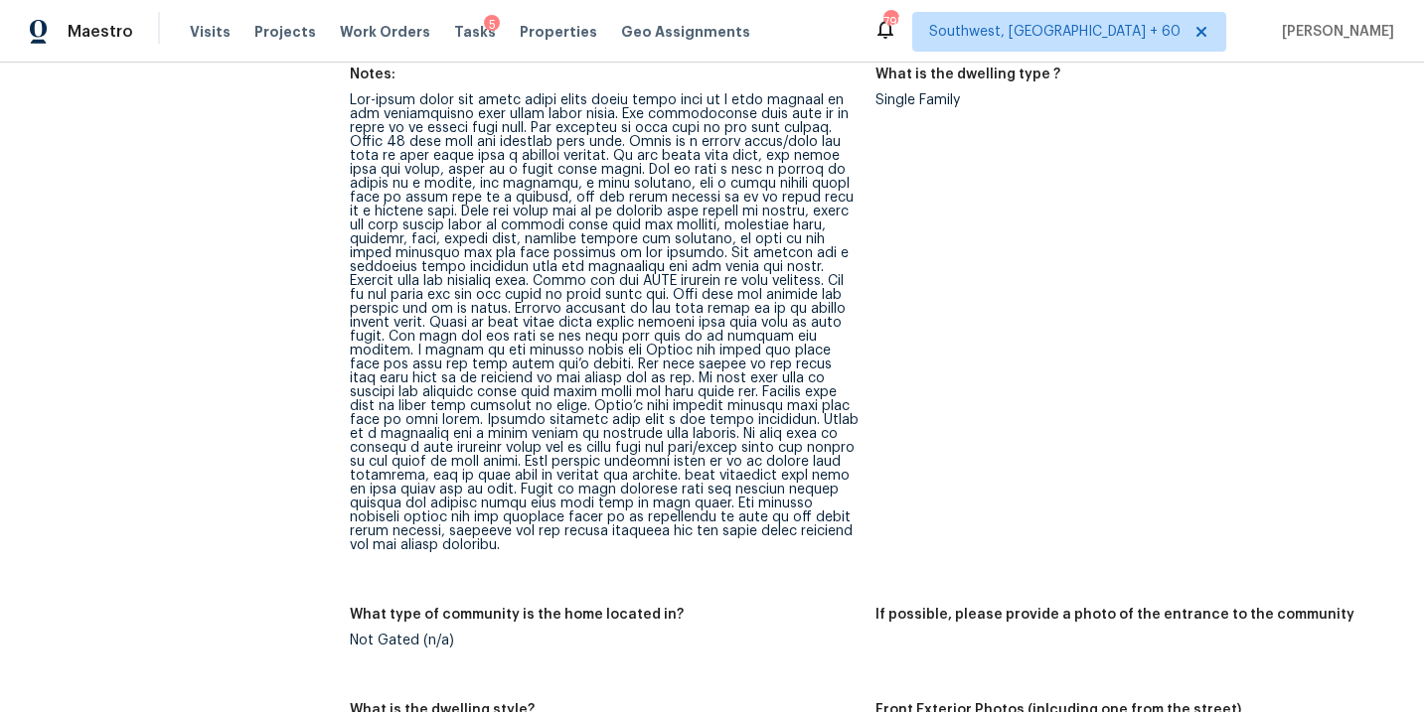
click at [990, 254] on figure "What is the dwelling type ? Single Family" at bounding box center [1137, 326] width 525 height 517
click at [697, 364] on div at bounding box center [604, 322] width 509 height 459
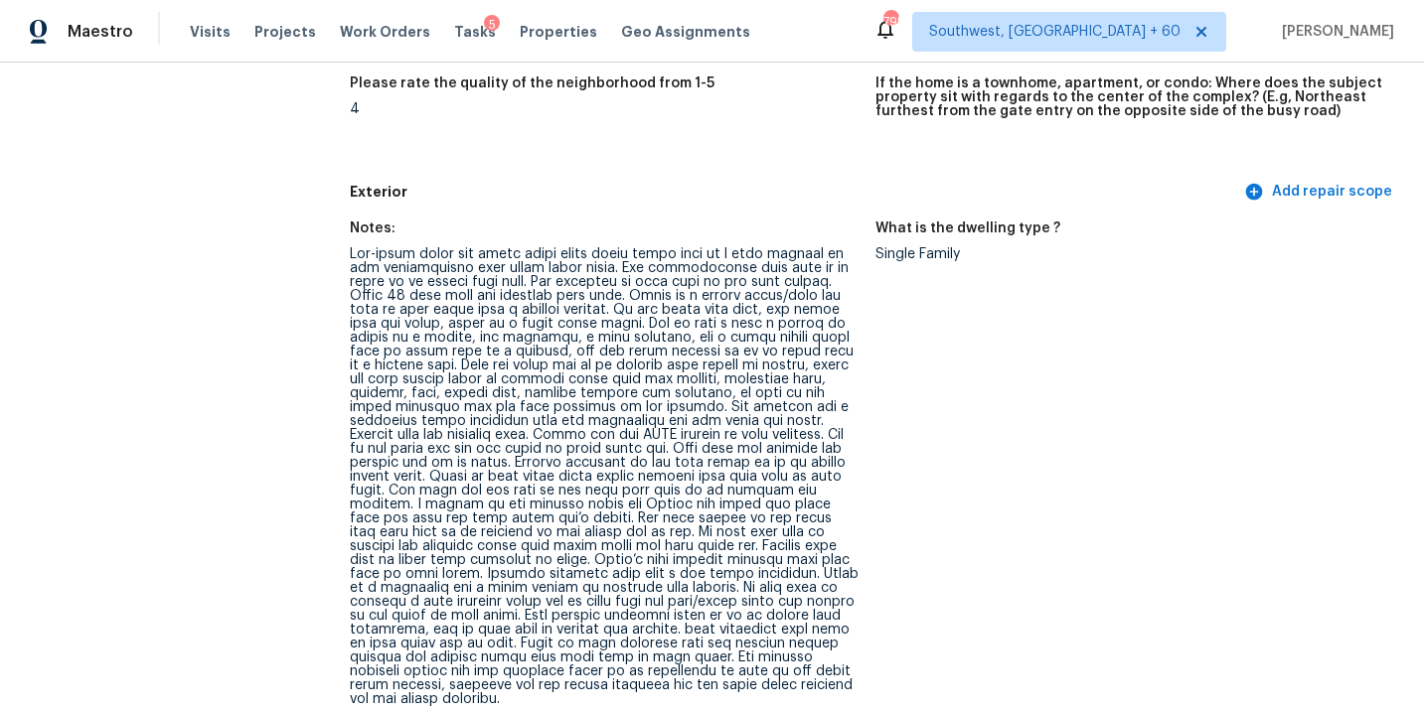
scroll to position [0, 0]
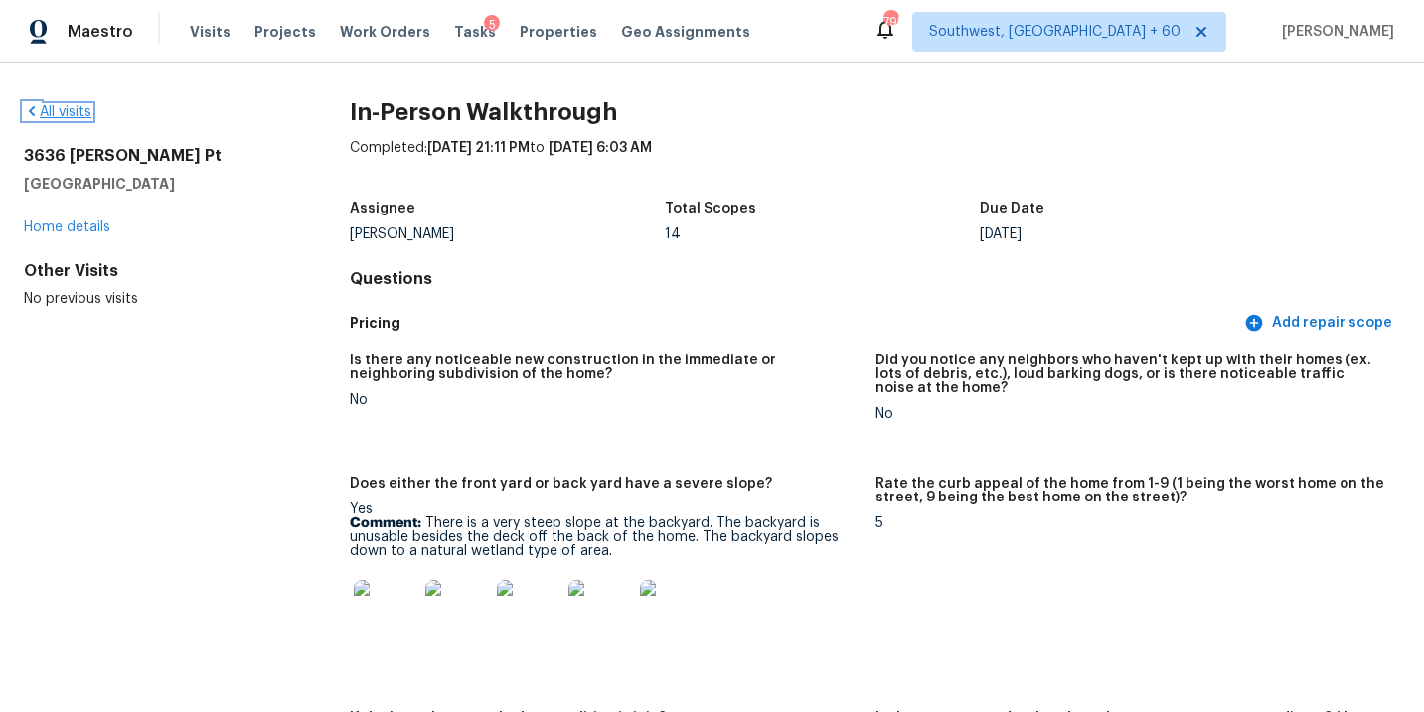
click at [79, 107] on link "All visits" at bounding box center [58, 112] width 68 height 14
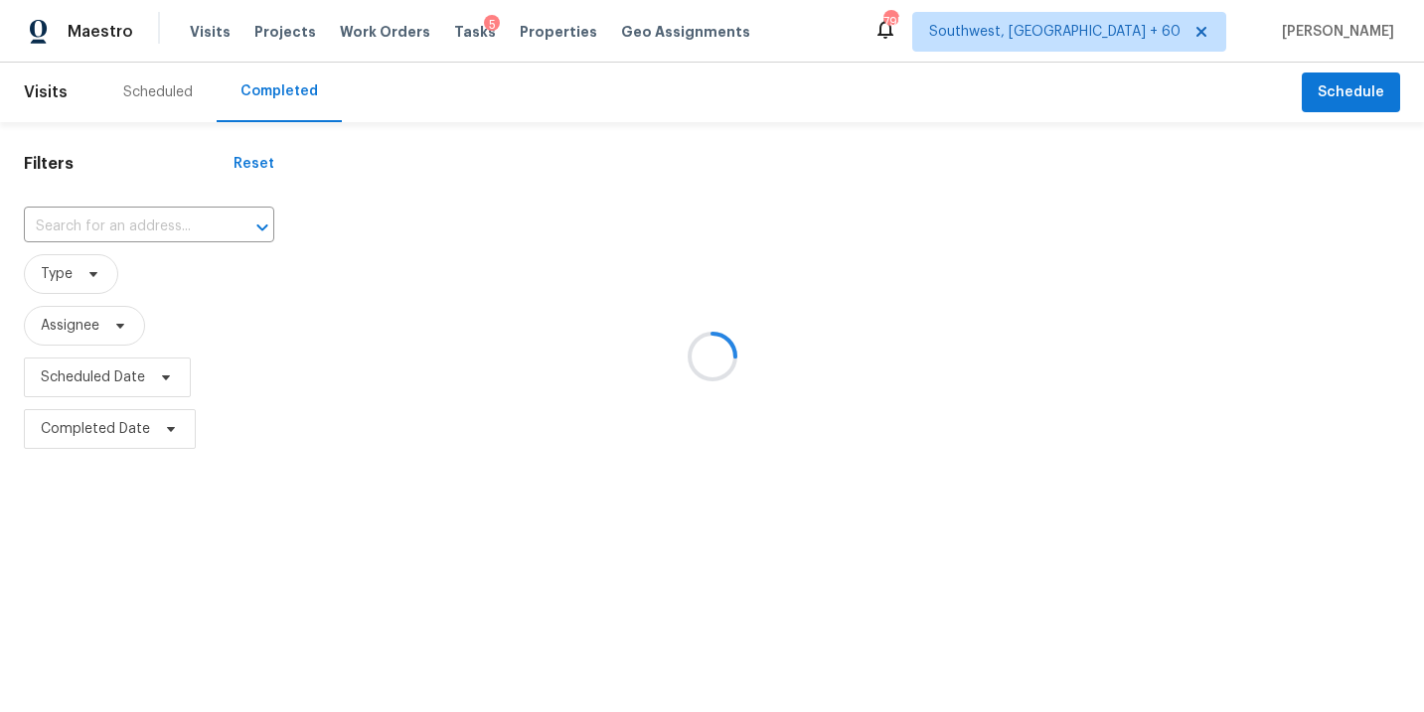
click at [149, 224] on div at bounding box center [712, 356] width 1424 height 712
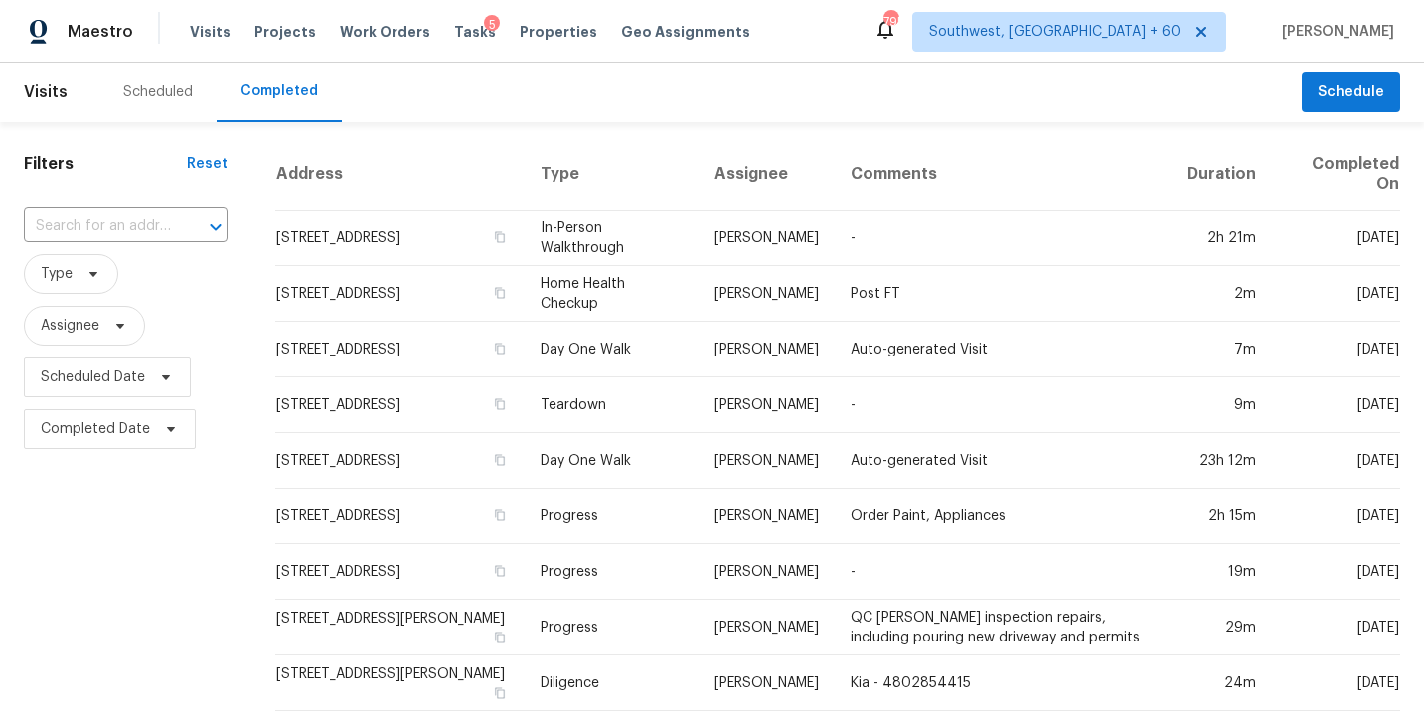
click at [149, 224] on input "text" at bounding box center [98, 227] width 148 height 31
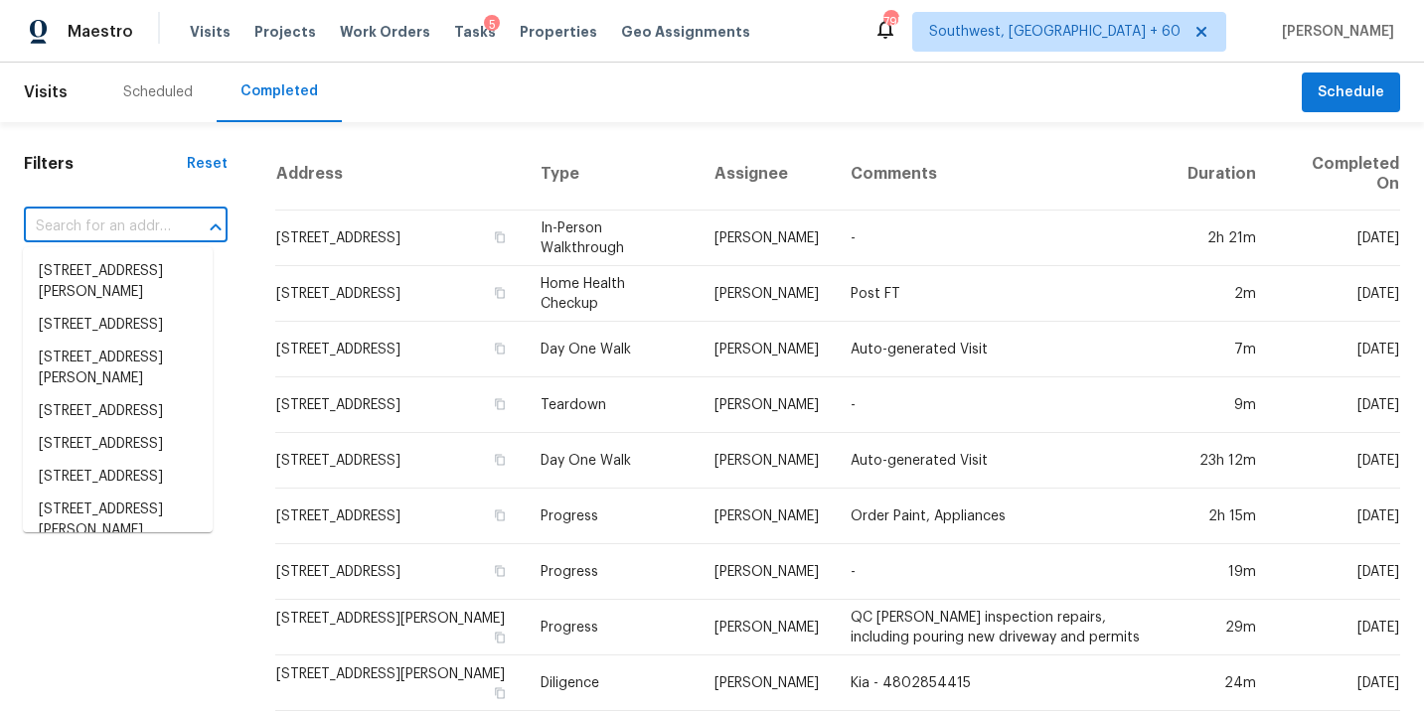
paste input "[STREET_ADDRESS]"
type input "[STREET_ADDRESS]"
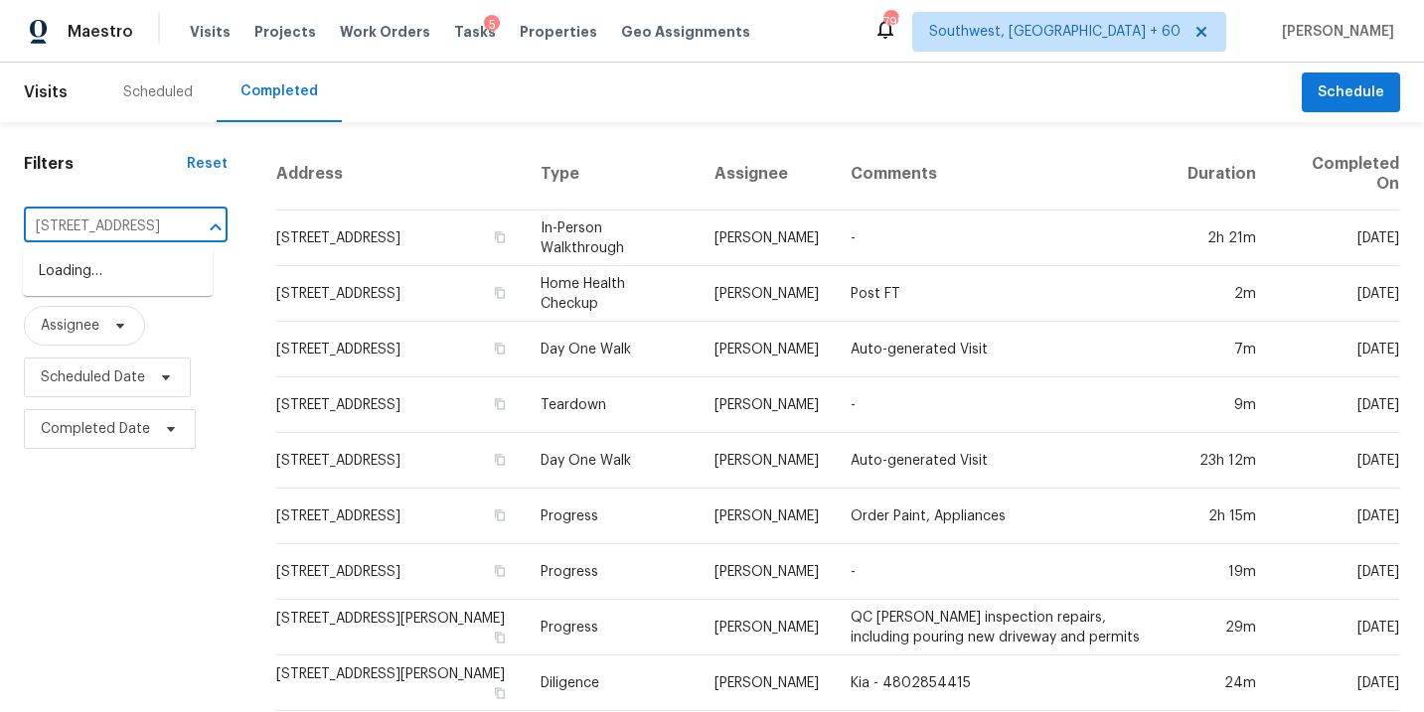
scroll to position [0, 184]
click at [133, 282] on li "[STREET_ADDRESS]" at bounding box center [118, 271] width 190 height 33
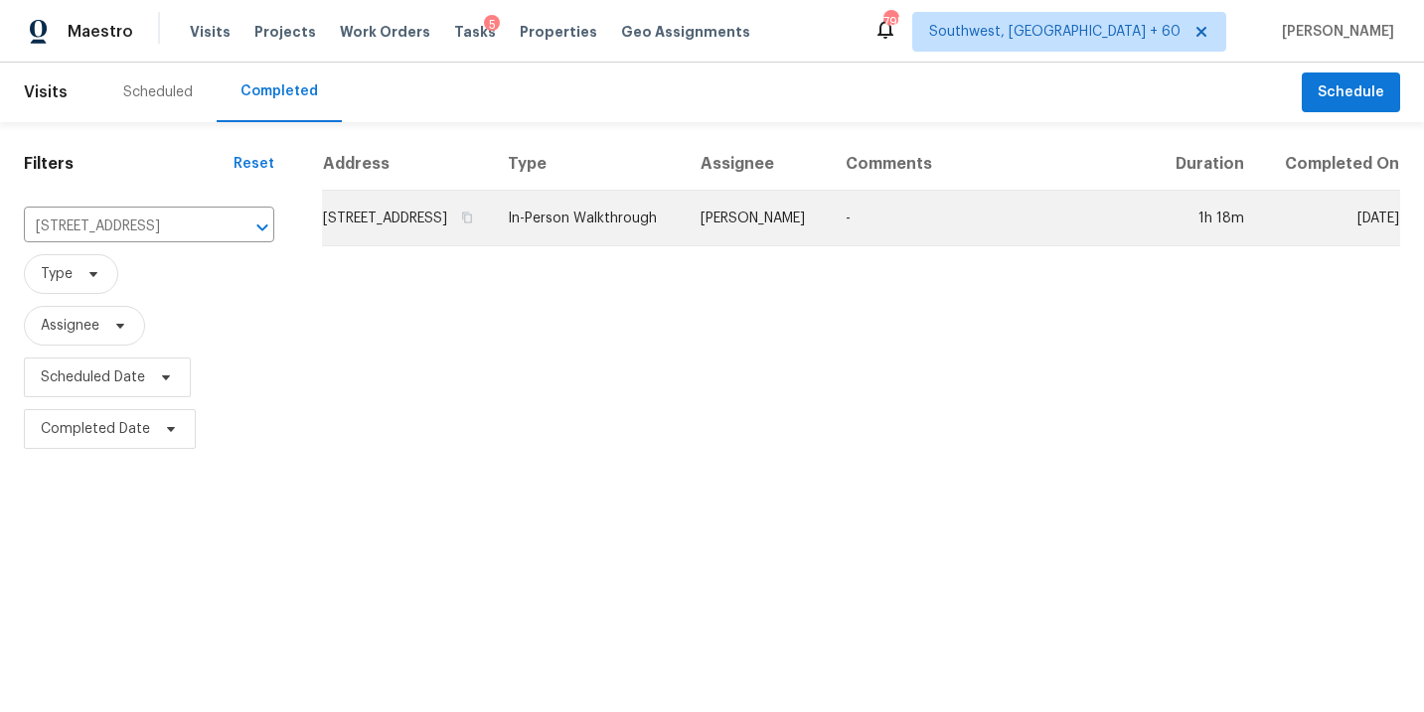
click at [754, 232] on td "[PERSON_NAME]" at bounding box center [757, 219] width 145 height 56
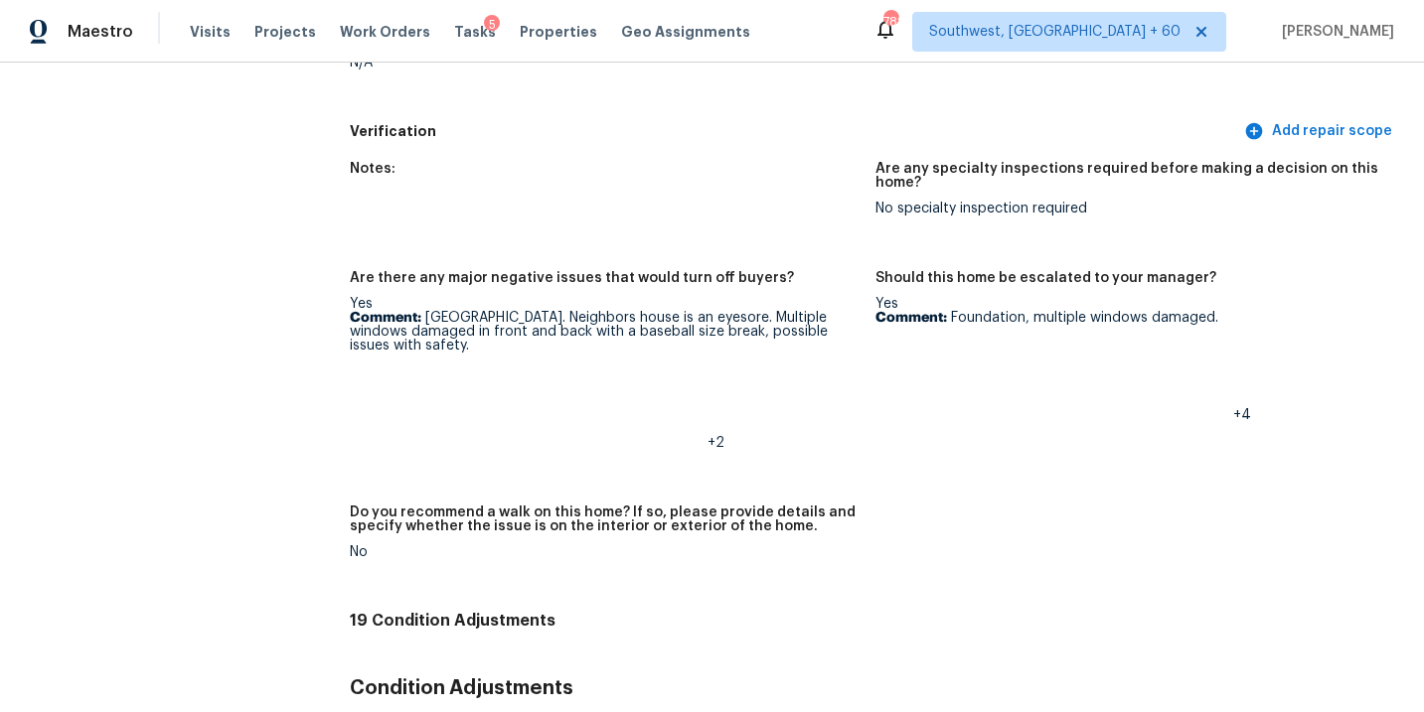
scroll to position [4475, 0]
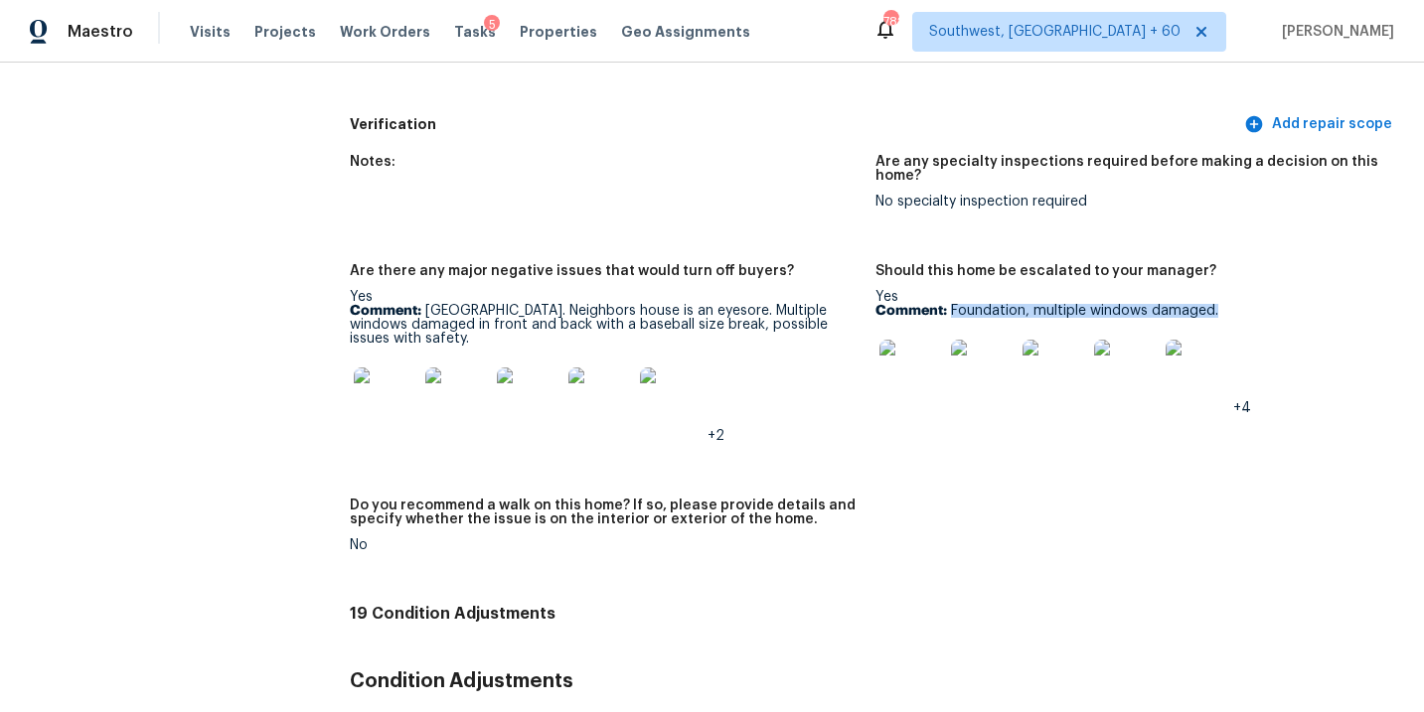
drag, startPoint x: 950, startPoint y: 295, endPoint x: 1218, endPoint y: 295, distance: 268.3
click at [1218, 304] on p "Comment: Foundation, multiple windows damaged." at bounding box center [1129, 311] width 509 height 14
copy p "Foundation, multiple windows damaged."
click at [1066, 524] on div "Notes: Are any specialty inspections required before making a decision on this …" at bounding box center [875, 369] width 1050 height 453
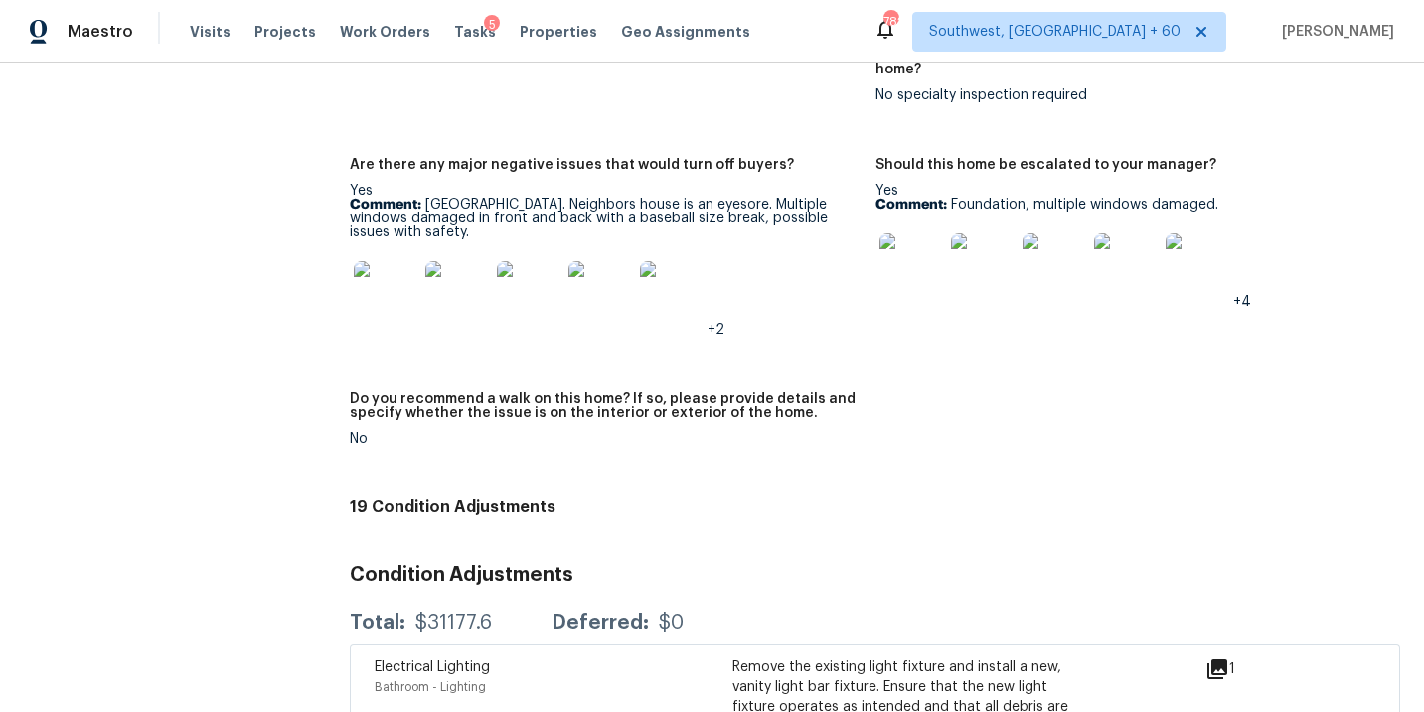
scroll to position [4736, 0]
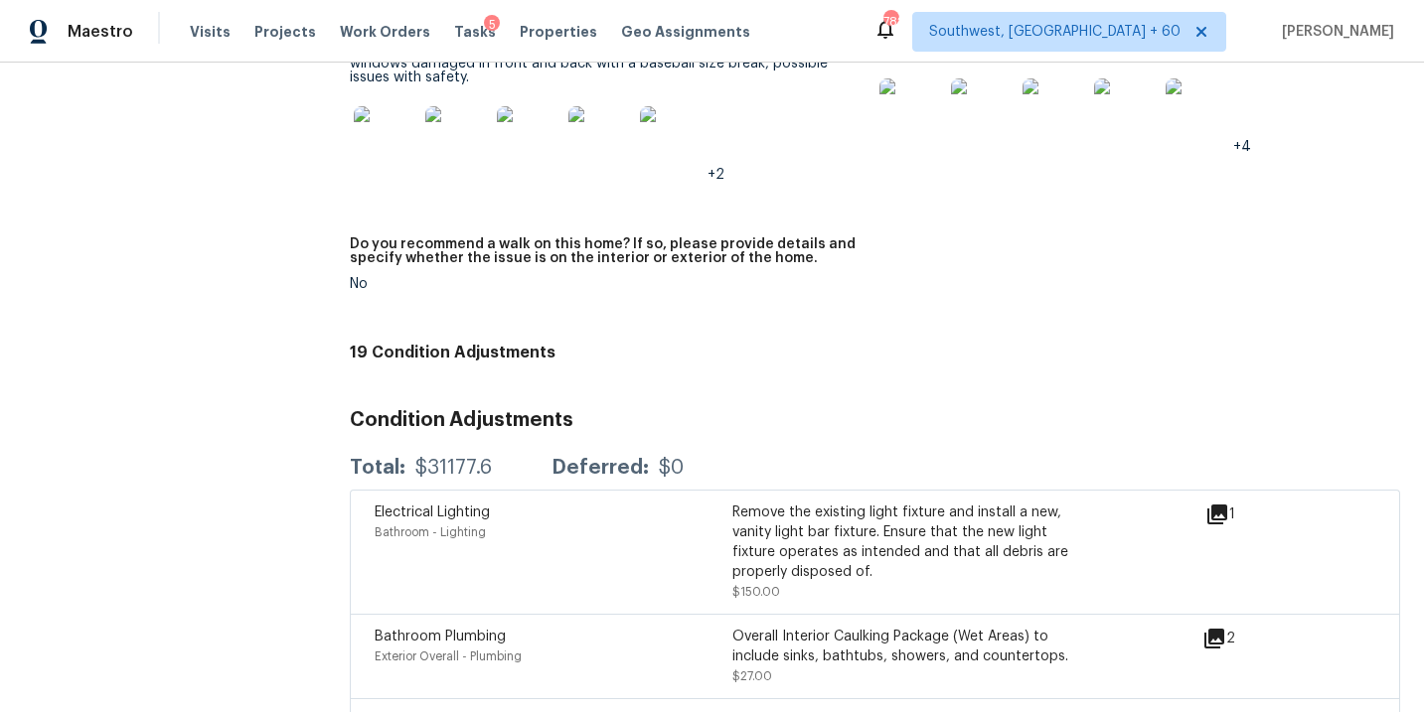
click at [861, 346] on h4 "19 Condition Adjustments" at bounding box center [875, 353] width 1050 height 20
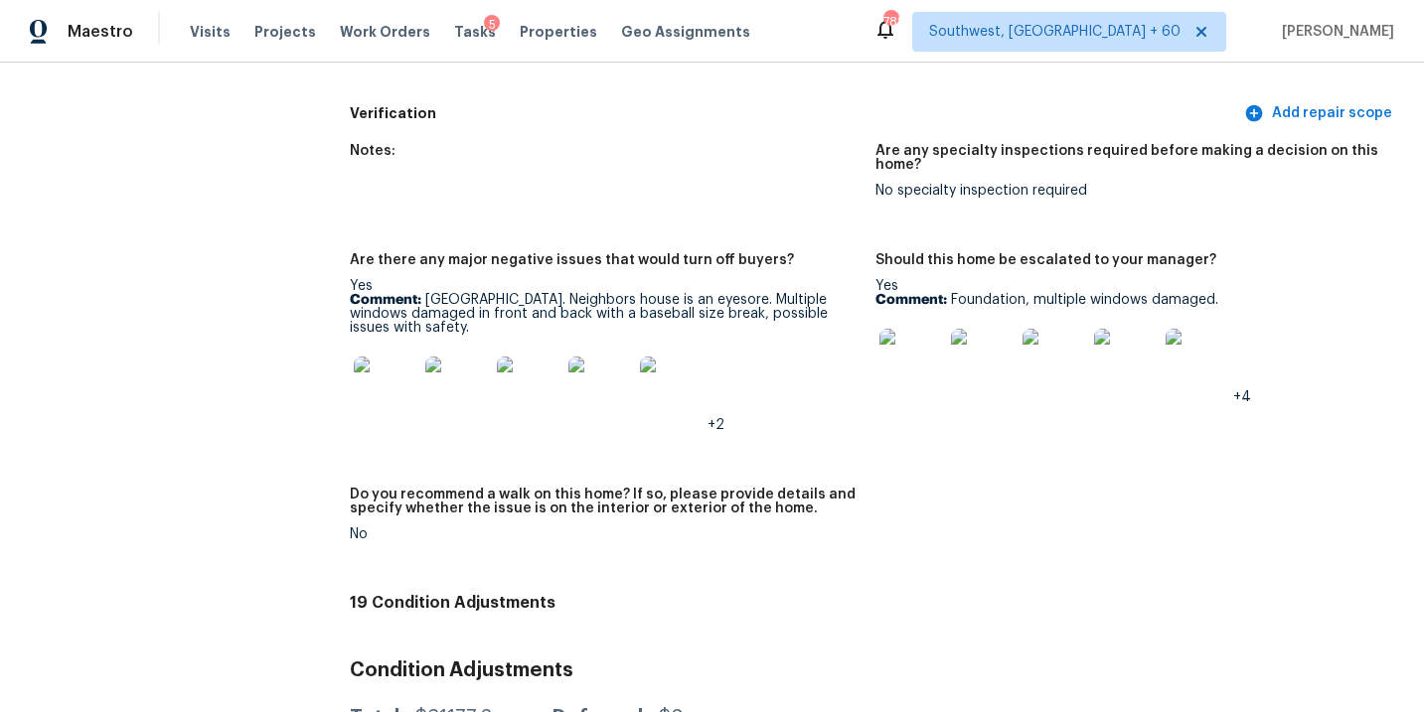
scroll to position [4431, 0]
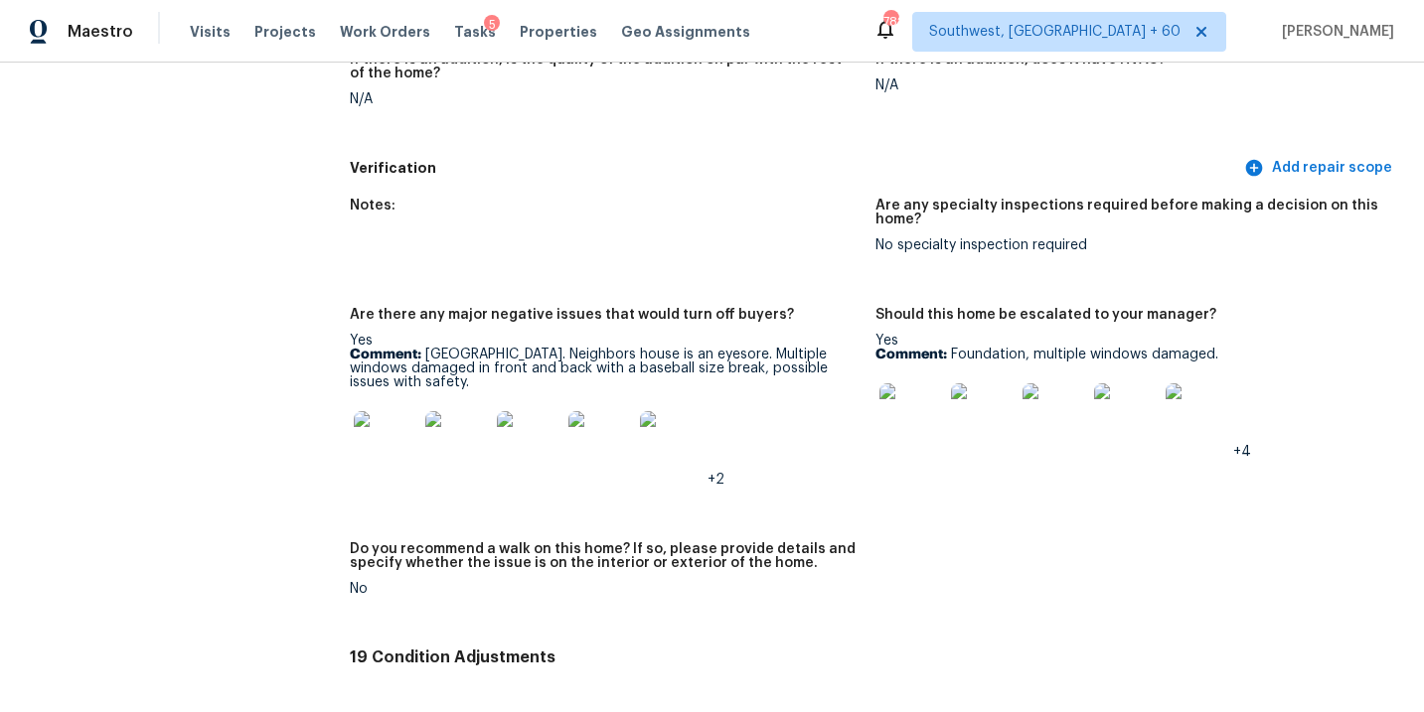
click at [891, 396] on img at bounding box center [911, 416] width 64 height 64
click at [785, 404] on div "+2" at bounding box center [604, 442] width 509 height 87
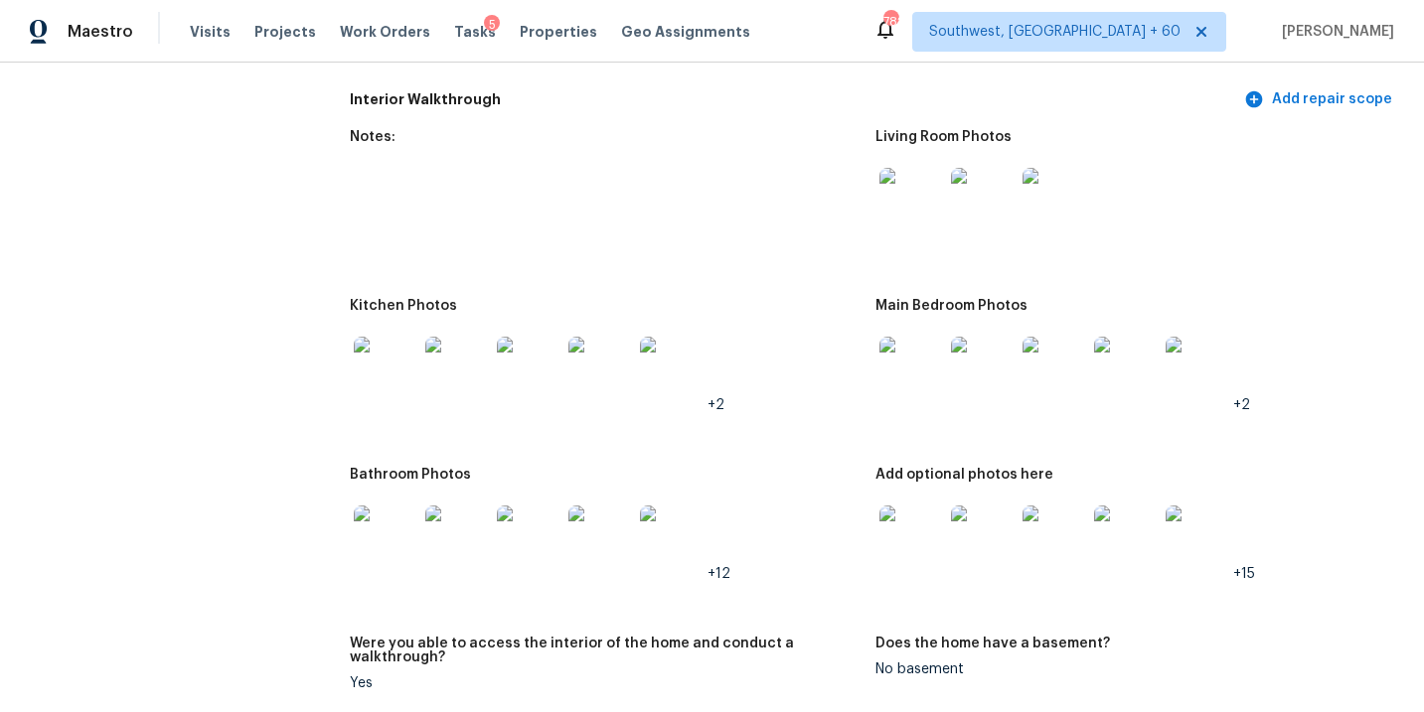
scroll to position [2143, 0]
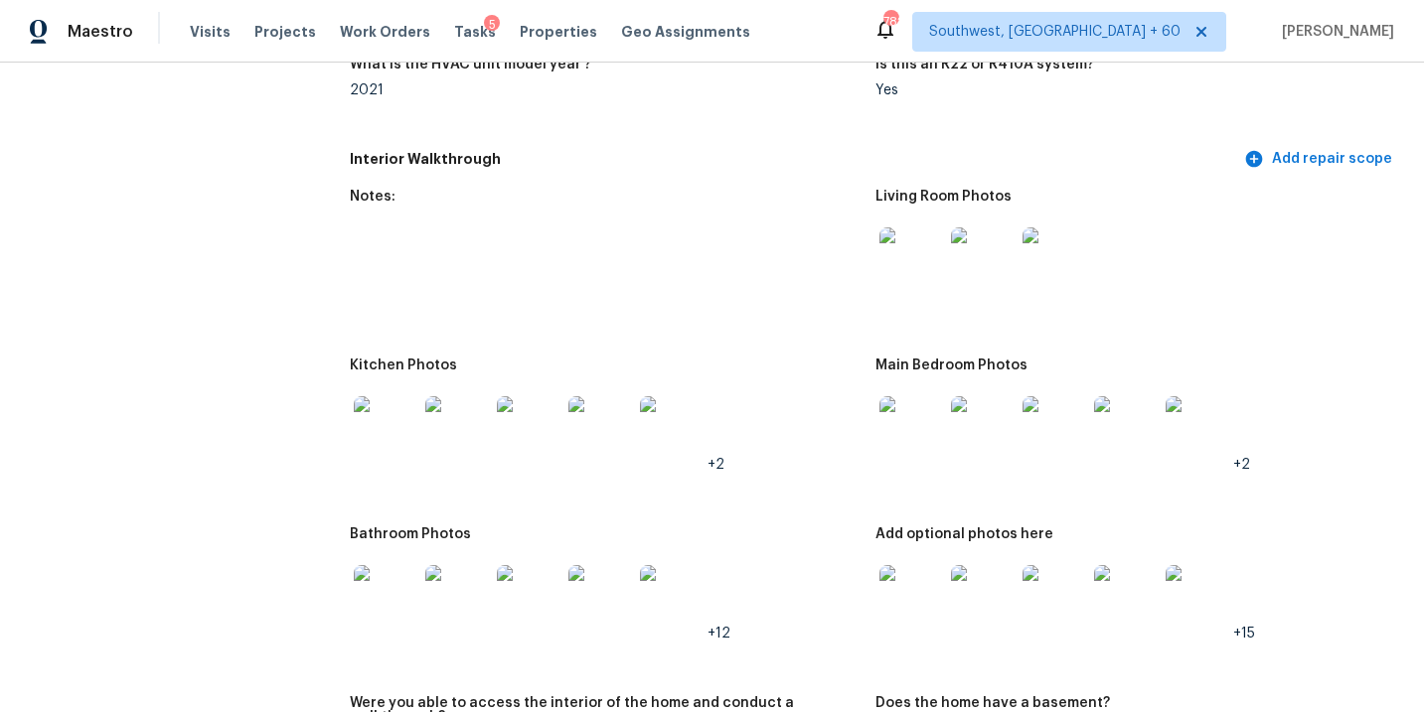
click at [913, 272] on img at bounding box center [911, 260] width 64 height 64
click at [905, 419] on img at bounding box center [911, 428] width 64 height 64
click at [895, 425] on img at bounding box center [911, 428] width 64 height 64
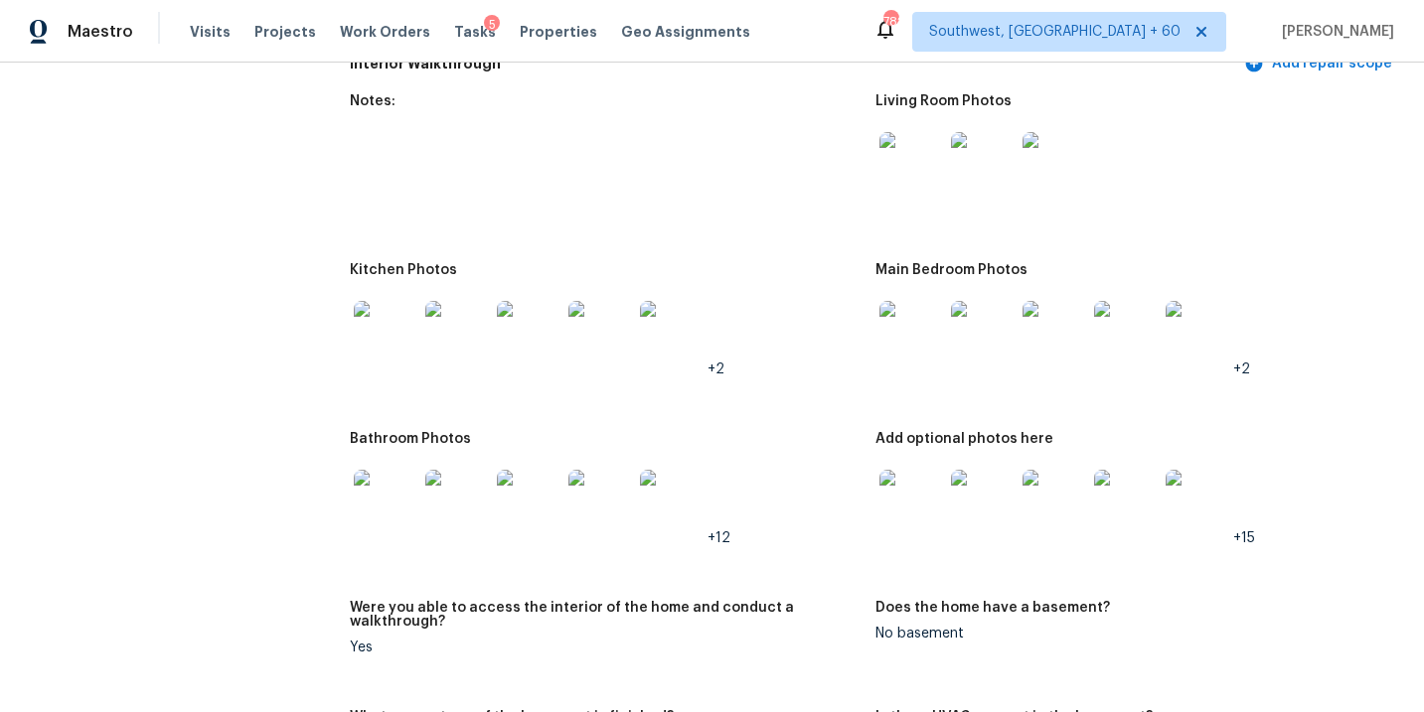
scroll to position [2292, 0]
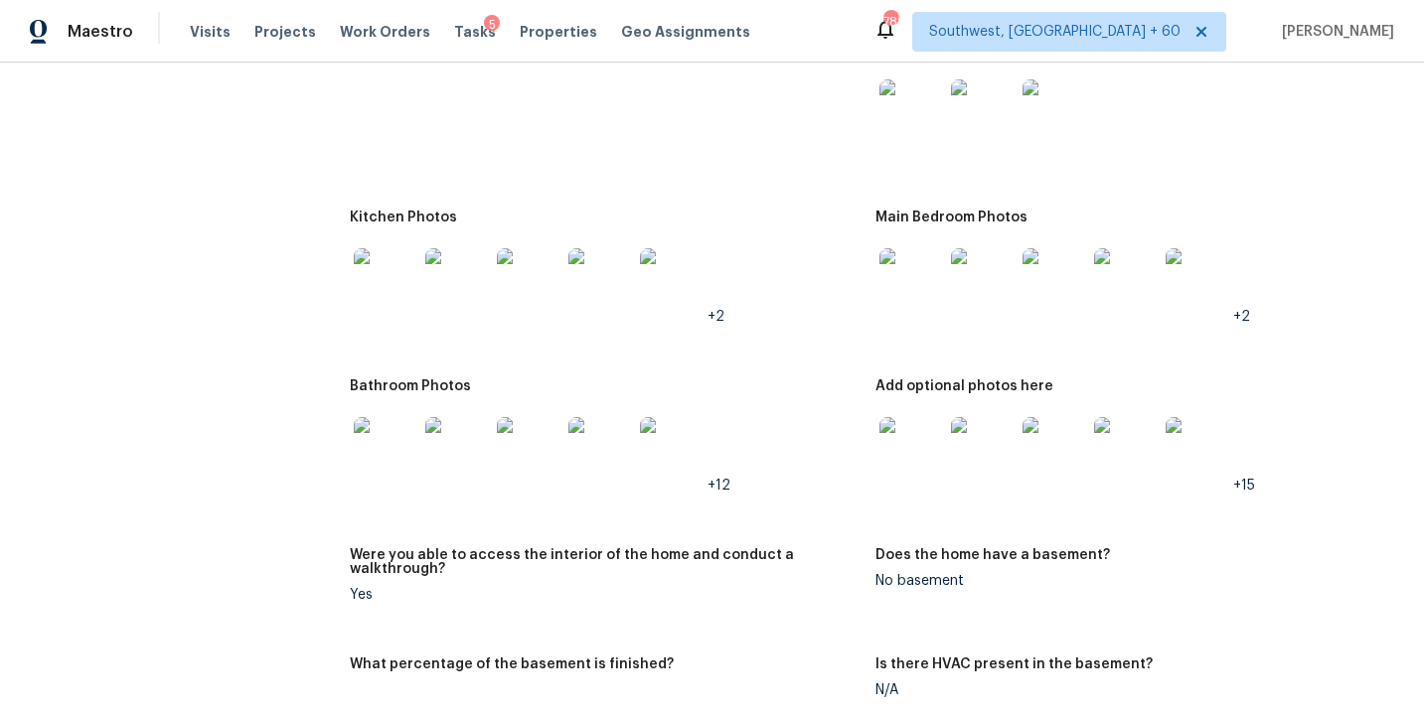
click at [903, 445] on img at bounding box center [911, 449] width 64 height 64
click at [378, 438] on img at bounding box center [386, 449] width 64 height 64
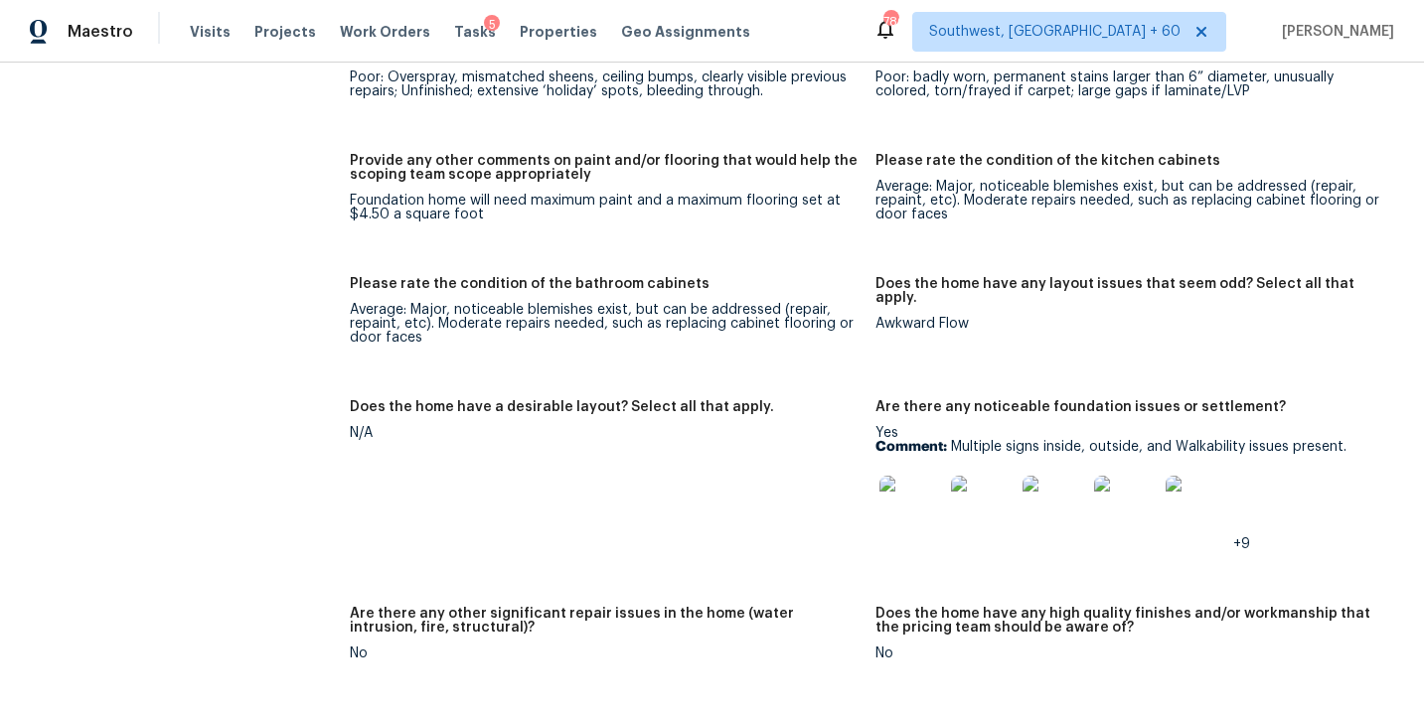
scroll to position [2919, 0]
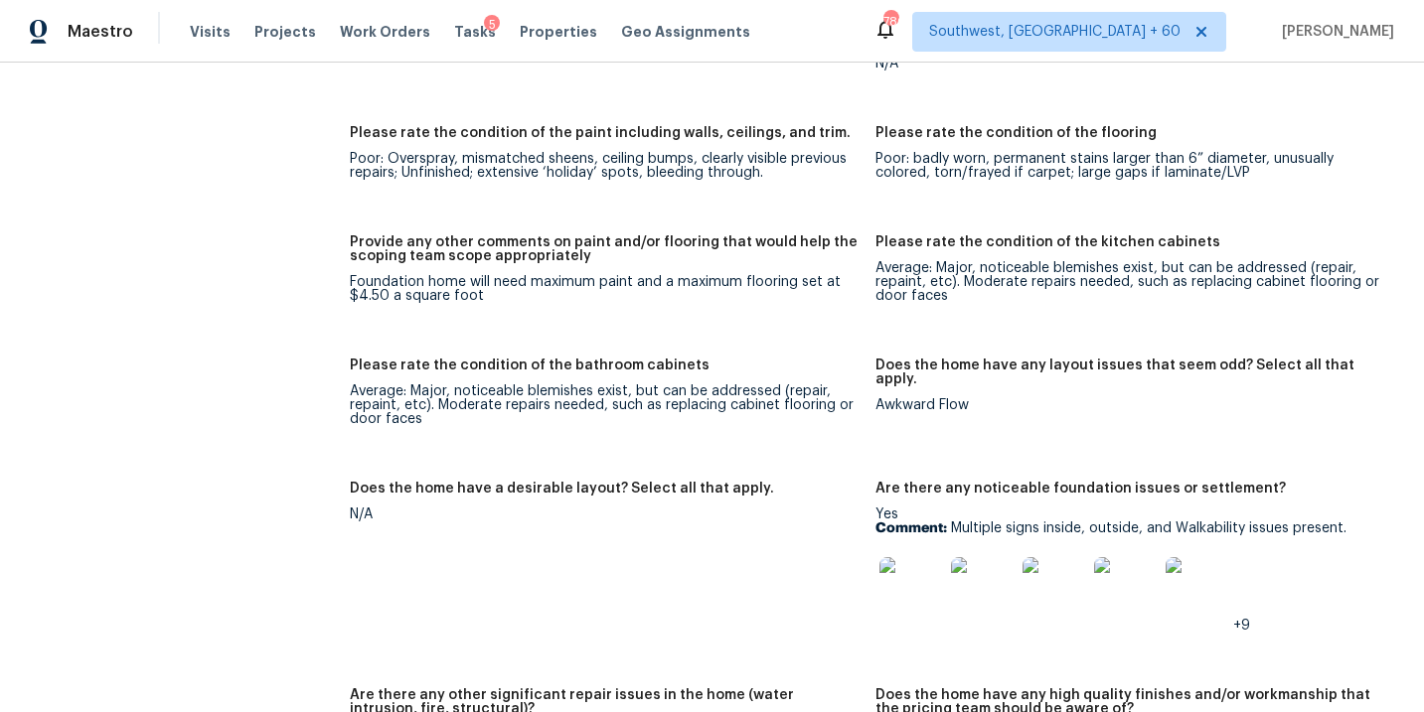
click at [585, 289] on figure "Provide any other comments on paint and/or flooring that would help the scoping…" at bounding box center [612, 285] width 525 height 99
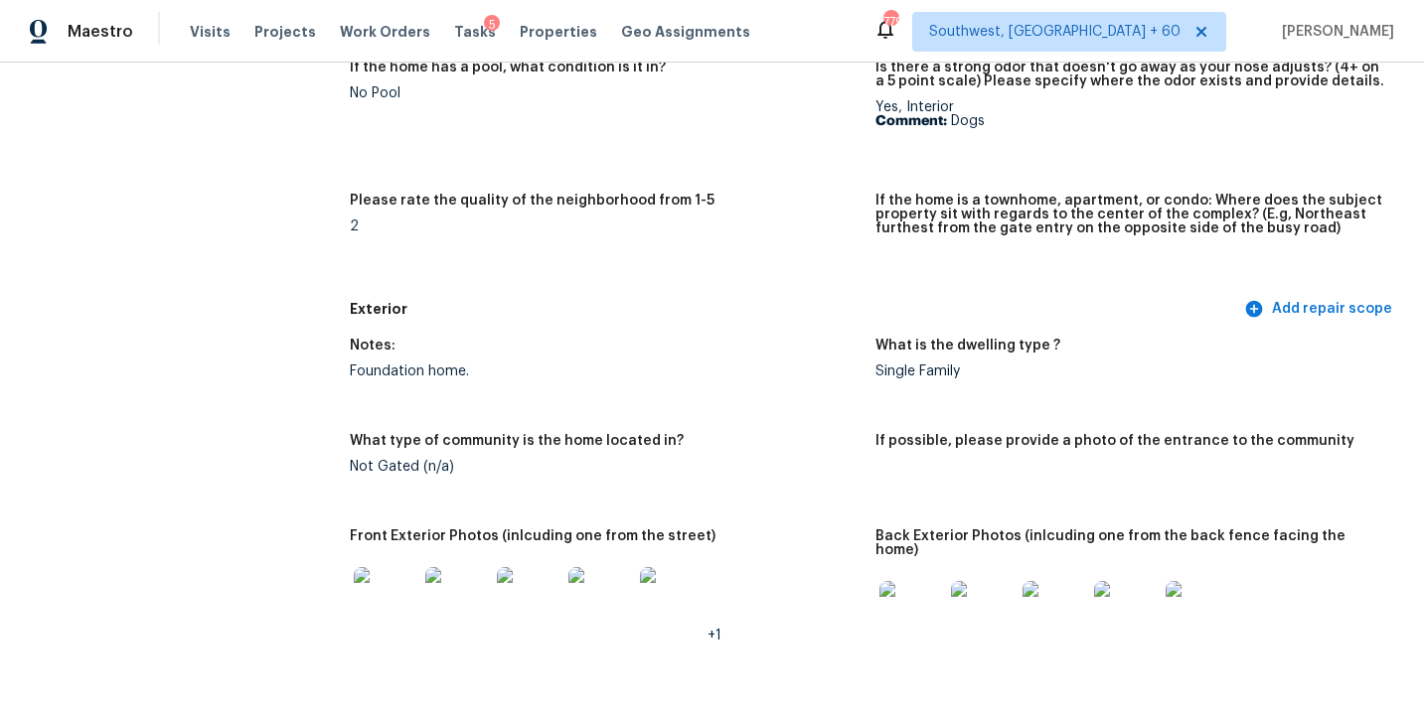
scroll to position [0, 0]
